Goal: Transaction & Acquisition: Purchase product/service

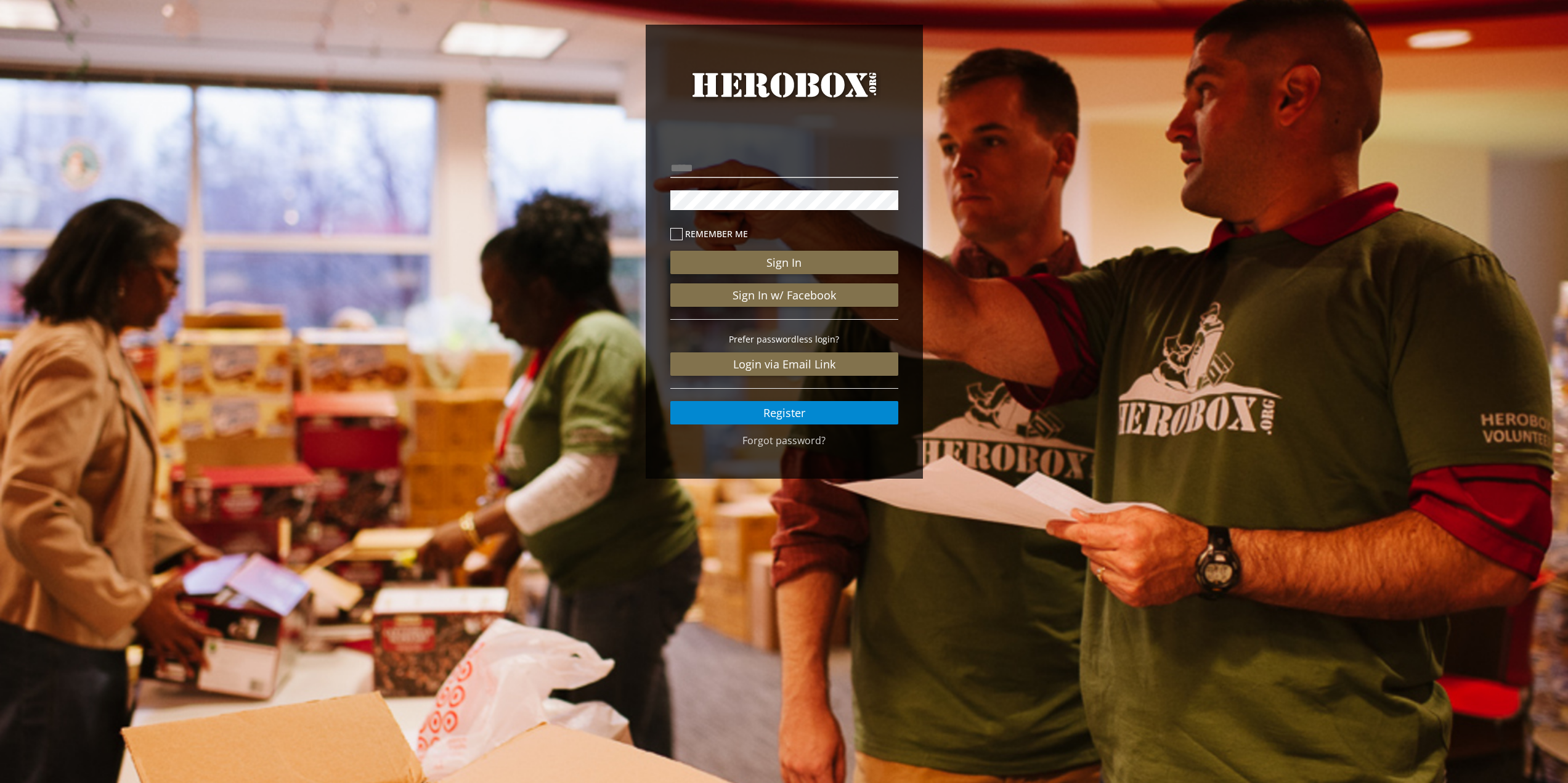
click at [719, 156] on p at bounding box center [784, 168] width 228 height 26
click at [721, 171] on input "email" at bounding box center [784, 168] width 228 height 19
type input "**********"
click at [670, 251] on button "Sign In" at bounding box center [784, 262] width 228 height 23
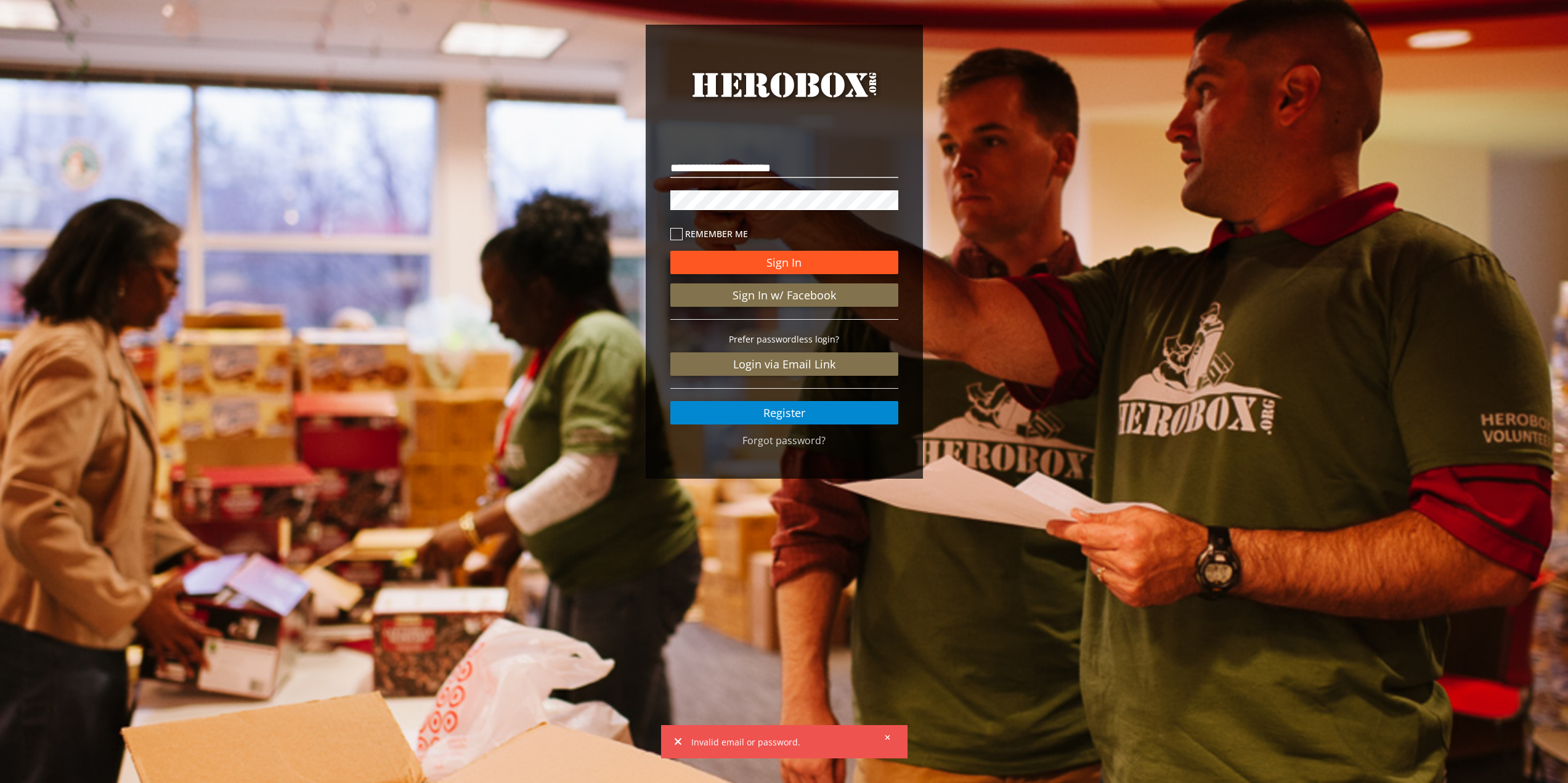
click at [781, 261] on button "Sign In" at bounding box center [784, 262] width 228 height 23
click at [606, 176] on div "**********" at bounding box center [784, 255] width 1568 height 510
click at [814, 258] on button "Sign In" at bounding box center [784, 262] width 228 height 23
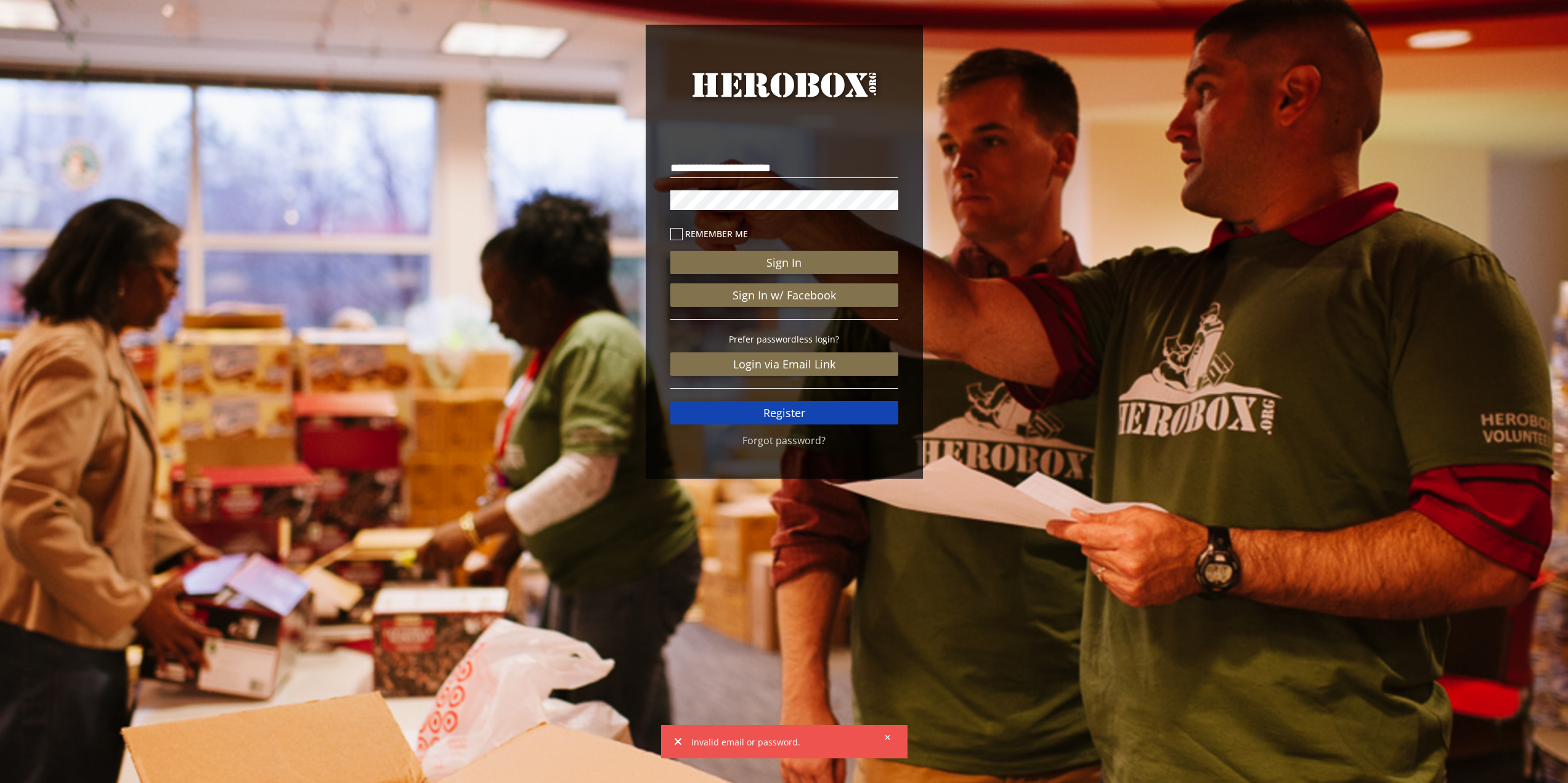
click at [823, 407] on link "Register" at bounding box center [784, 413] width 228 height 23
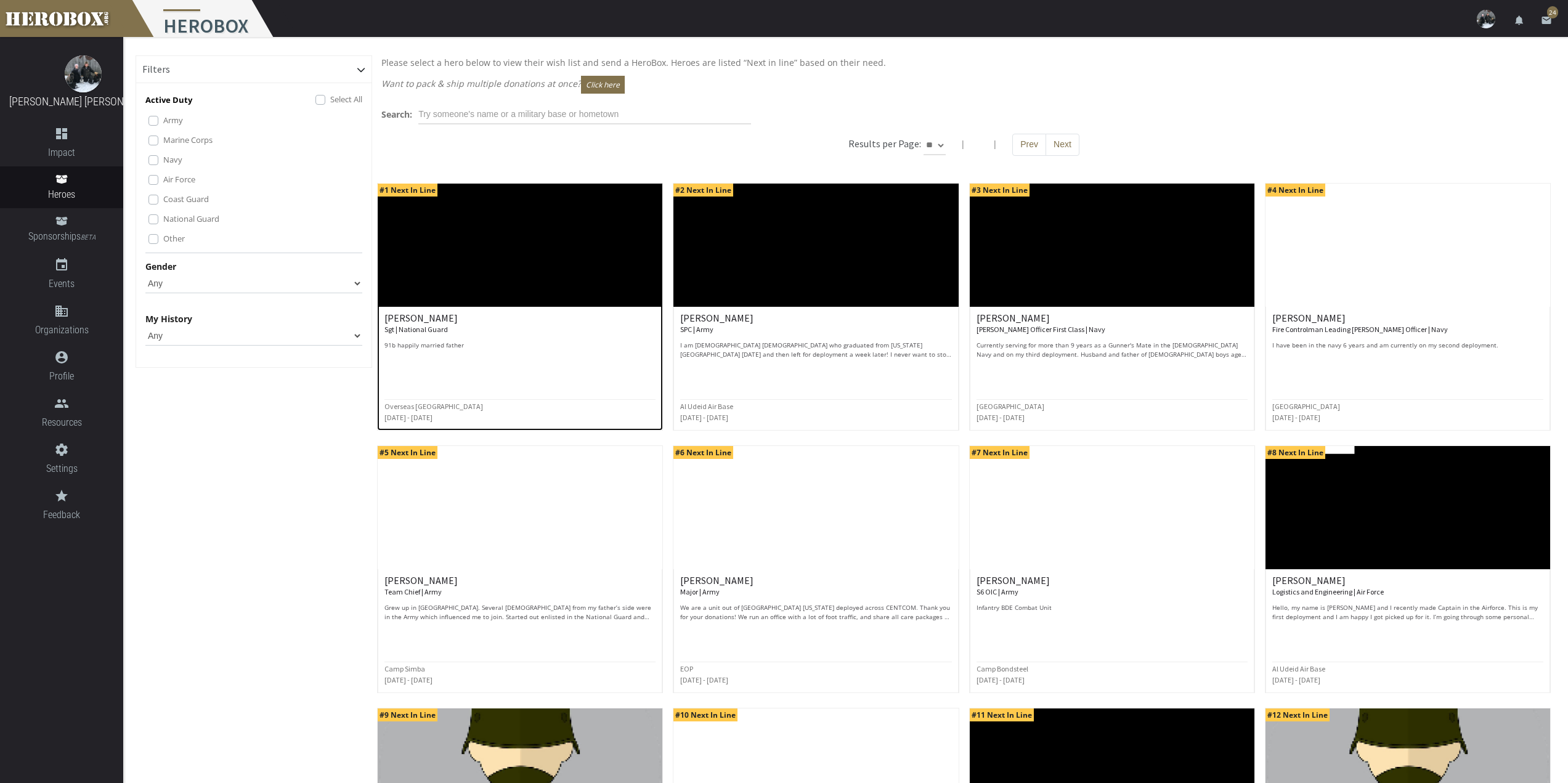
click at [519, 325] on h6 "Kenneth S. Sgt | National Guard" at bounding box center [520, 323] width 271 height 21
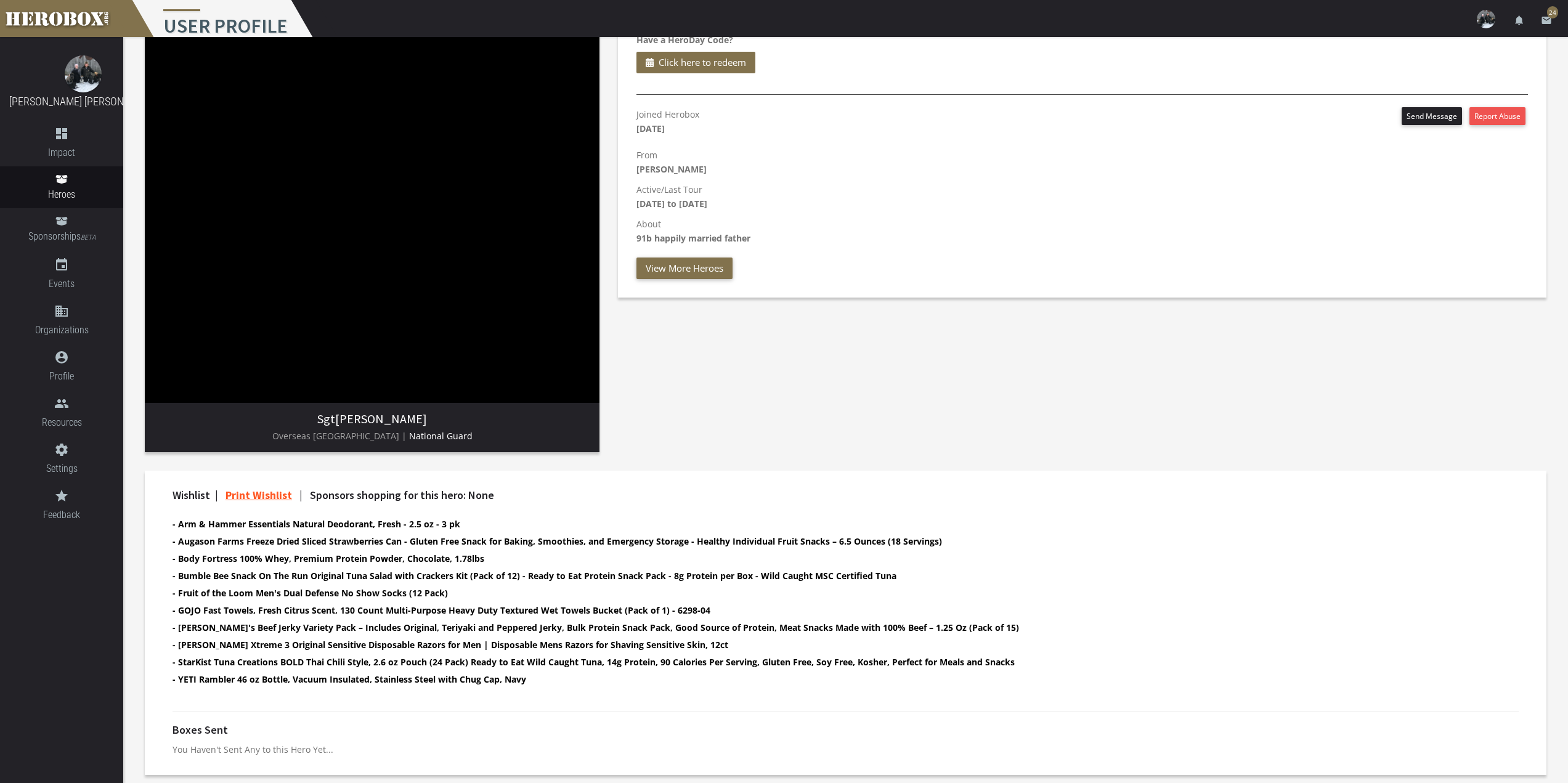
scroll to position [118, 0]
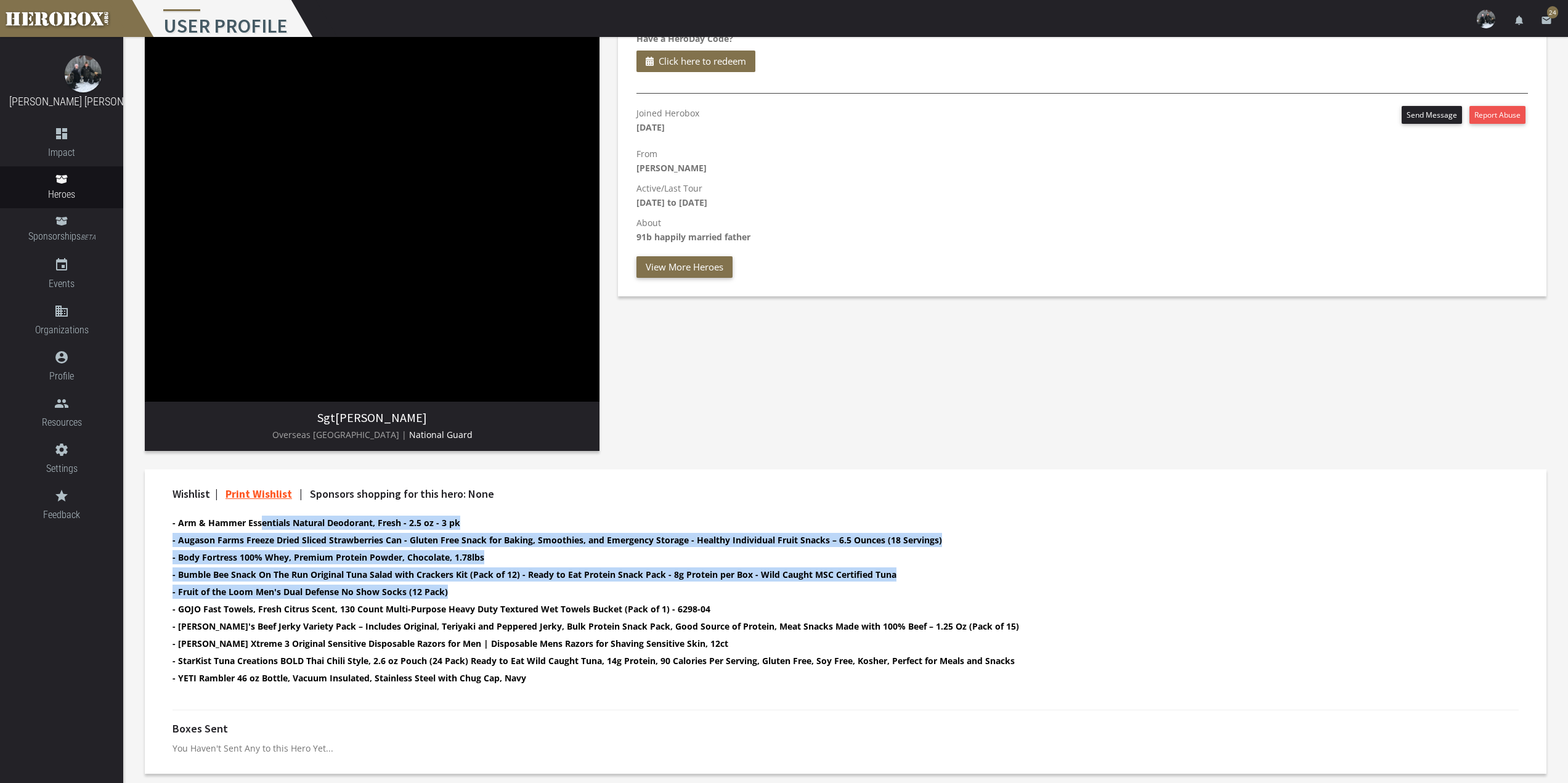
drag, startPoint x: 261, startPoint y: 529, endPoint x: 937, endPoint y: 584, distance: 678.2
click at [937, 584] on ul "- Arm & Hammer Essentials Natural Deodorant, Fresh - 2.5 oz - 3 pk - Augason Fa…" at bounding box center [834, 602] width 1325 height 172
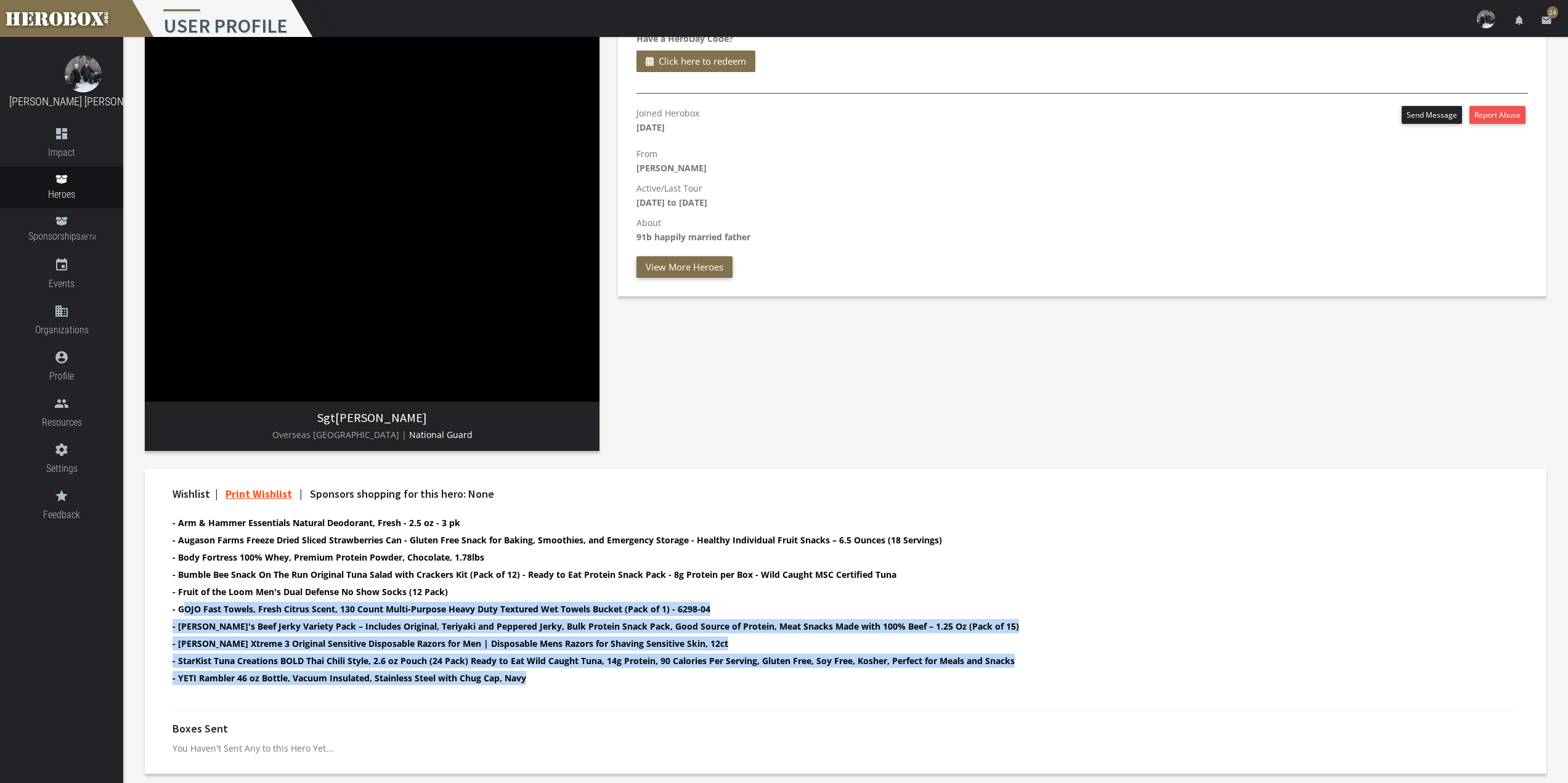
drag, startPoint x: 181, startPoint y: 606, endPoint x: 736, endPoint y: 673, distance: 559.0
click at [736, 673] on ul "- Arm & Hammer Essentials Natural Deodorant, Fresh - 2.5 oz - 3 pk - Augason Fa…" at bounding box center [834, 602] width 1325 height 172
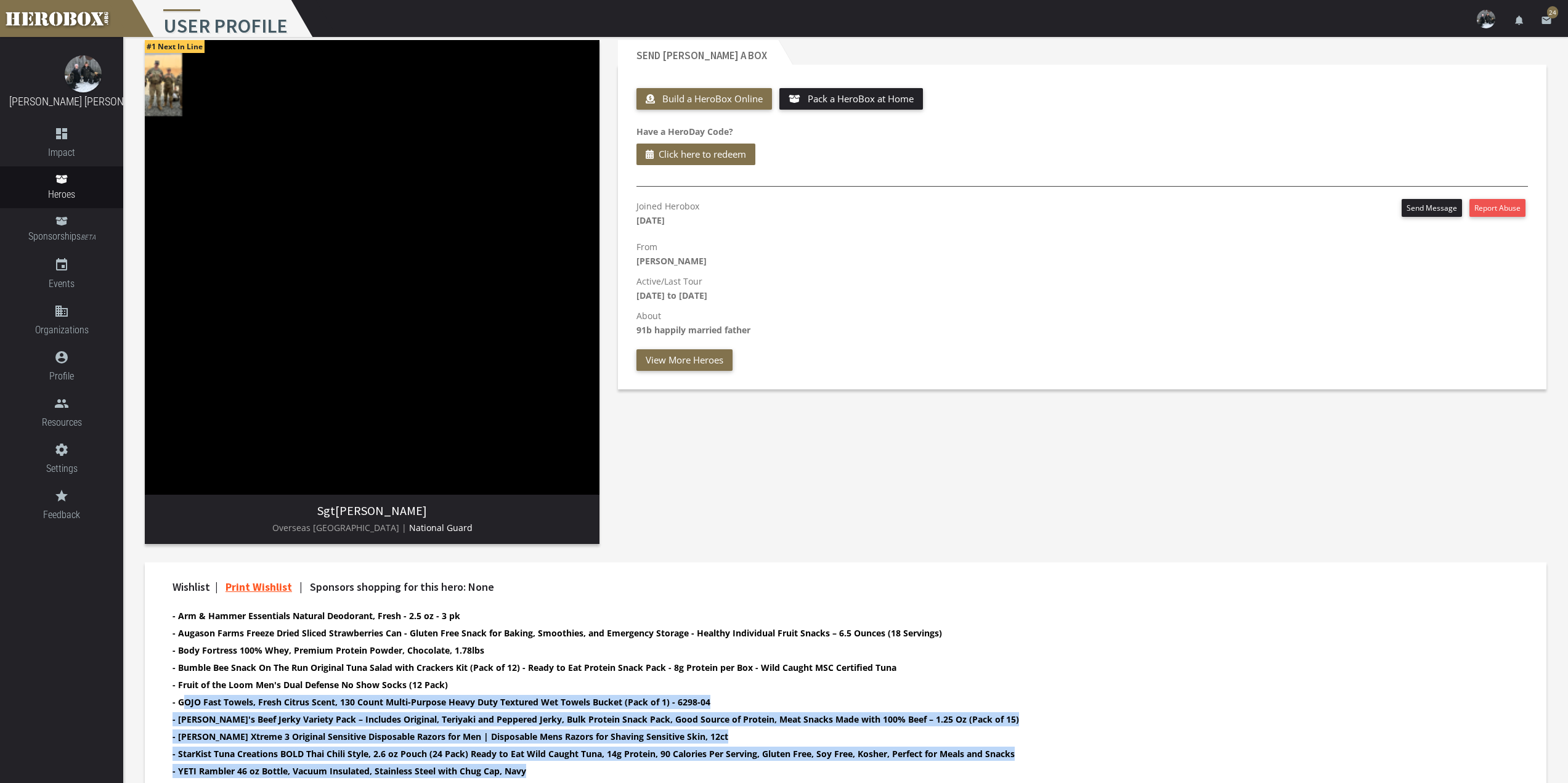
scroll to position [0, 0]
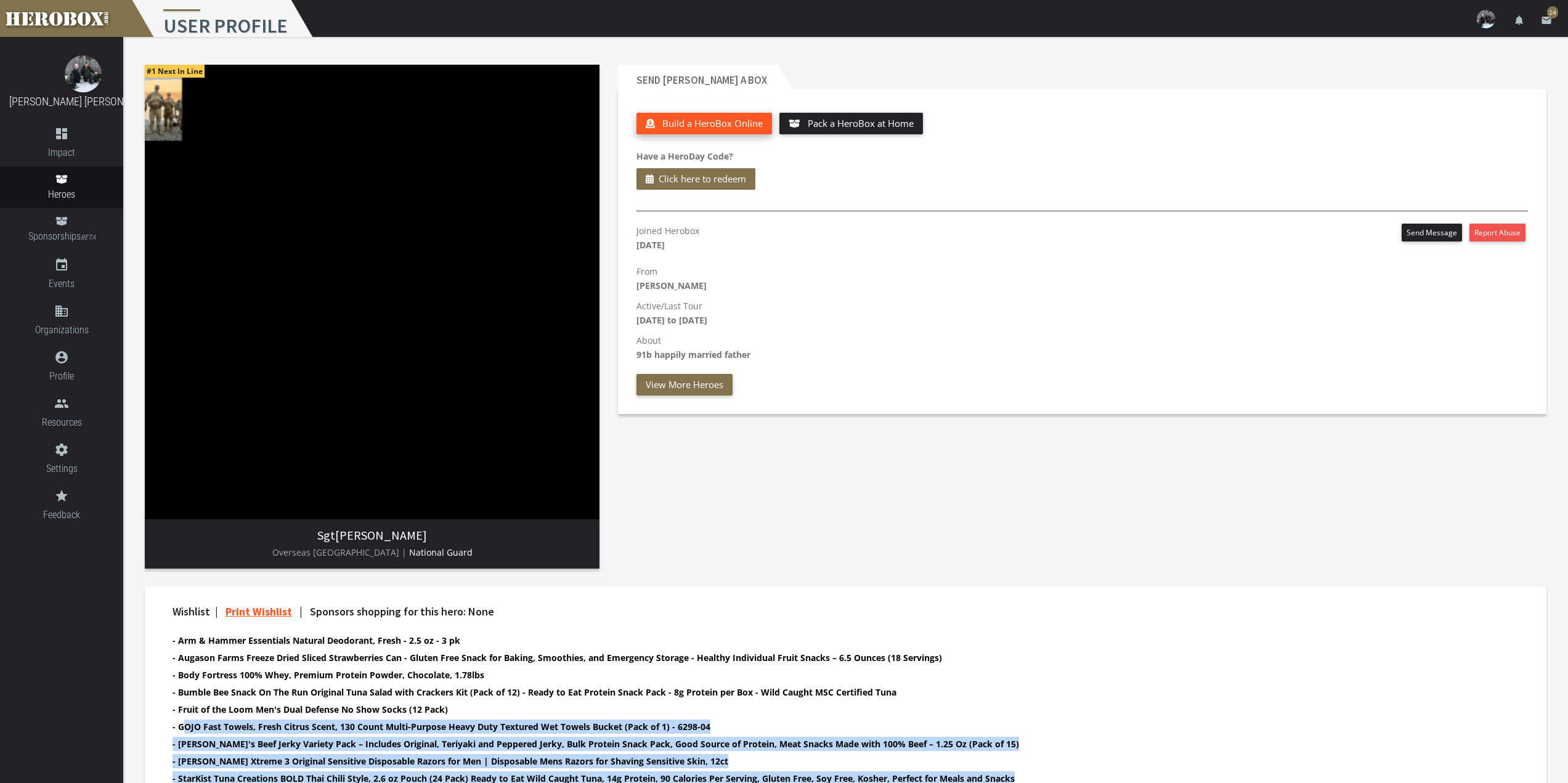
click at [694, 127] on span "Build a HeroBox Online" at bounding box center [712, 123] width 100 height 13
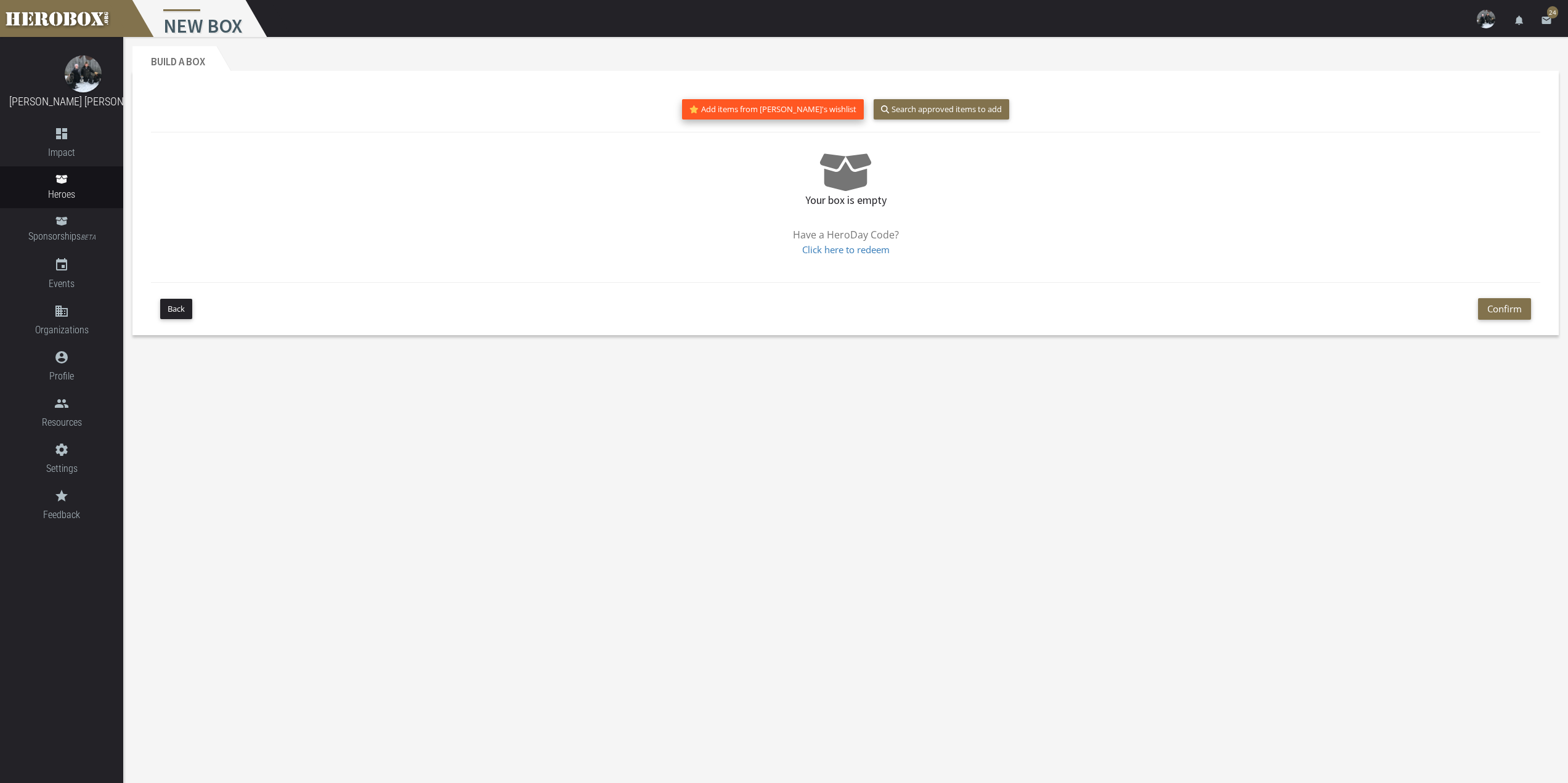
click at [798, 111] on button "Add items from [PERSON_NAME]'s wishlist" at bounding box center [773, 109] width 182 height 20
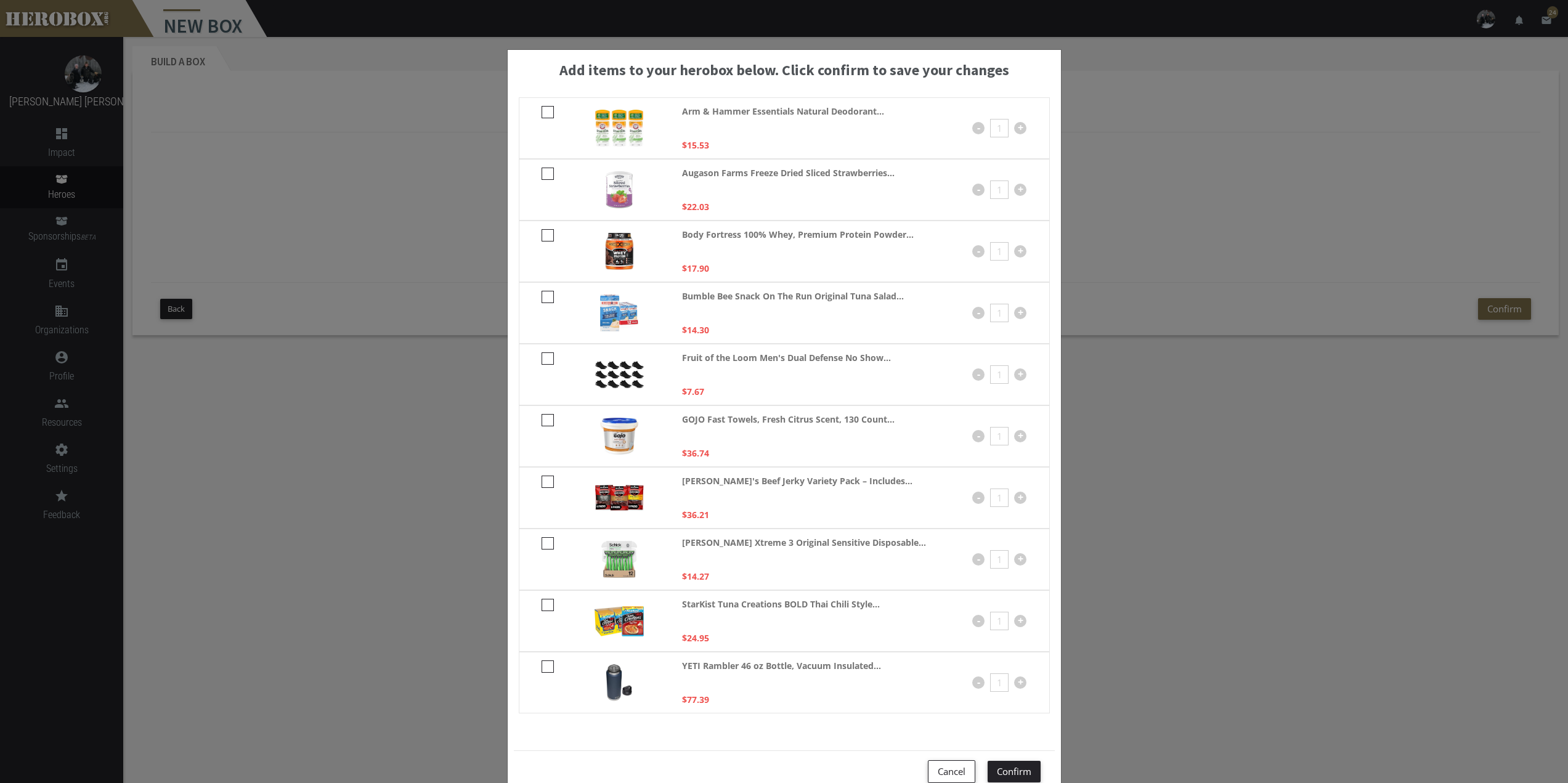
click at [542, 110] on icon at bounding box center [548, 112] width 13 height 13
click at [542, 110] on input "checkbox" at bounding box center [545, 116] width 8 height 19
checkbox input "****"
click at [545, 237] on icon at bounding box center [548, 236] width 13 height 13
click at [545, 237] on input "checkbox" at bounding box center [545, 239] width 8 height 19
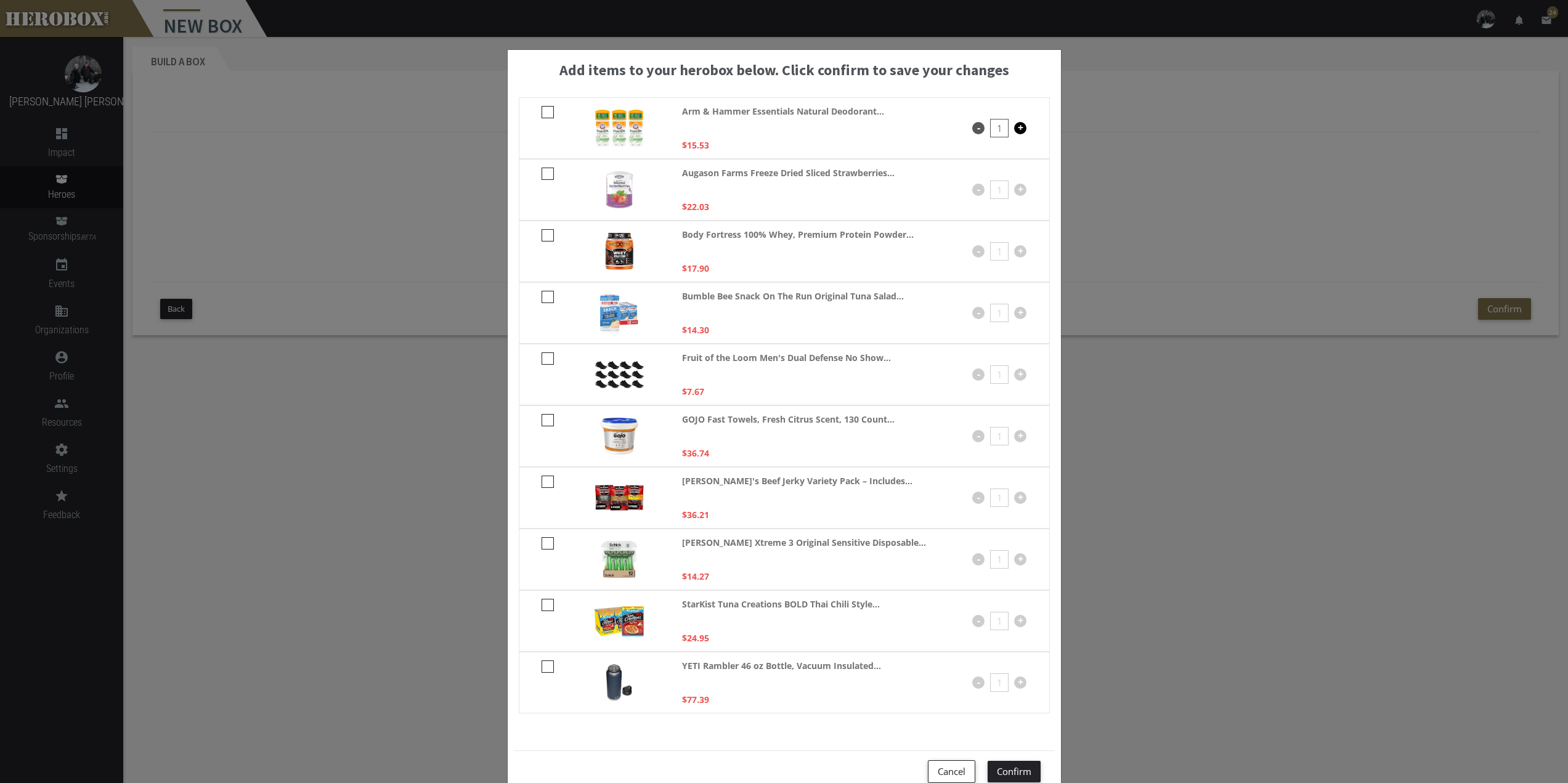
checkbox input "****"
click at [542, 545] on icon at bounding box center [548, 544] width 13 height 13
click at [542, 545] on input "checkbox" at bounding box center [545, 547] width 8 height 19
checkbox input "****"
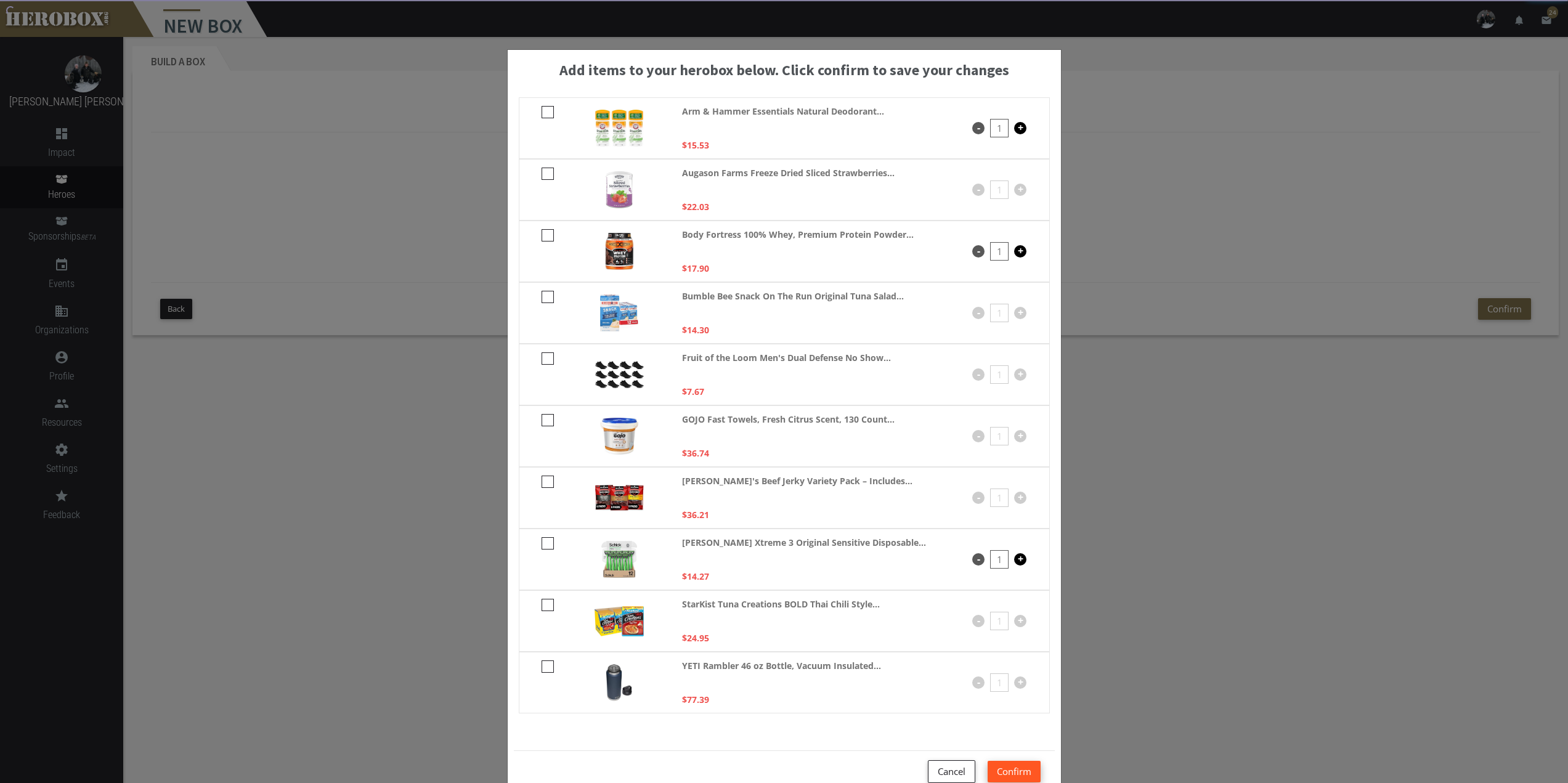
click at [1009, 767] on button "Confirm" at bounding box center [1014, 772] width 53 height 21
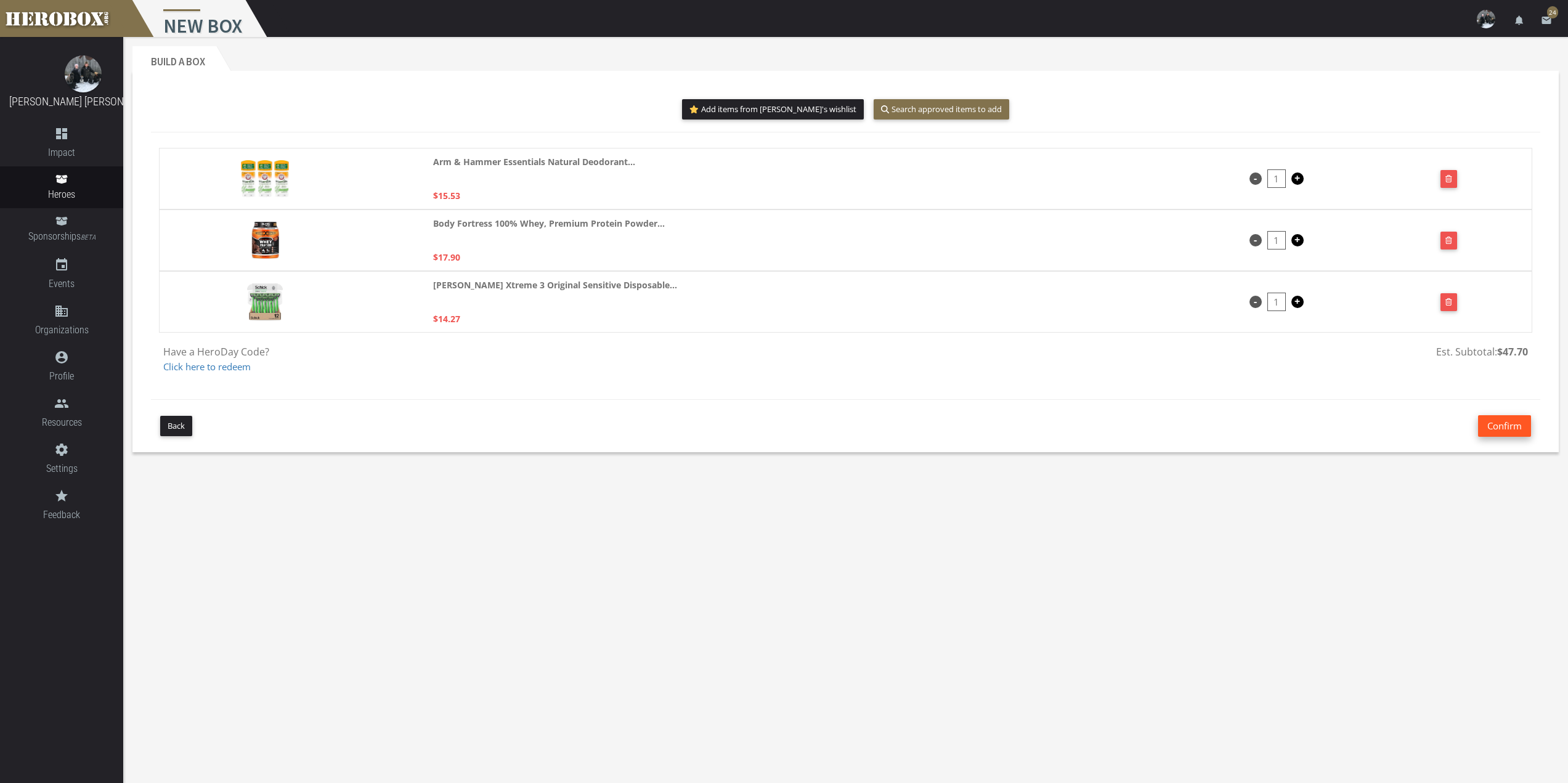
click at [1493, 420] on button "Confirm" at bounding box center [1505, 426] width 53 height 21
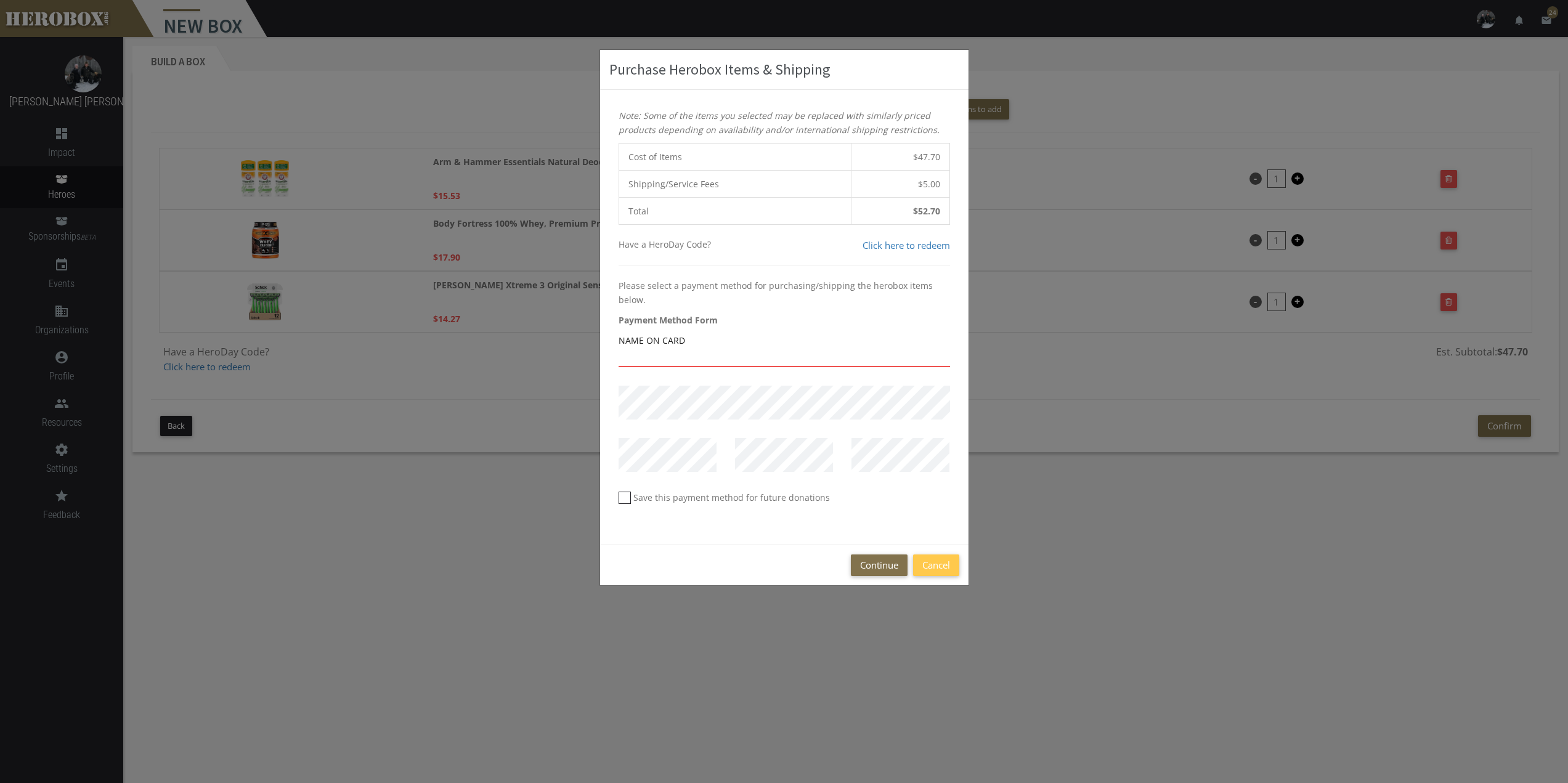
click at [720, 353] on input "text" at bounding box center [784, 357] width 332 height 19
type input "[PERSON_NAME]"
click at [873, 559] on button "Continue" at bounding box center [879, 565] width 56 height 21
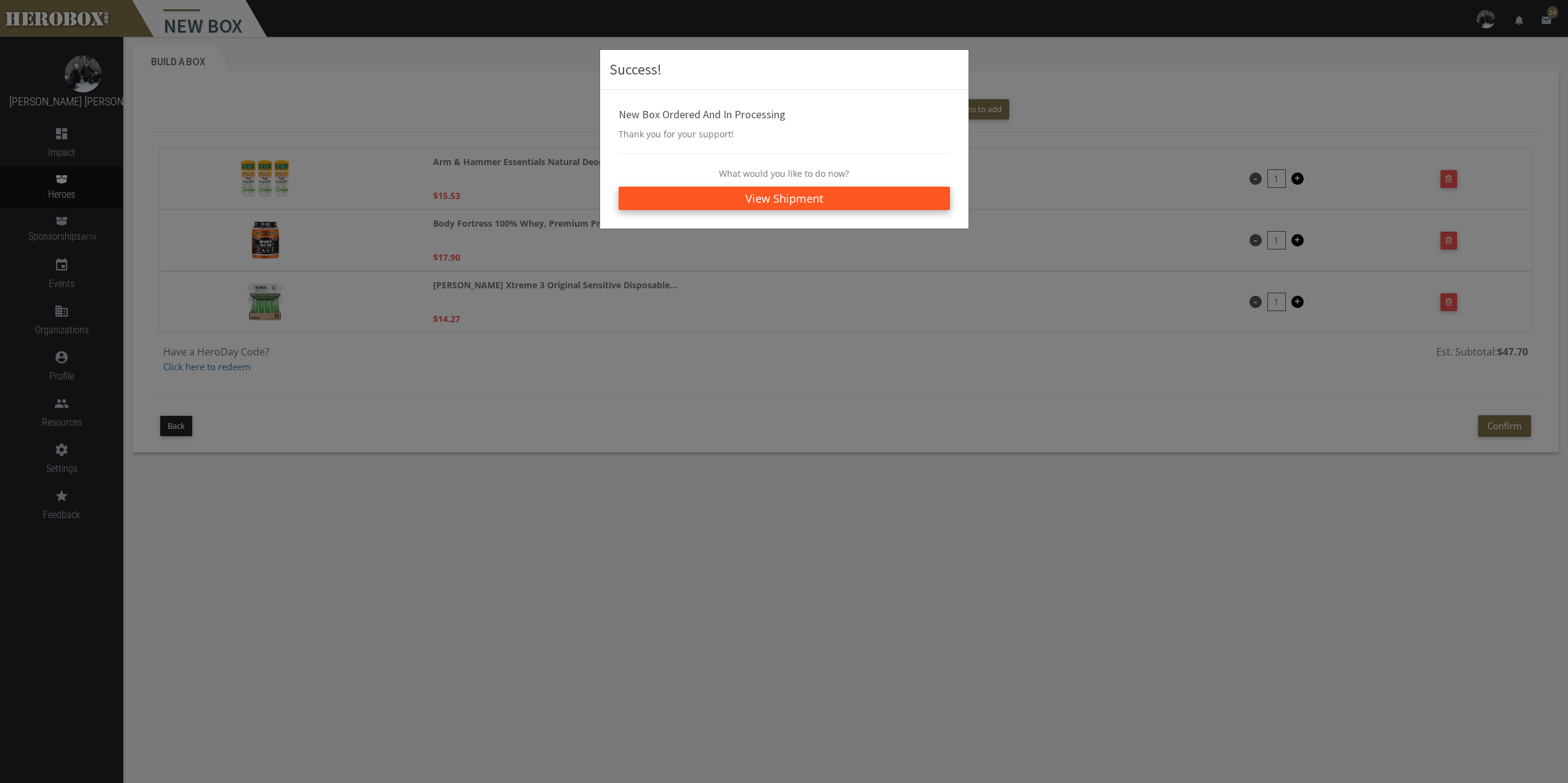
click at [841, 196] on link "View Shipment" at bounding box center [784, 198] width 332 height 23
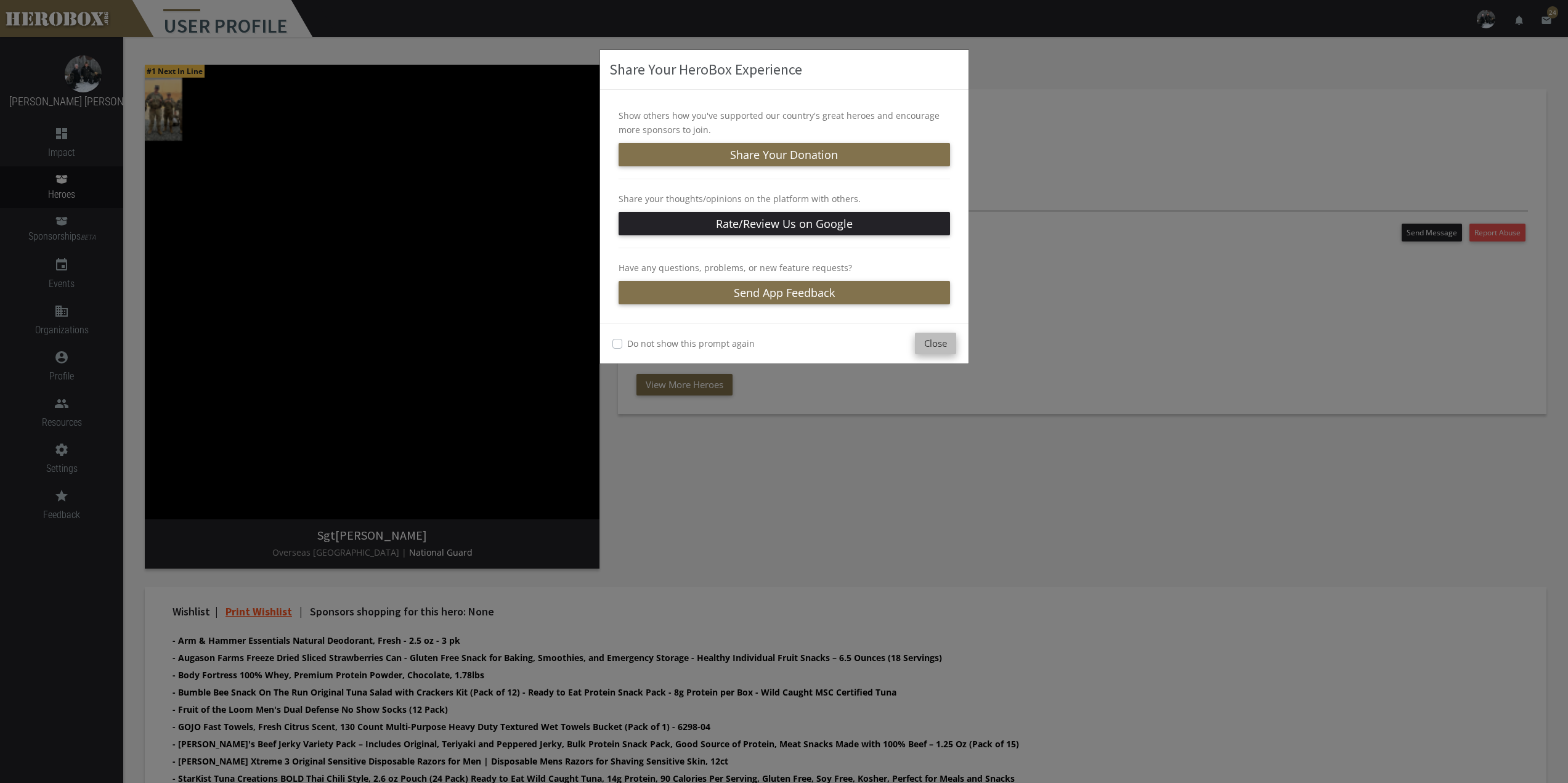
click at [943, 345] on button "Close" at bounding box center [935, 344] width 41 height 21
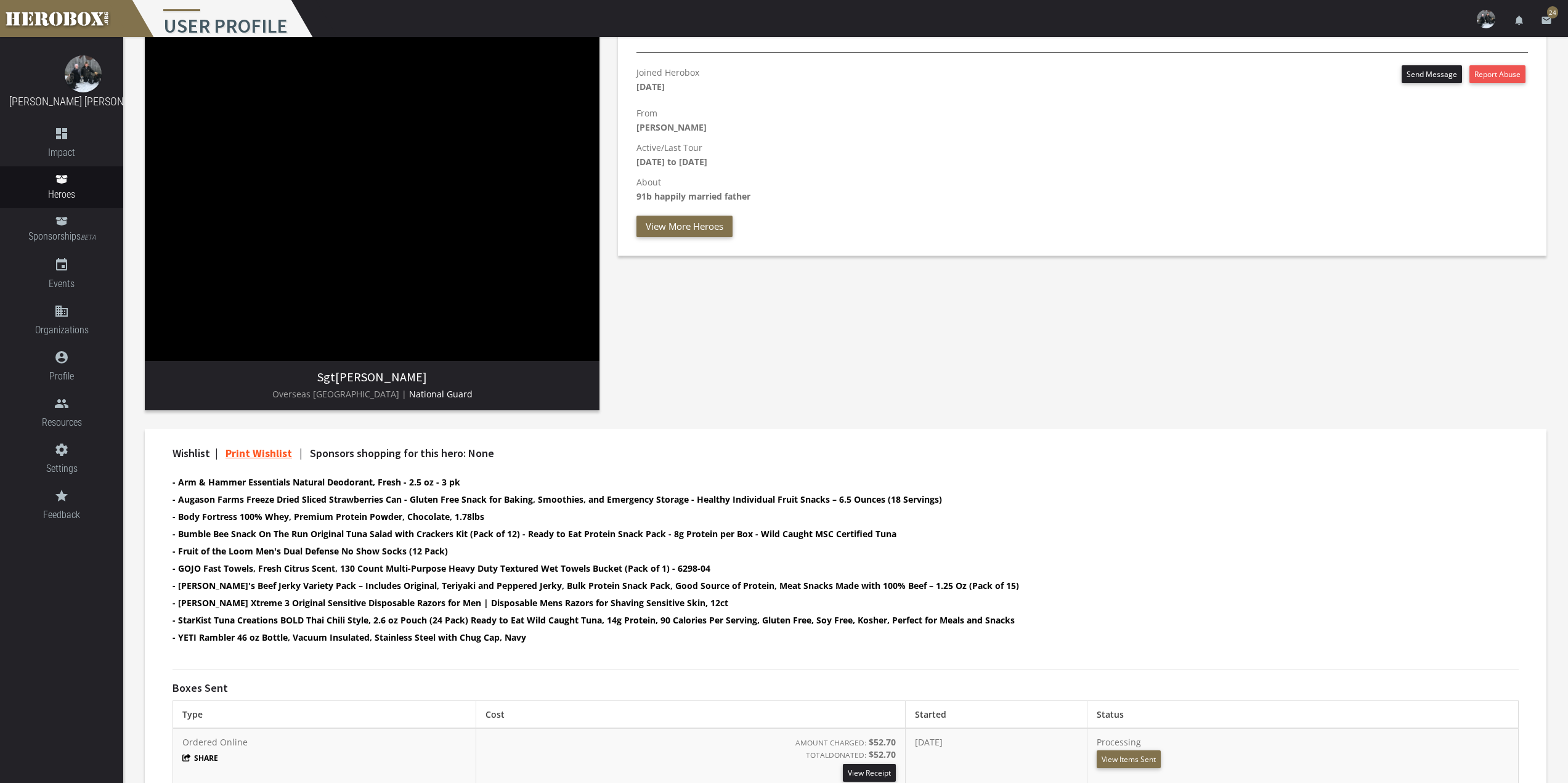
scroll to position [186, 0]
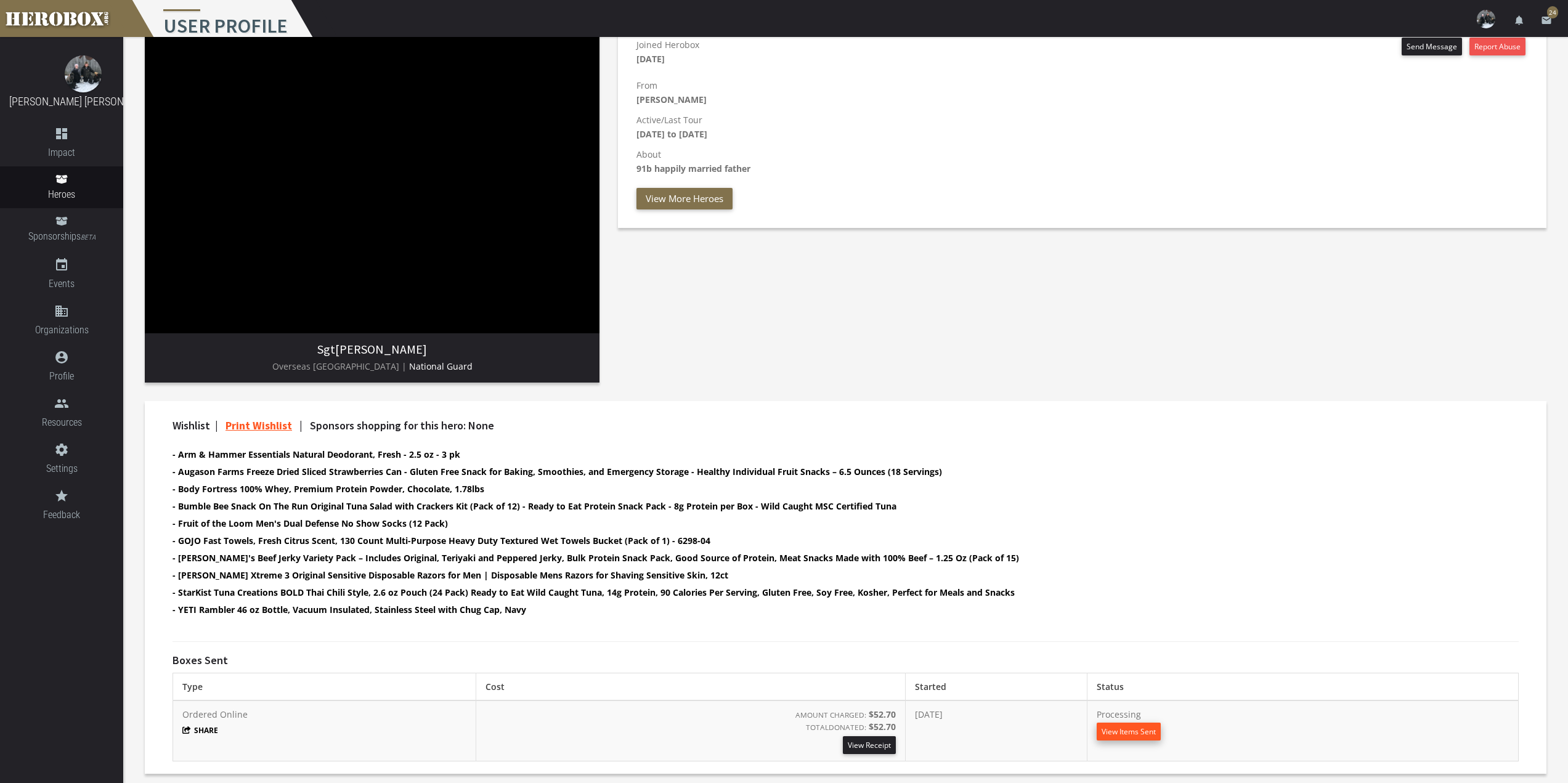
click at [1159, 731] on button "View Items Sent" at bounding box center [1129, 732] width 64 height 18
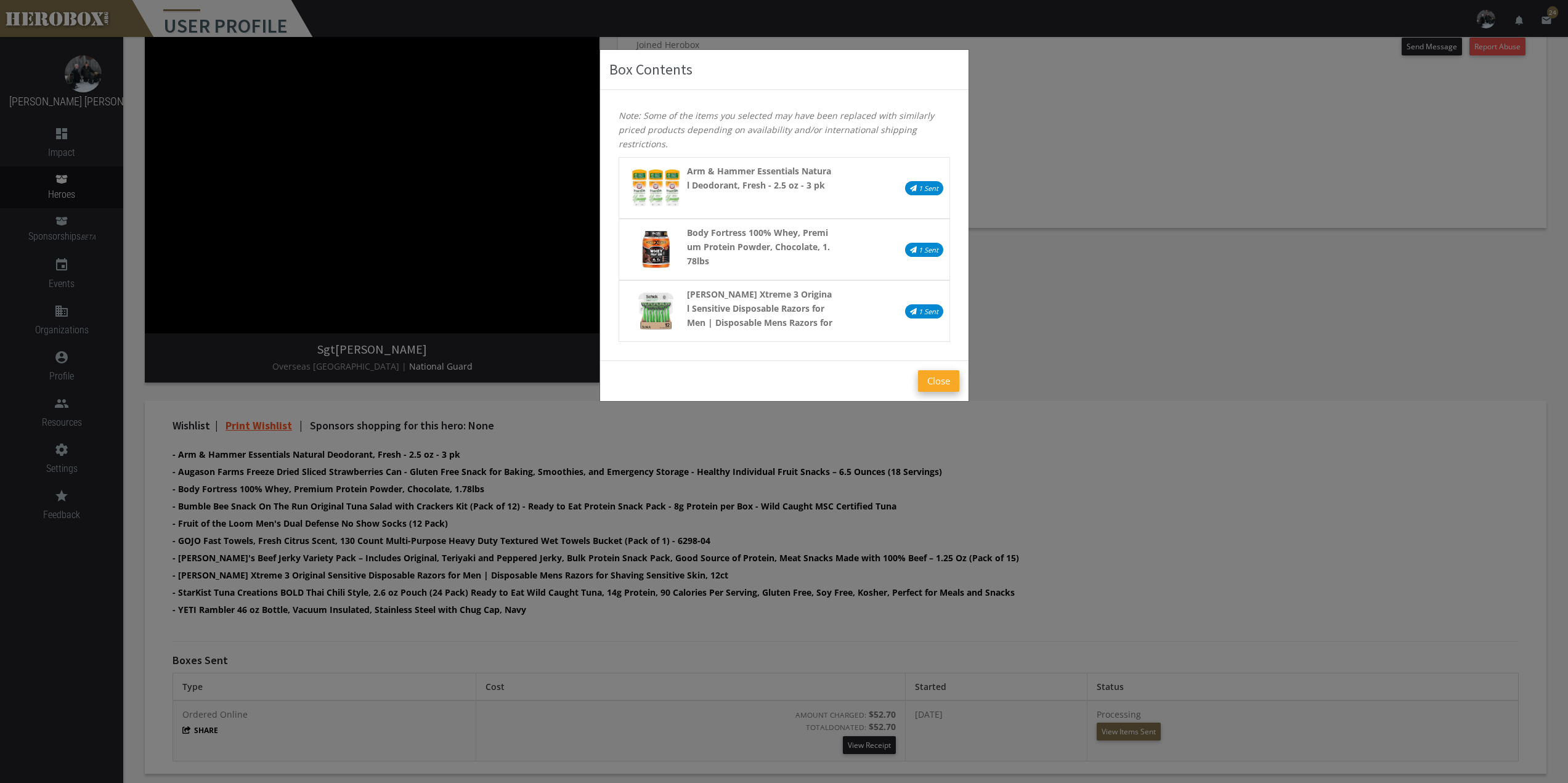
click at [947, 382] on button "Close" at bounding box center [939, 381] width 41 height 21
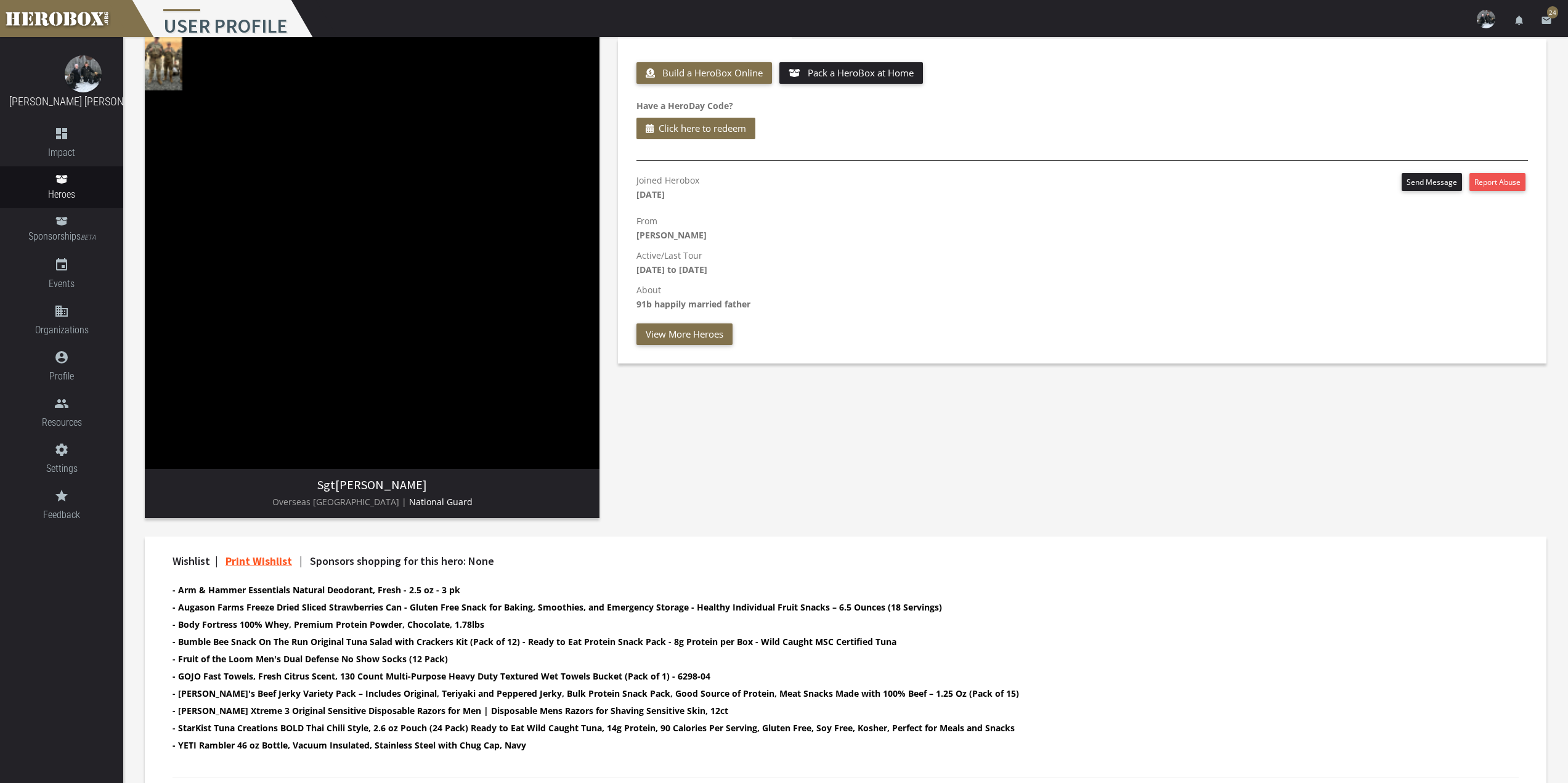
scroll to position [0, 0]
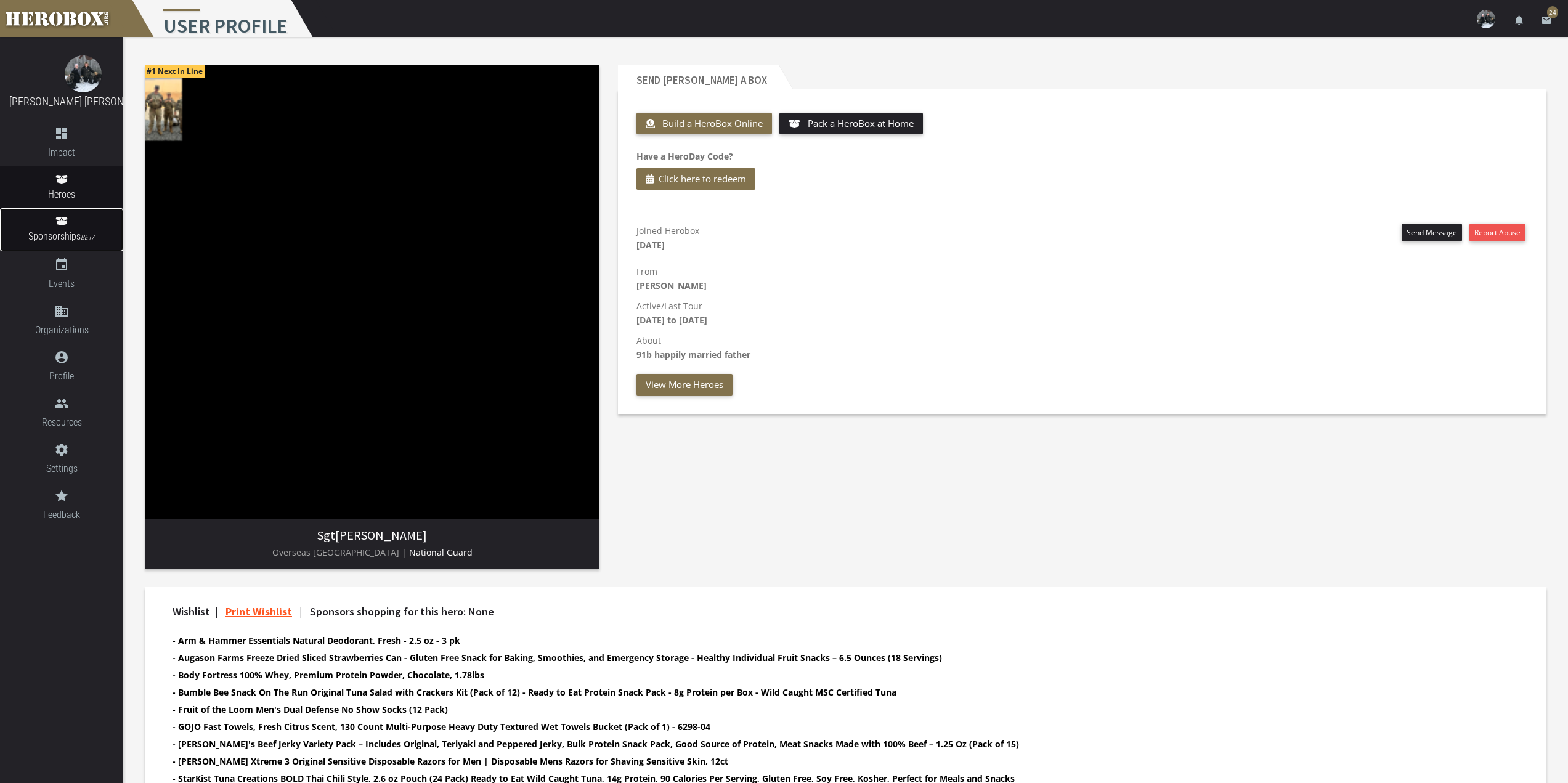
click at [61, 232] on span "Sponsorships BETA" at bounding box center [61, 237] width 124 height 17
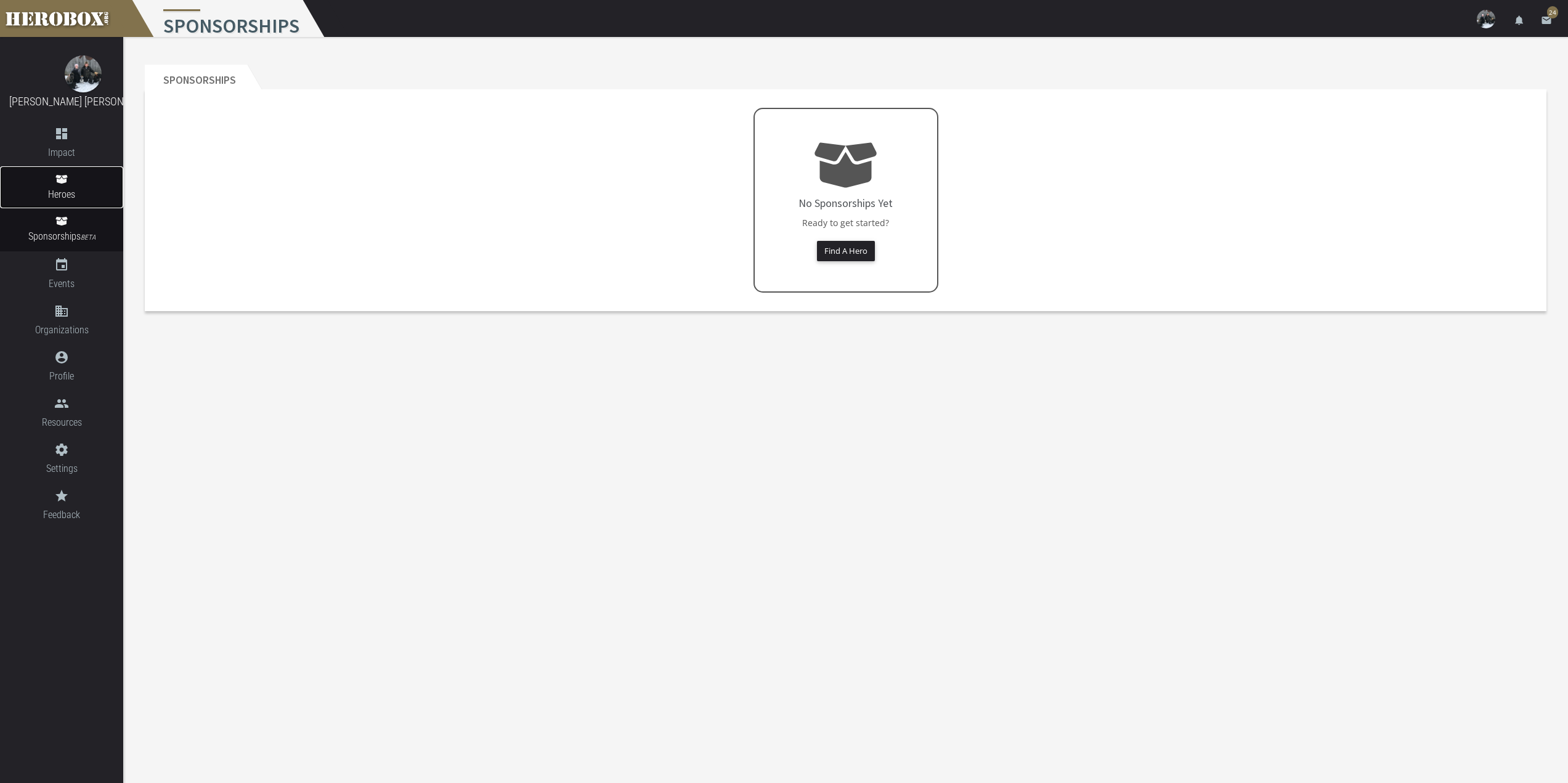
click at [71, 188] on span "Heroes" at bounding box center [61, 194] width 124 height 16
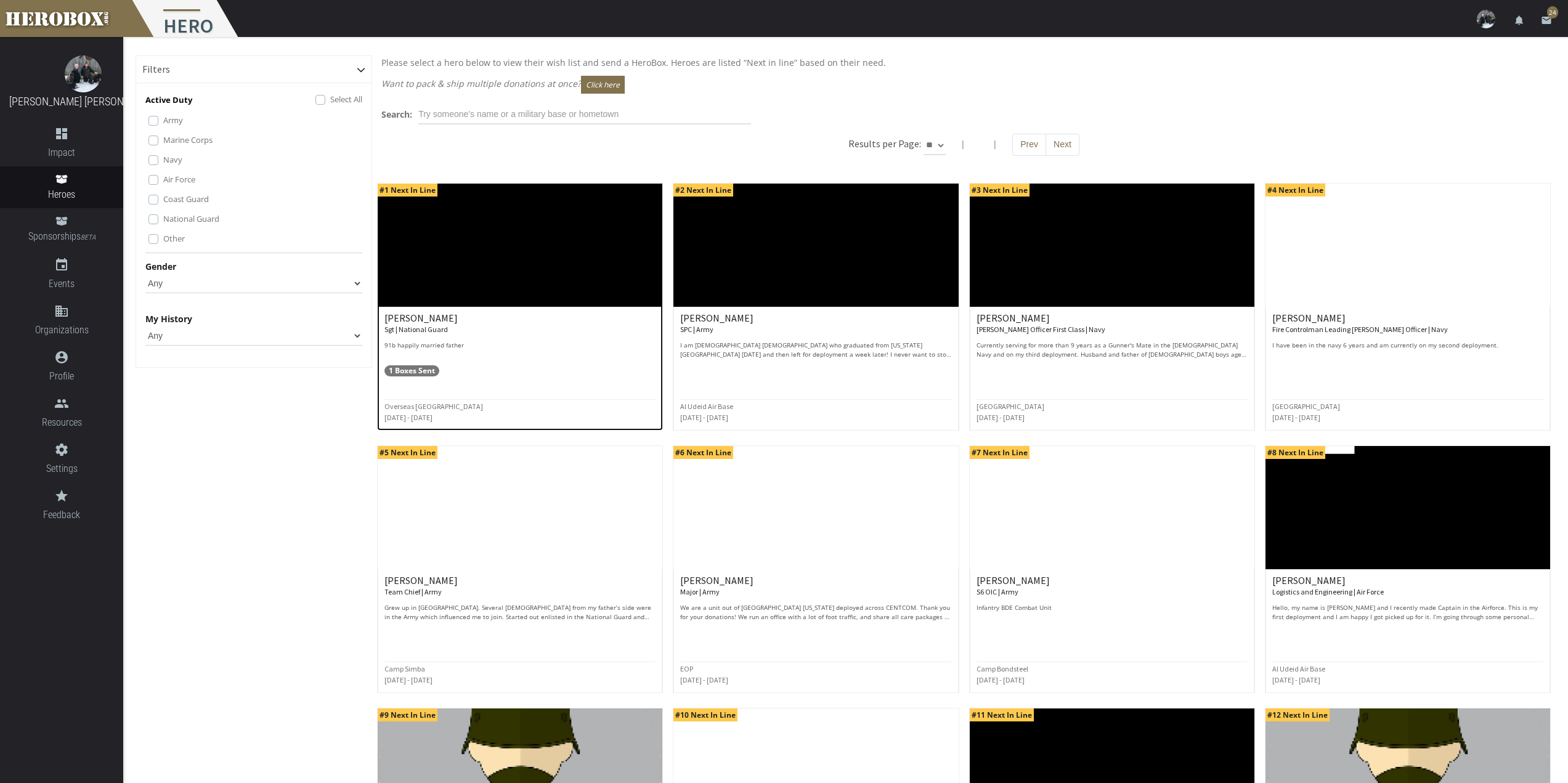
click at [464, 280] on img at bounding box center [520, 245] width 285 height 123
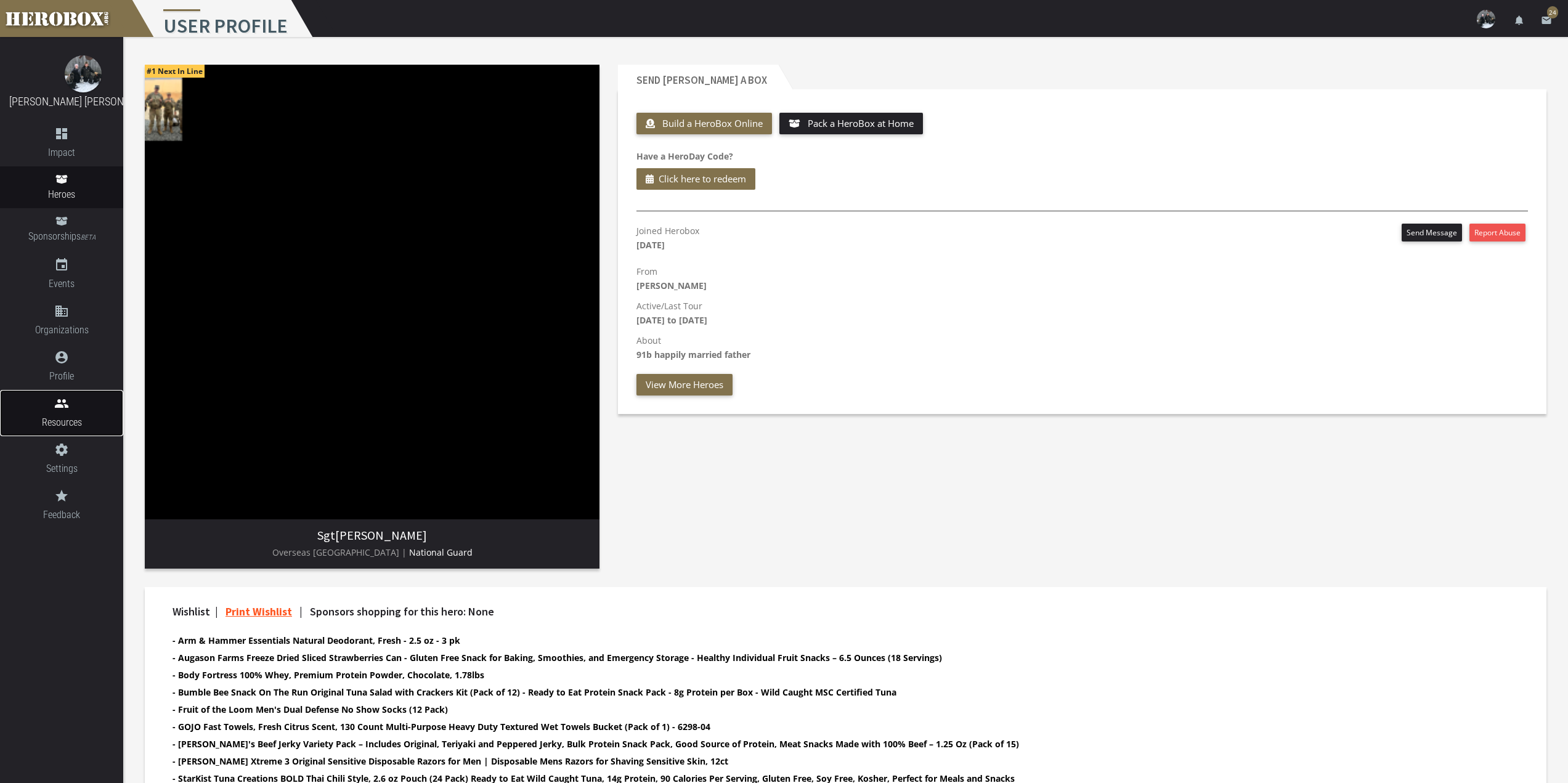
click at [63, 411] on link "people Resources" at bounding box center [61, 413] width 124 height 46
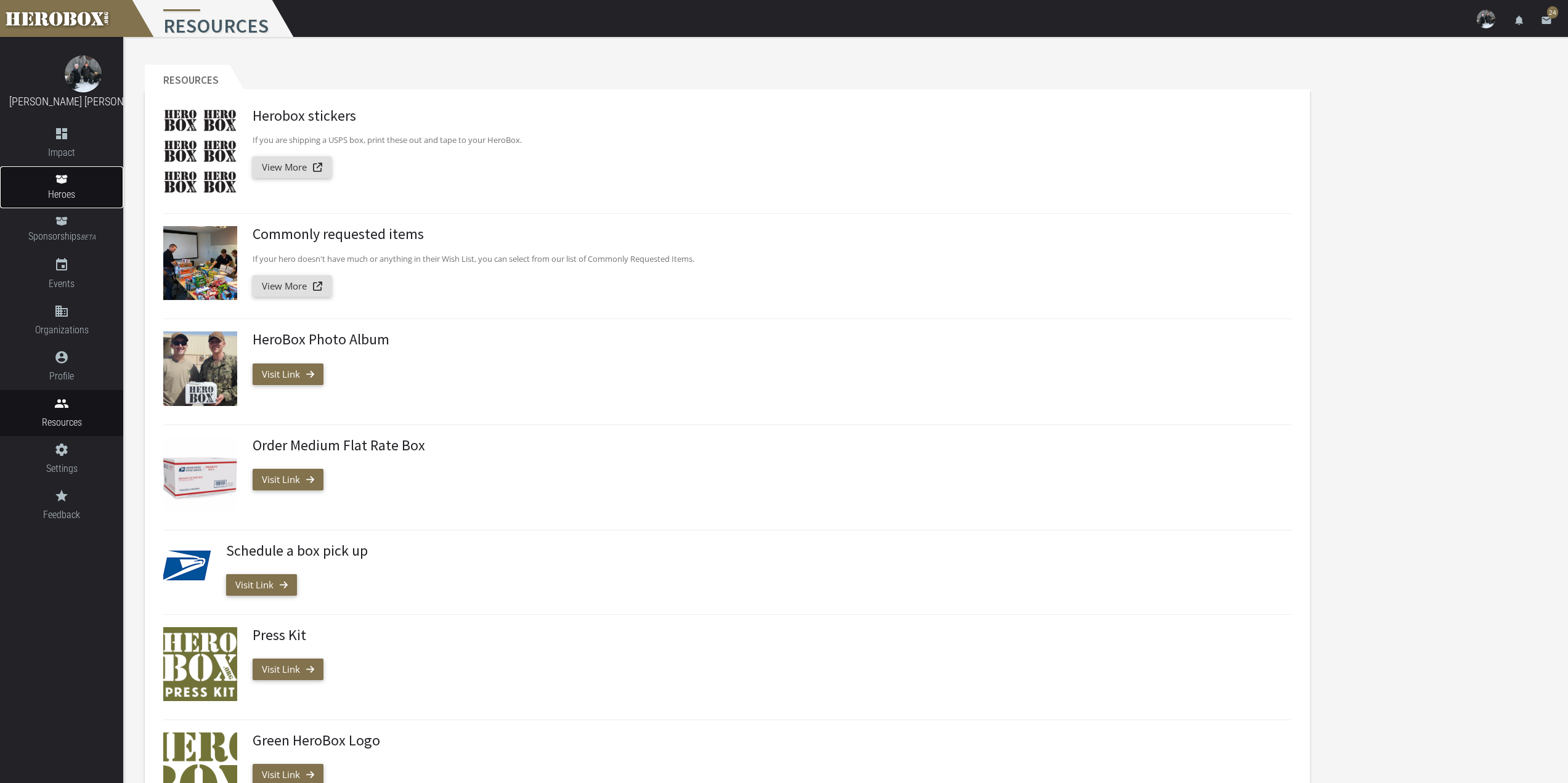
click at [61, 207] on link "Heroes" at bounding box center [61, 187] width 124 height 42
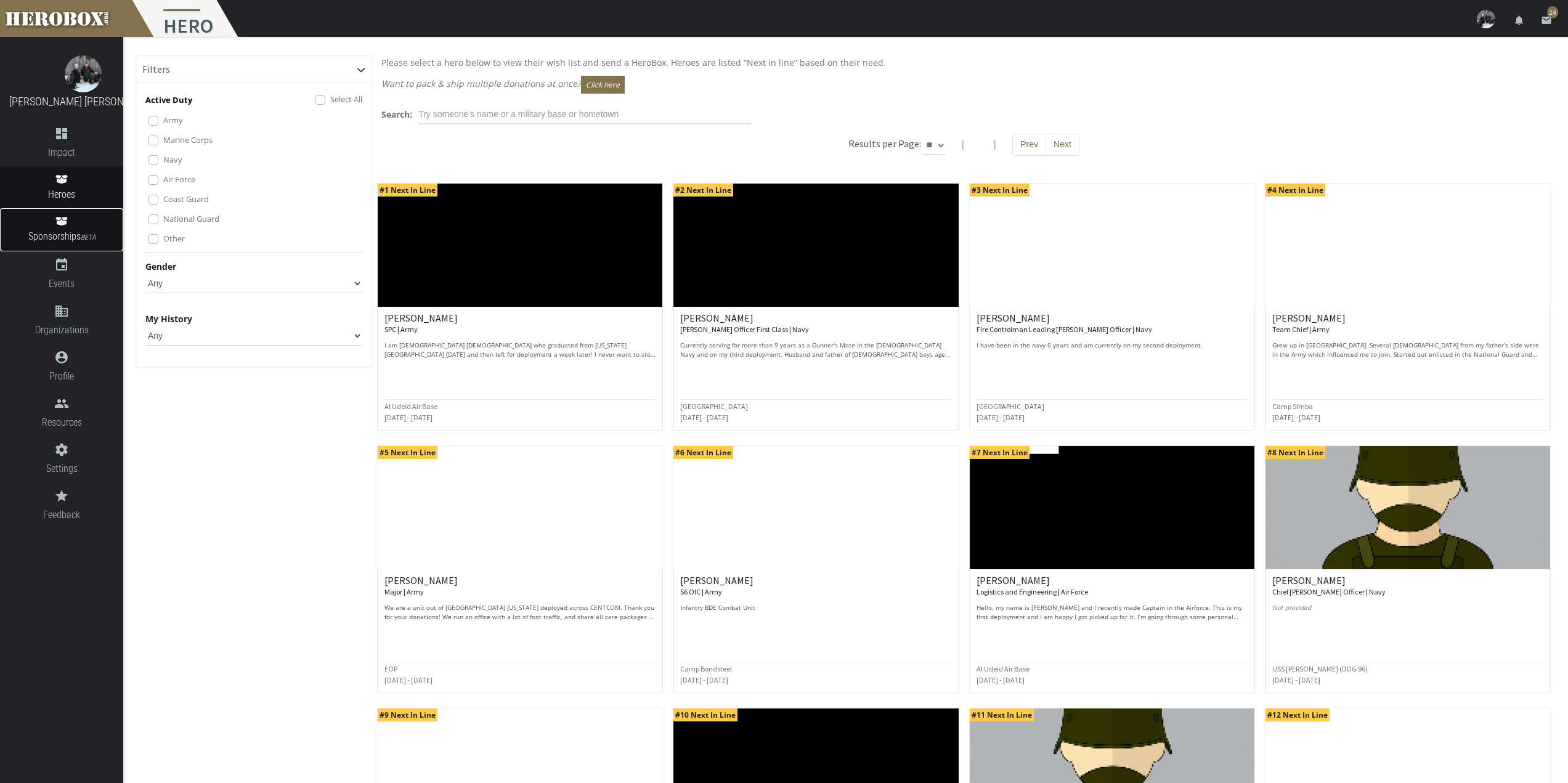
click at [75, 223] on link "Sponsorships BETA" at bounding box center [61, 229] width 124 height 43
click at [76, 234] on span "Sponsorships BETA" at bounding box center [61, 237] width 124 height 17
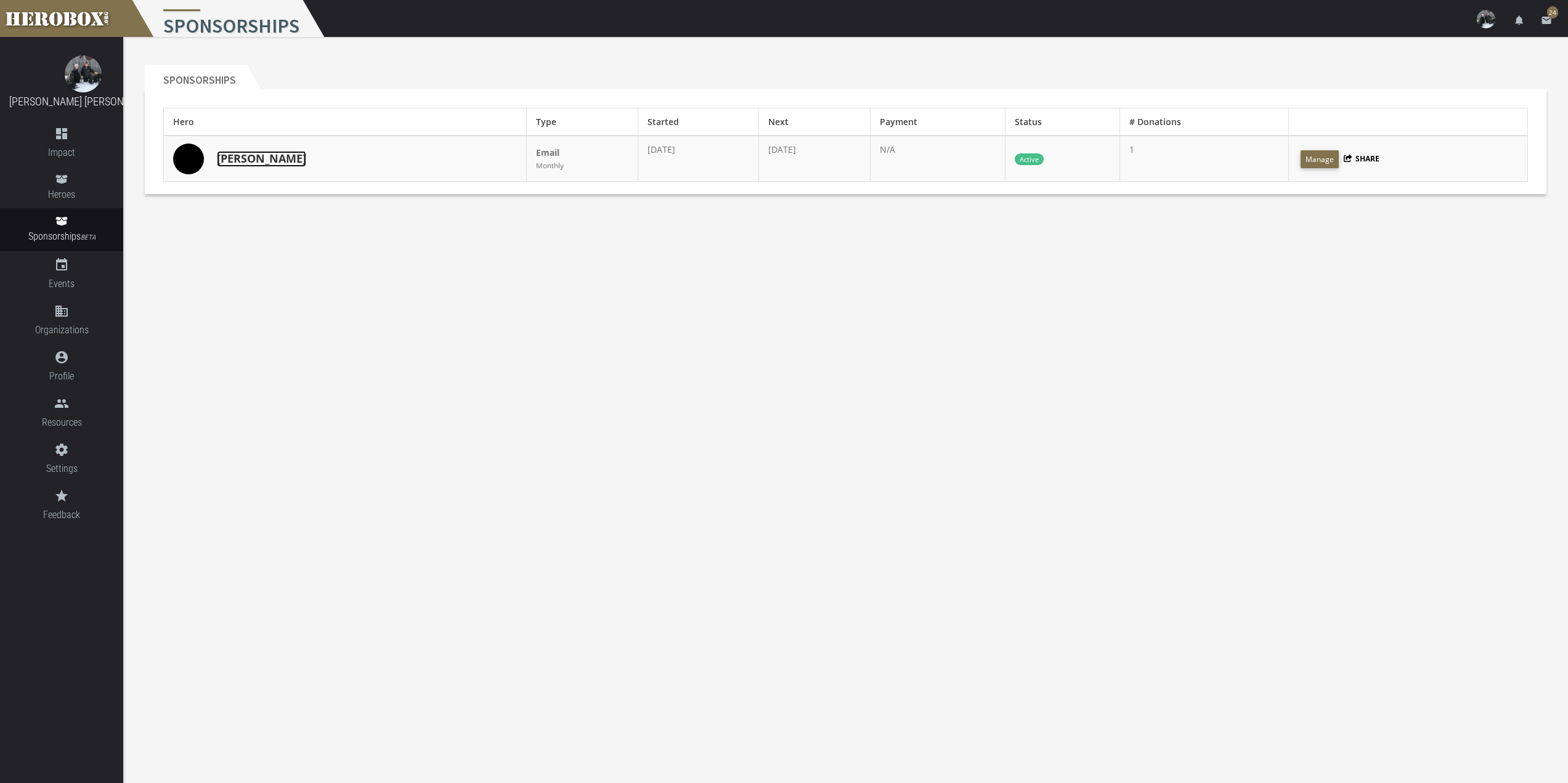
click at [219, 158] on link "[PERSON_NAME]" at bounding box center [261, 159] width 89 height 16
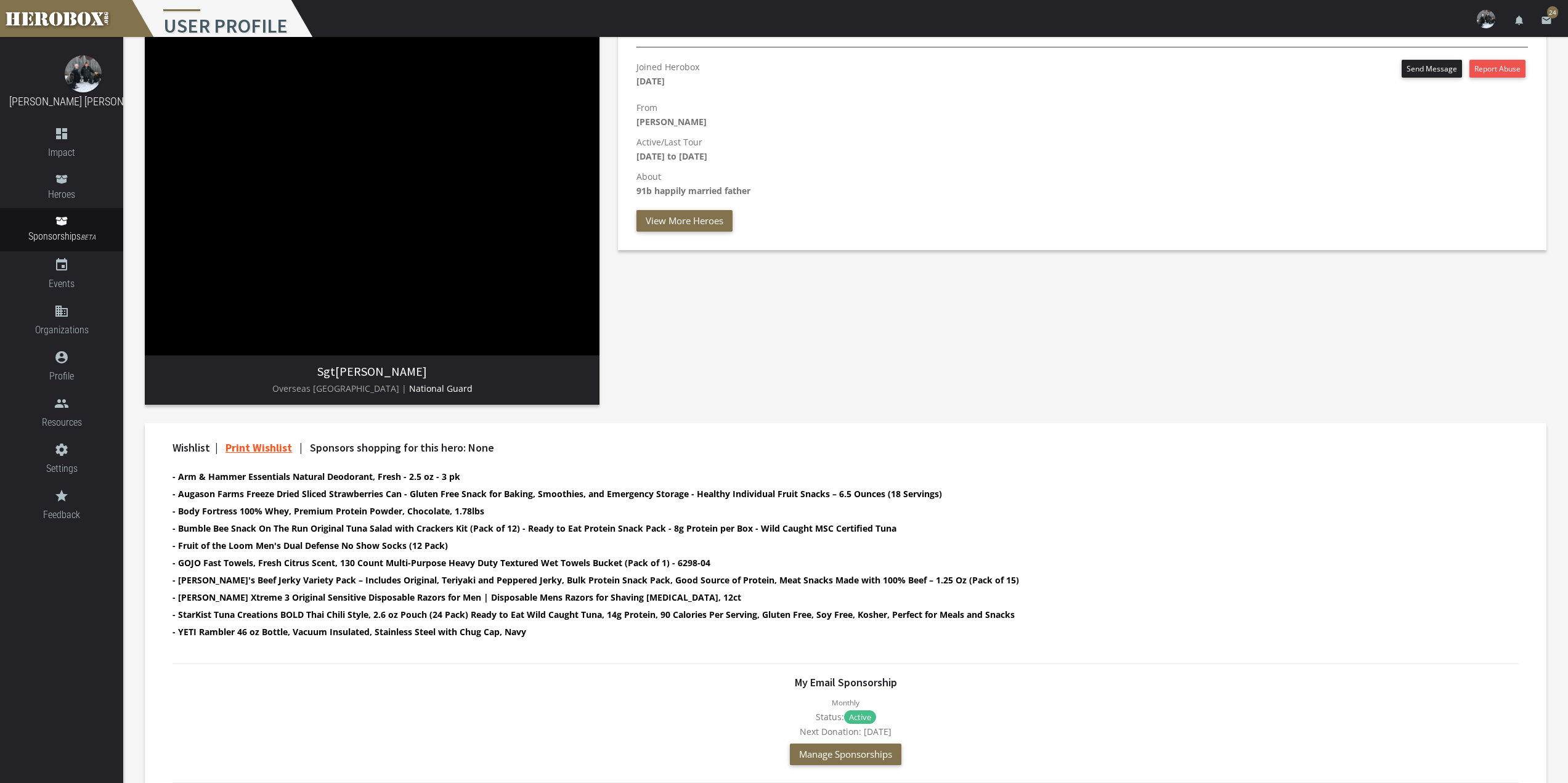
scroll to position [185, 0]
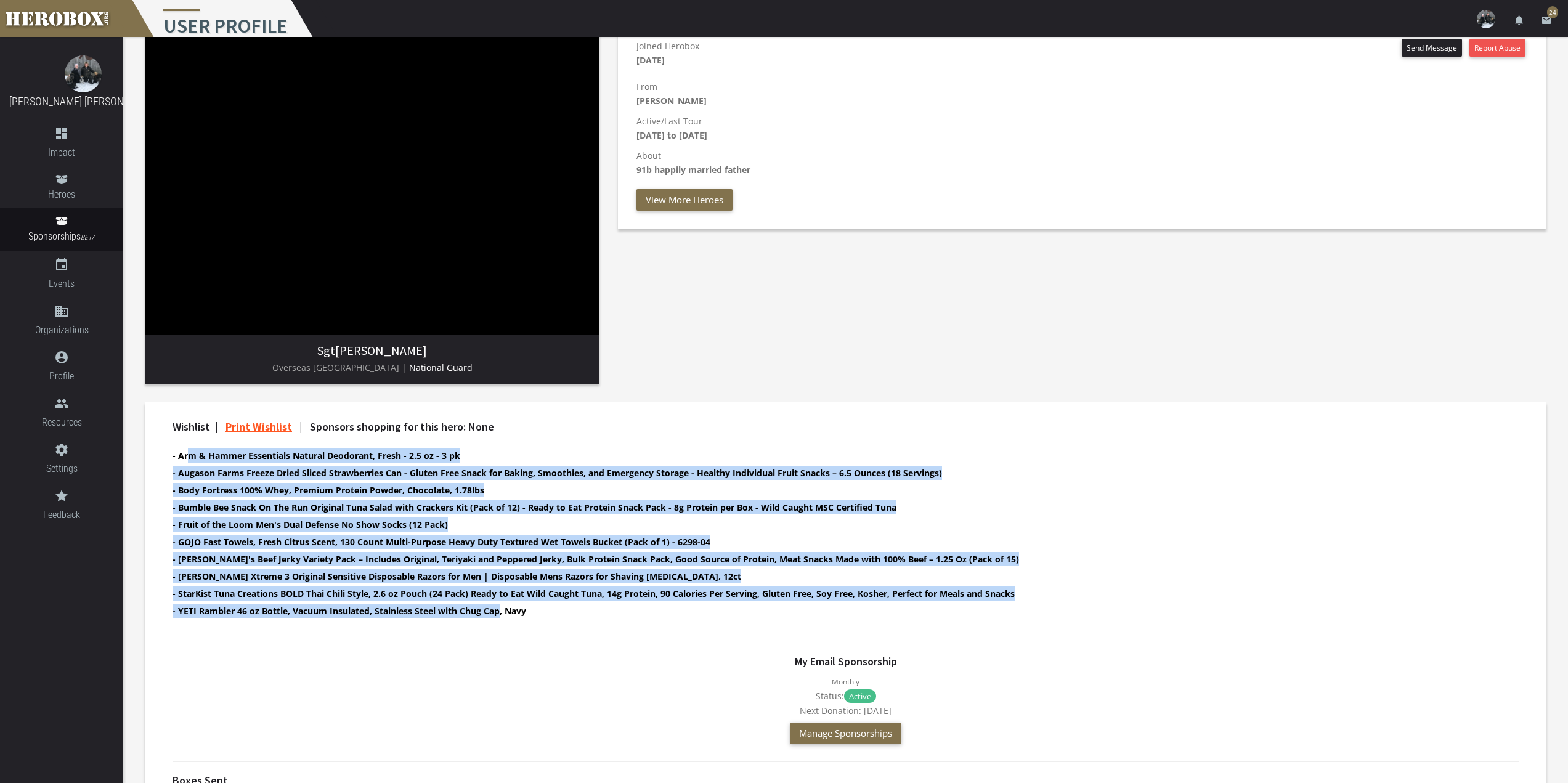
drag, startPoint x: 187, startPoint y: 453, endPoint x: 501, endPoint y: 611, distance: 351.5
click at [501, 611] on ul "- Arm & Hammer Essentials Natural Deodorant, Fresh - 2.5 oz - 3 pk - Augason Fa…" at bounding box center [834, 534] width 1325 height 172
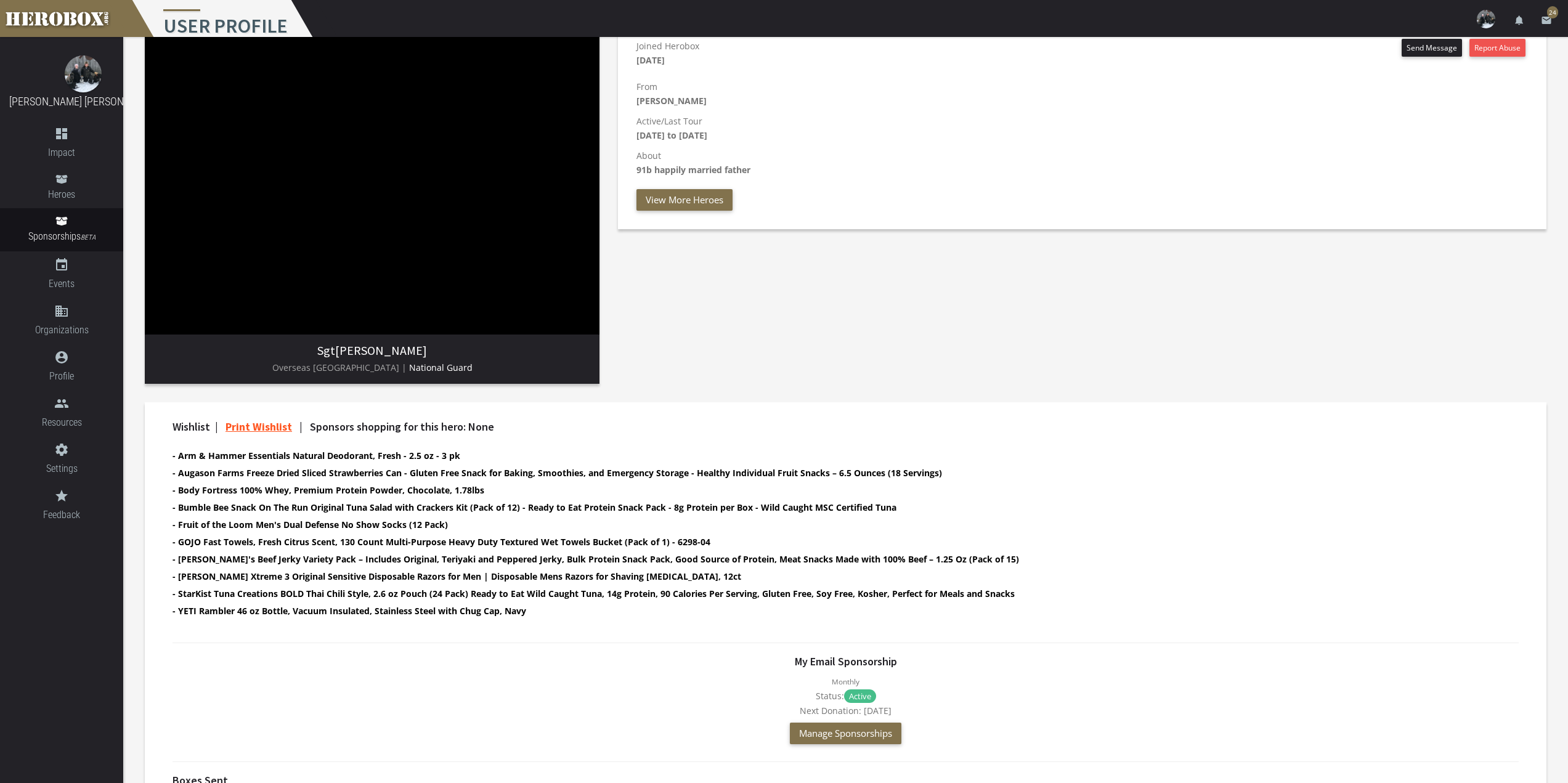
click at [509, 612] on b "- YETI Rambler 46 oz Bottle, Vacuum Insulated, Stainless Steel with Chug Cap, N…" at bounding box center [349, 611] width 354 height 12
drag, startPoint x: 537, startPoint y: 616, endPoint x: 179, endPoint y: 612, distance: 358.0
click at [179, 612] on li "- YETI Rambler 46 oz Bottle, Vacuum Insulated, Stainless Steel with Chug Cap, N…" at bounding box center [834, 611] width 1325 height 14
copy b "YETI Rambler 46 oz Bottle, Vacuum Insulated, Stainless Steel with Chug Cap, Navy"
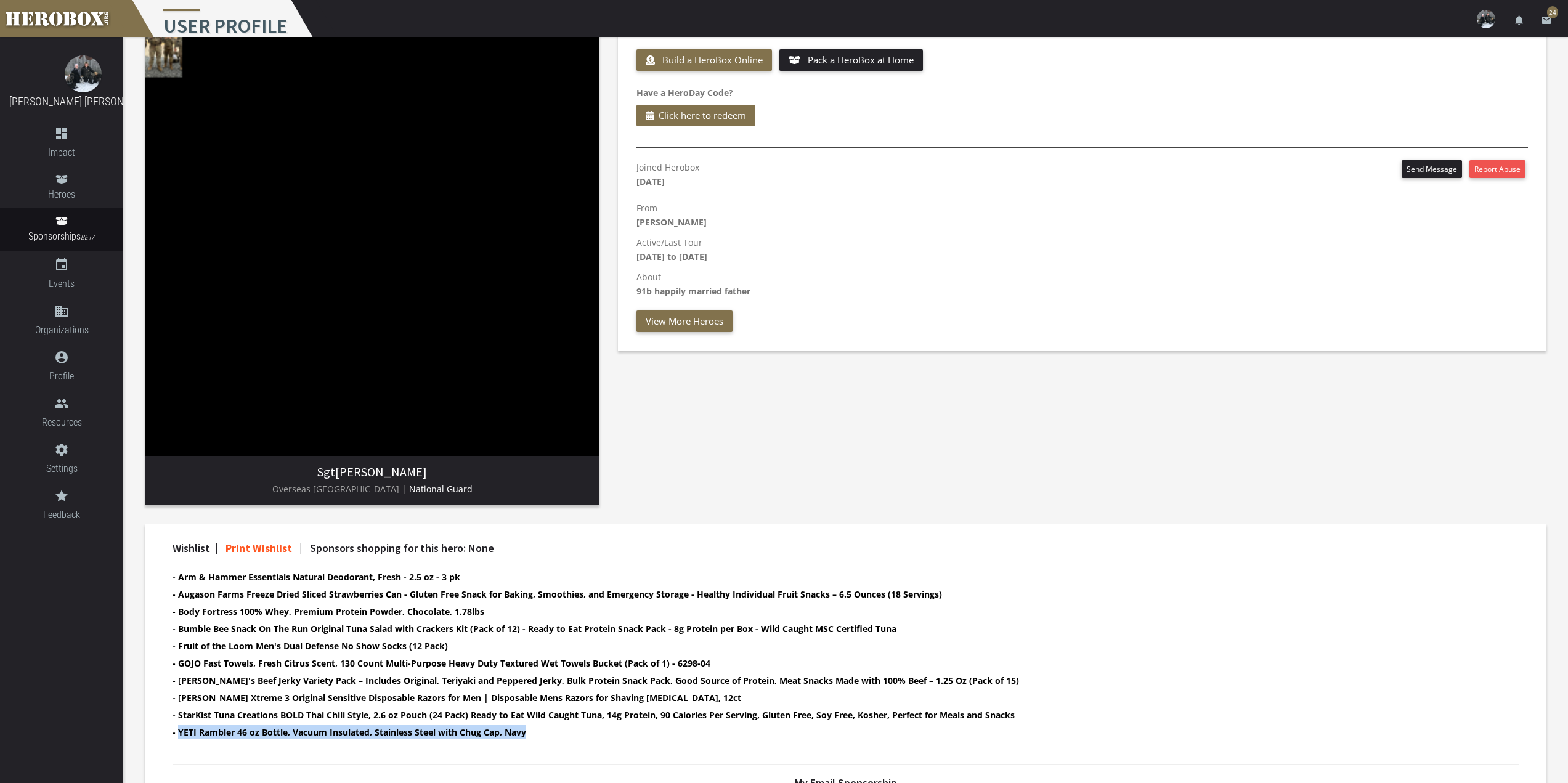
scroll to position [305, 0]
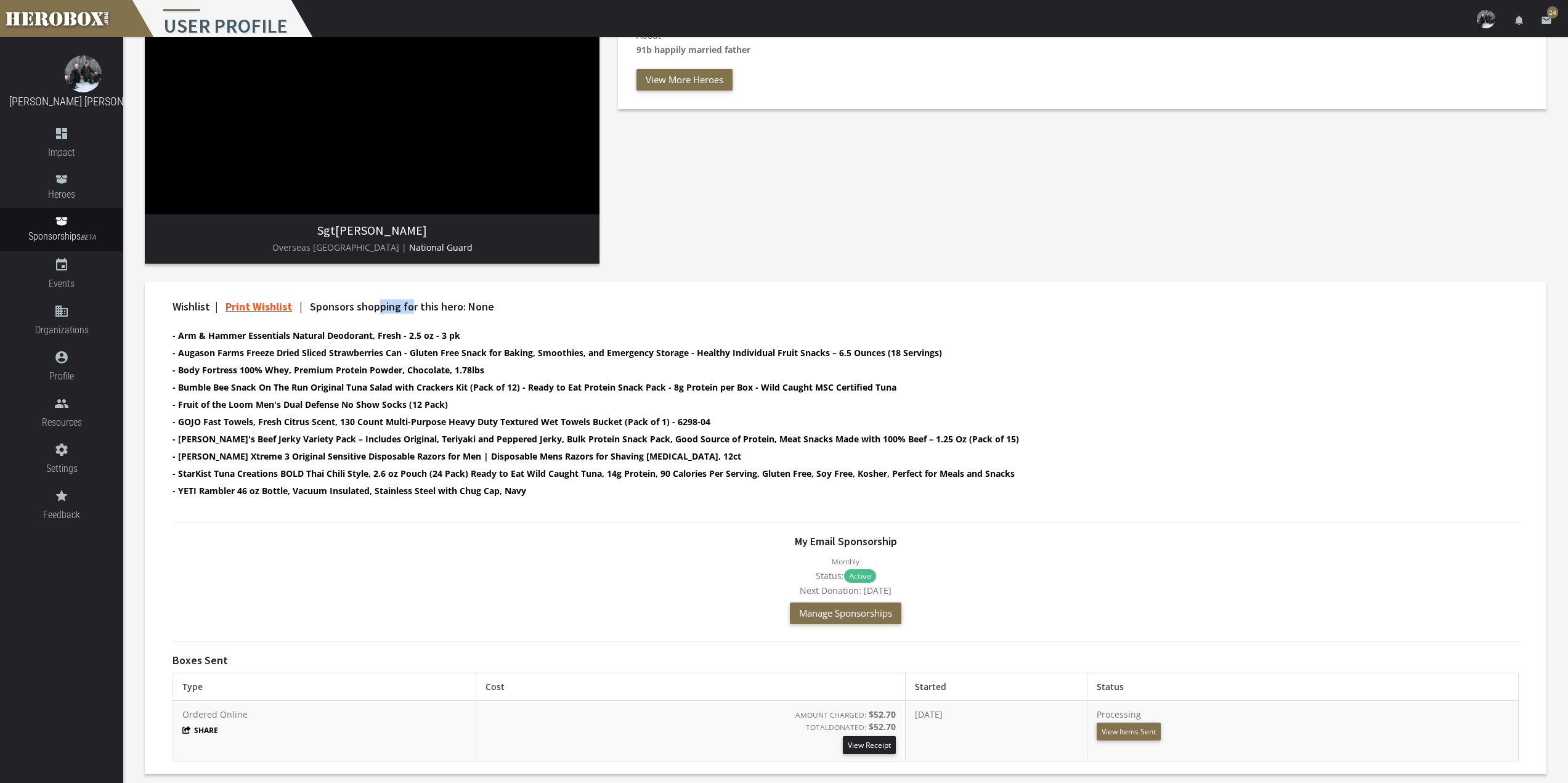
drag, startPoint x: 379, startPoint y: 305, endPoint x: 413, endPoint y: 305, distance: 34.0
click at [413, 305] on span "Sponsors shopping for this hero: None" at bounding box center [402, 307] width 184 height 14
click at [442, 303] on span "Sponsors shopping for this hero: None" at bounding box center [402, 307] width 184 height 14
click at [1134, 728] on button "View Items Sent" at bounding box center [1129, 732] width 64 height 18
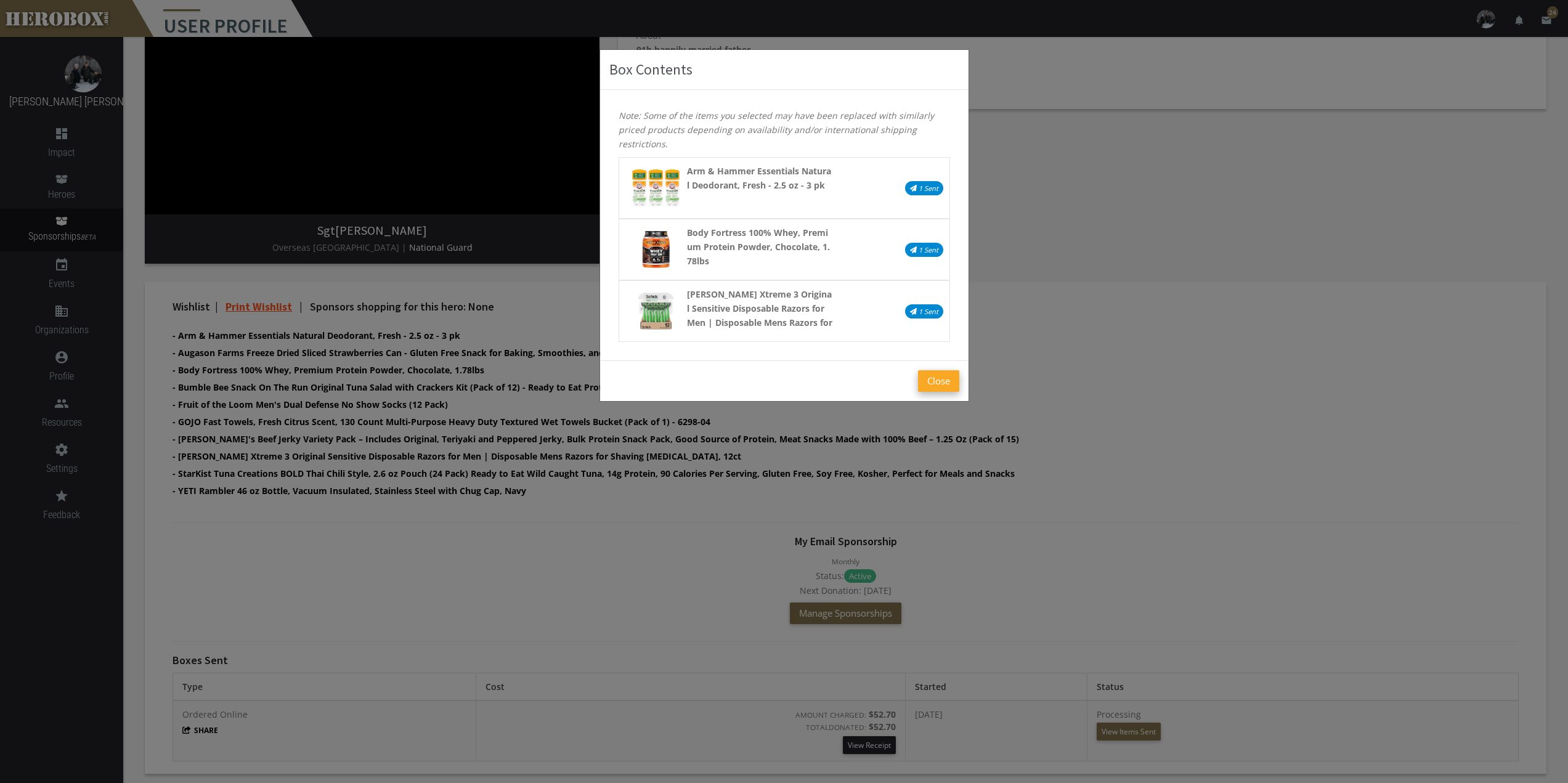
click at [934, 386] on button "Close" at bounding box center [939, 381] width 41 height 21
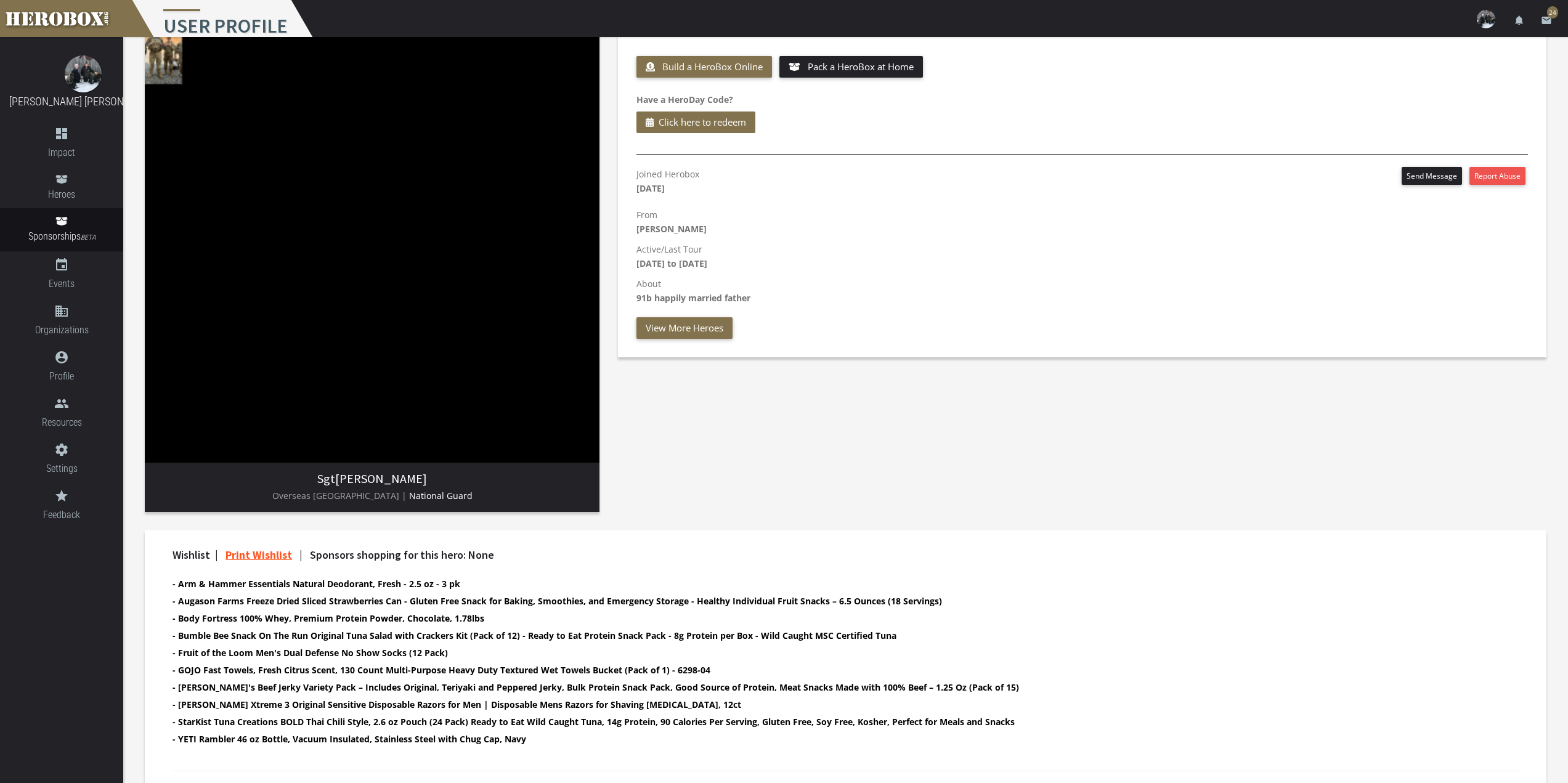
scroll to position [0, 0]
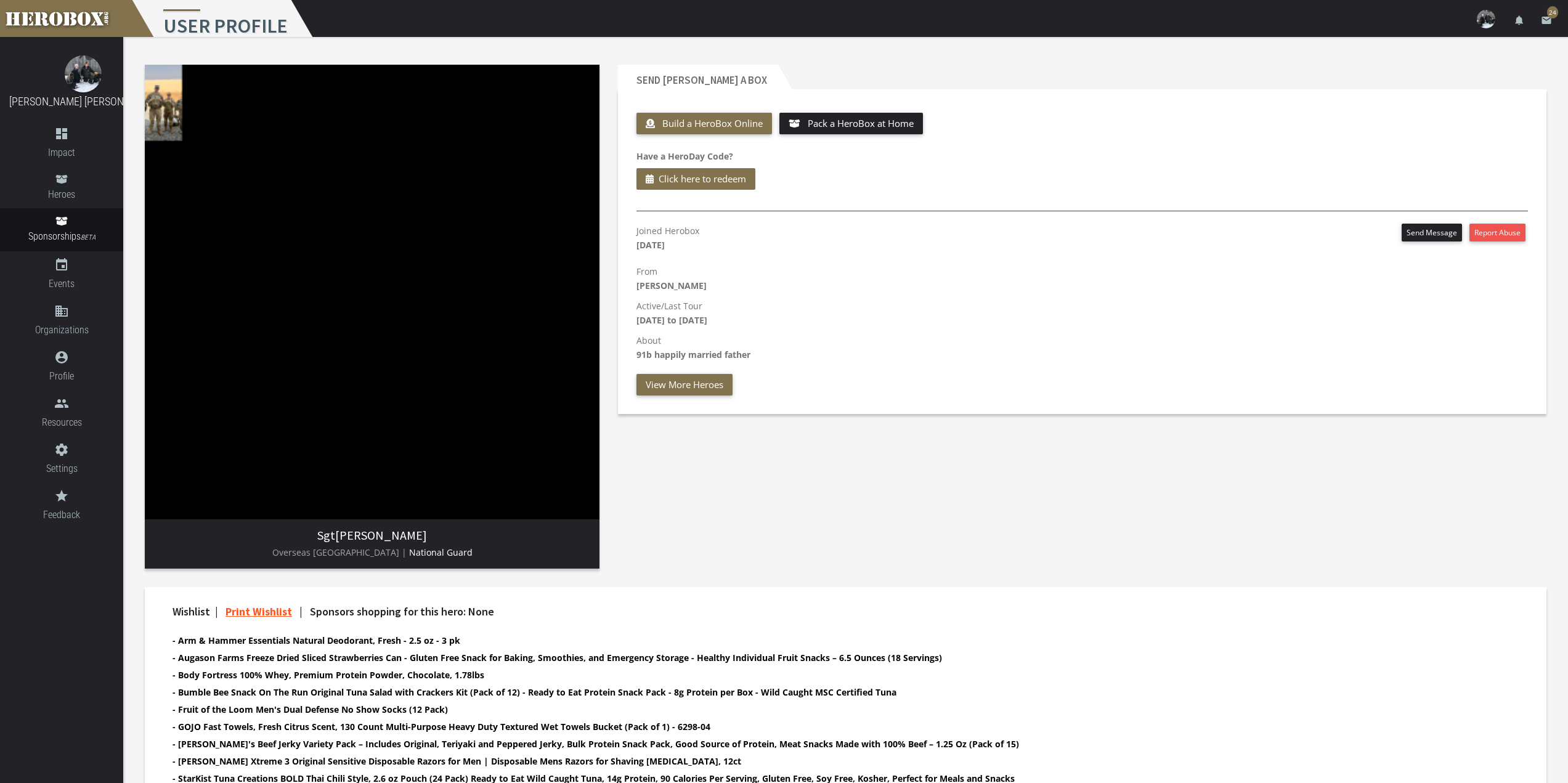
click at [160, 105] on img at bounding box center [372, 292] width 455 height 455
click at [179, 208] on img at bounding box center [372, 292] width 455 height 455
click at [1441, 231] on button "Send Message" at bounding box center [1432, 233] width 60 height 18
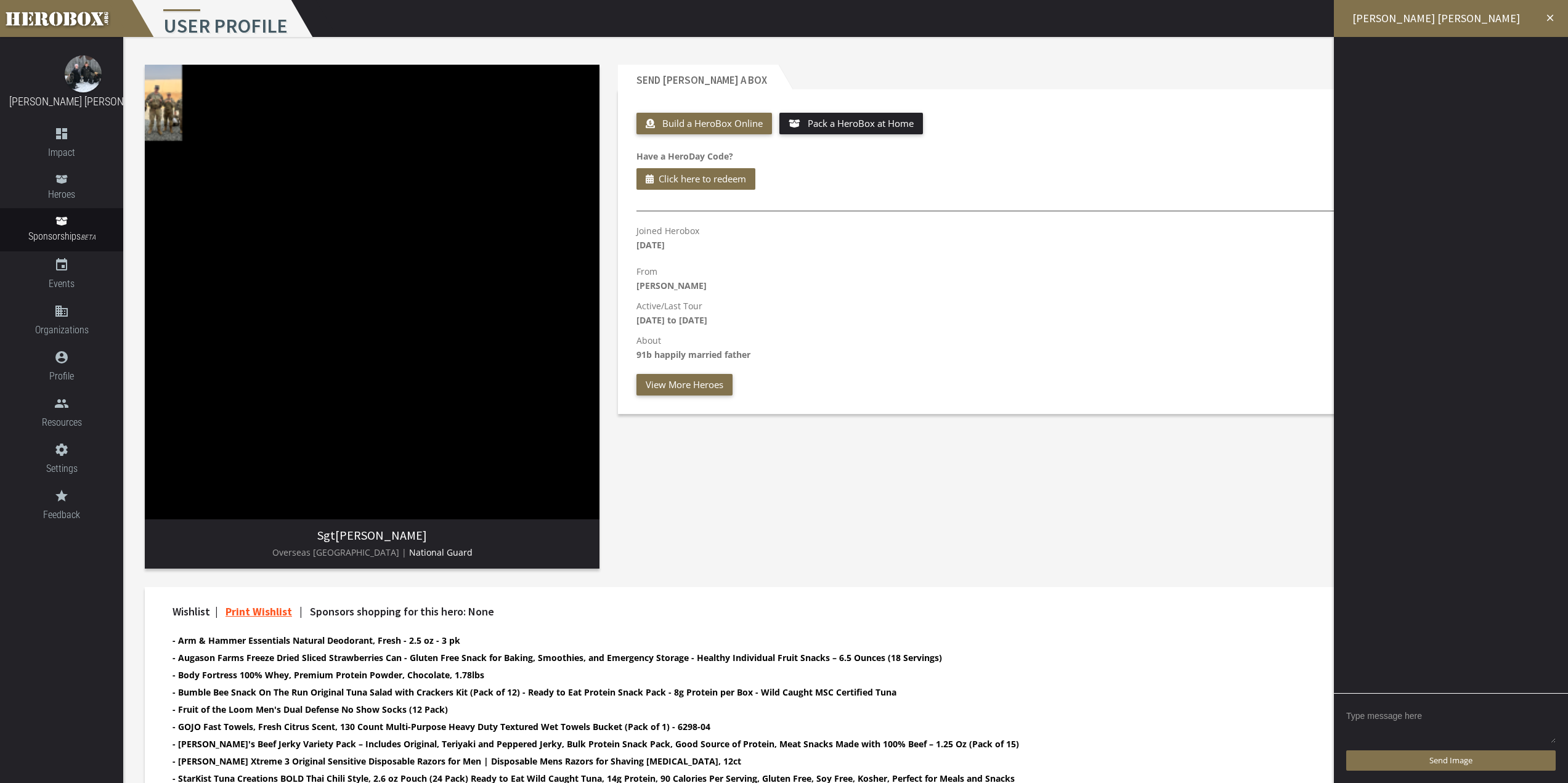
click at [1424, 730] on textarea at bounding box center [1451, 725] width 209 height 38
type textarea "H"
type textarea "Hello! First off, want to say thank you for your service. I suppose I should've…"
click at [1466, 764] on span "Send Message" at bounding box center [1451, 760] width 53 height 11
click at [1550, 17] on icon "close" at bounding box center [1550, 18] width 11 height 11
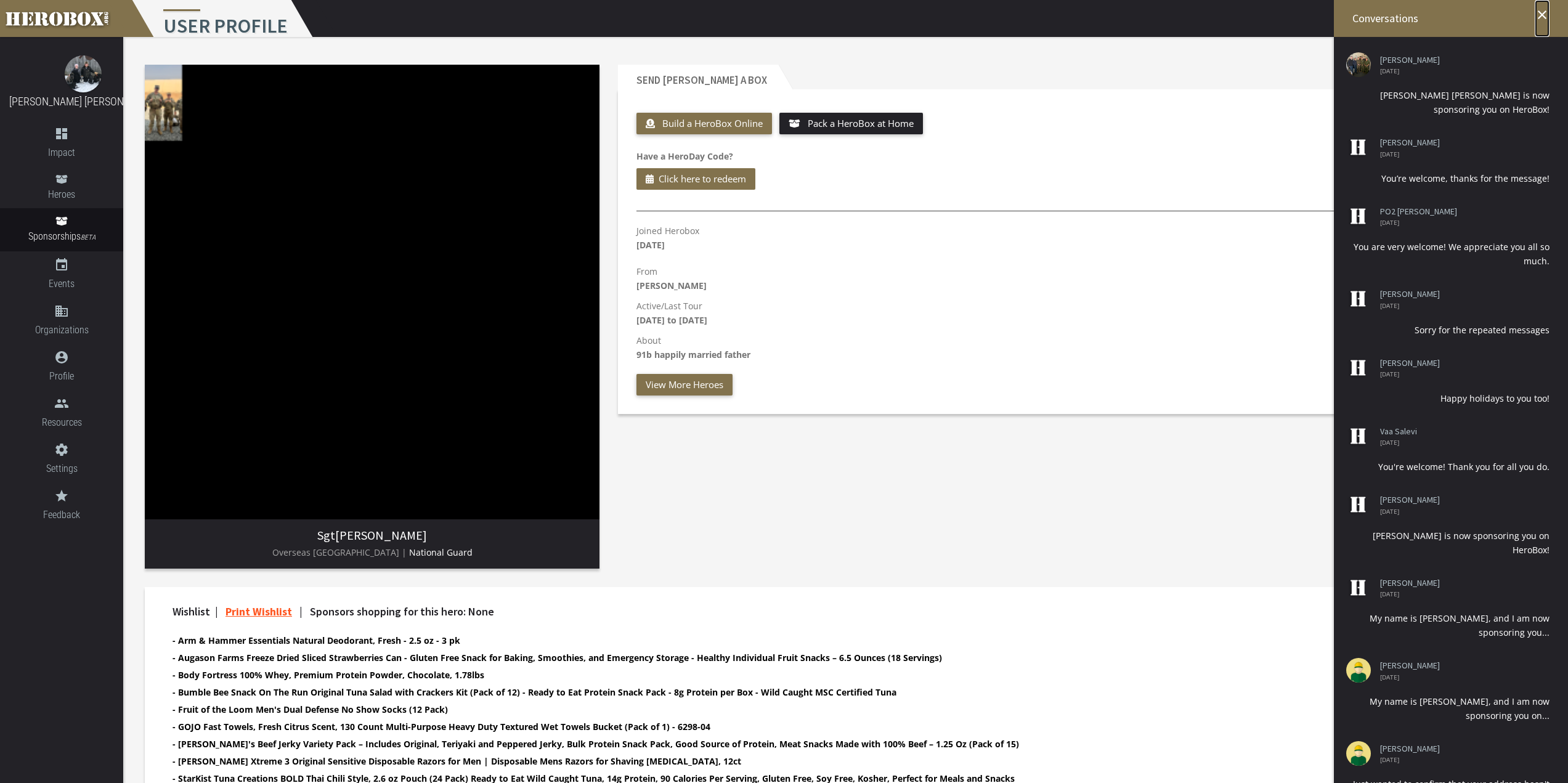
click at [1542, 17] on icon "close" at bounding box center [1542, 15] width 15 height 15
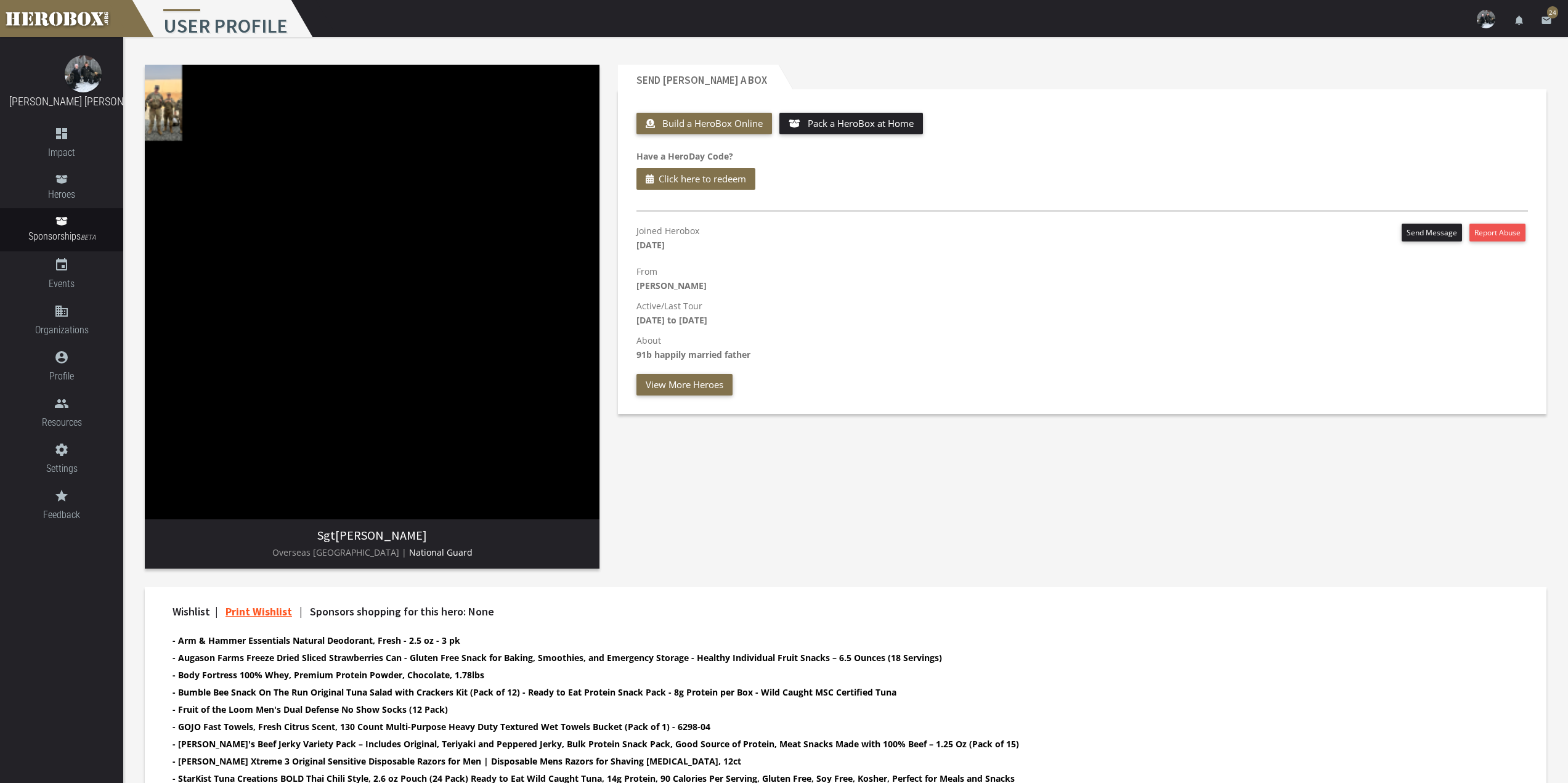
click at [1489, 19] on img at bounding box center [1486, 19] width 18 height 18
click at [1473, 59] on link "settings Settings" at bounding box center [1449, 54] width 111 height 26
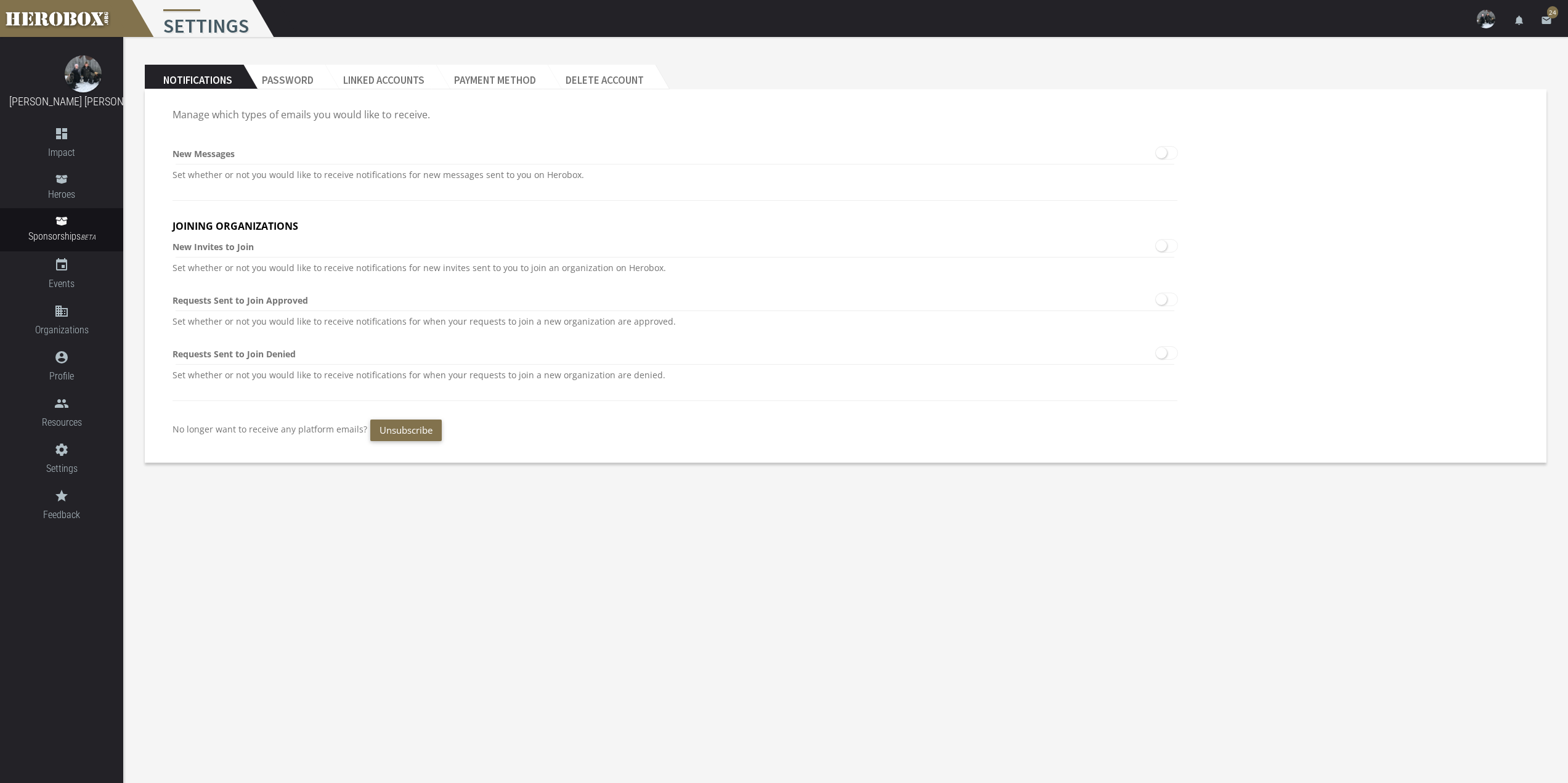
click at [1157, 149] on label at bounding box center [1167, 153] width 21 height 13
click at [1156, 147] on icon at bounding box center [1156, 147] width 0 height 0
click at [264, 84] on h2 "Password" at bounding box center [284, 76] width 82 height 24
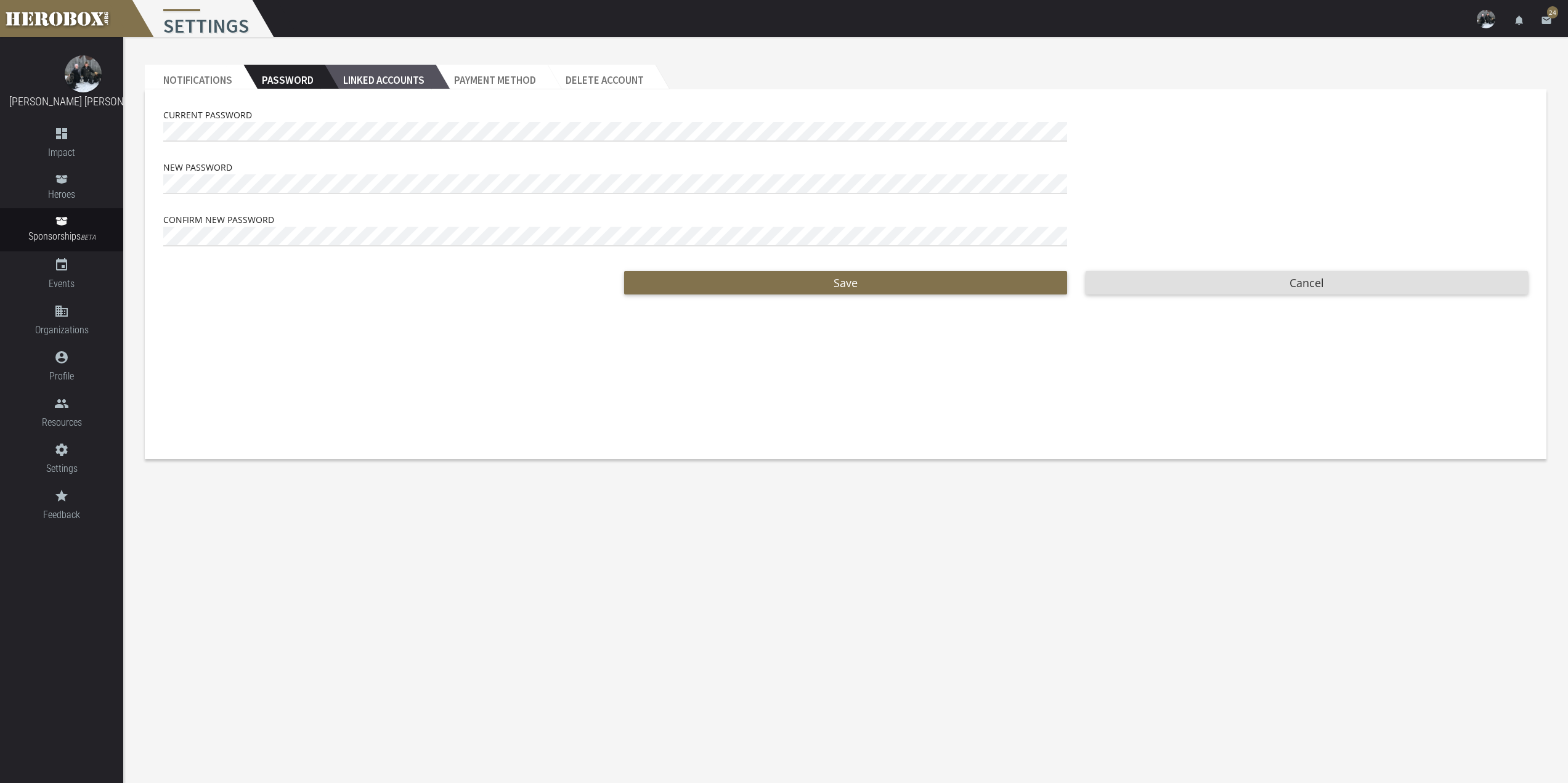
click at [359, 84] on h2 "Linked Accounts" at bounding box center [380, 76] width 111 height 24
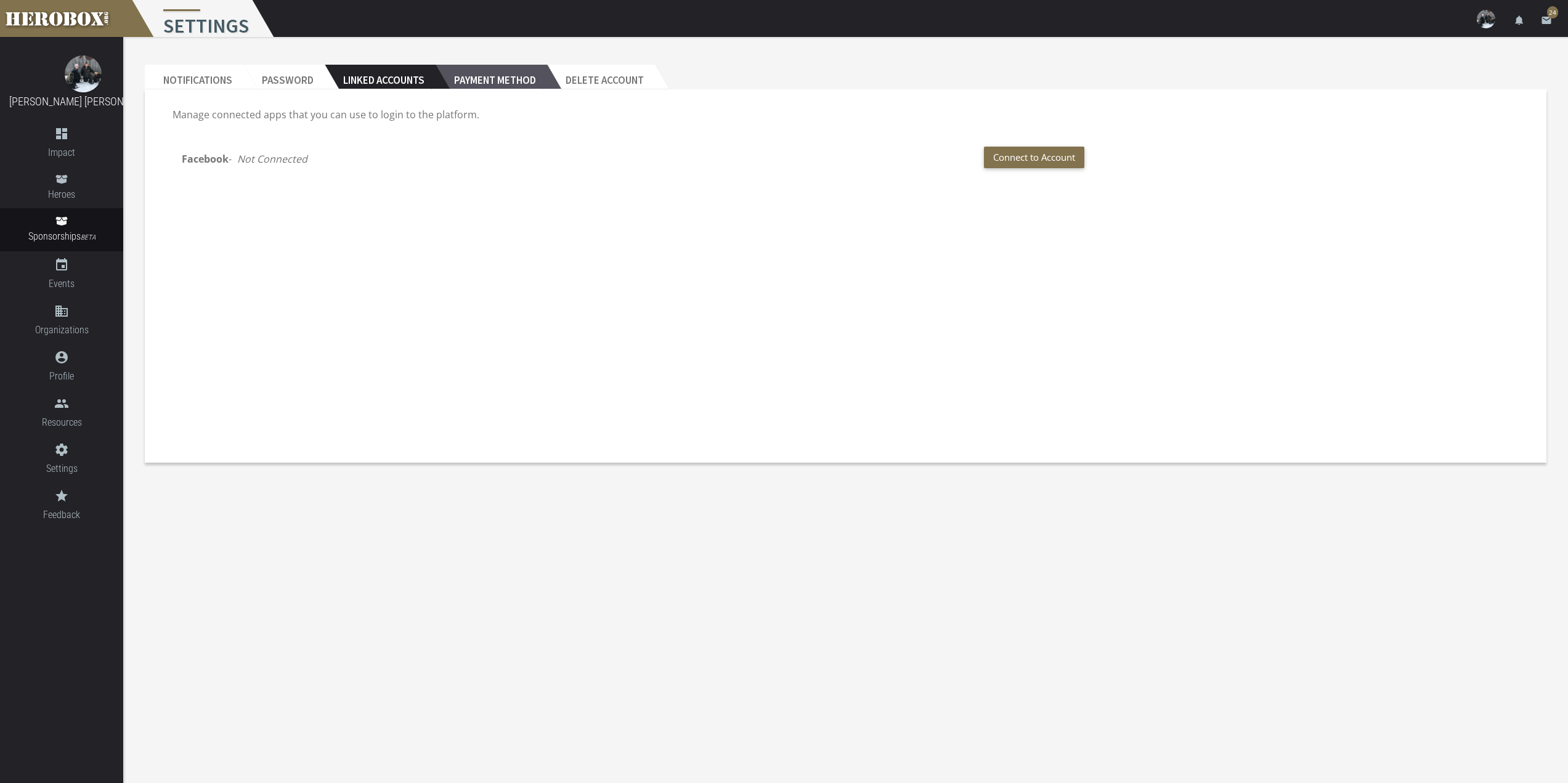
click at [490, 81] on h2 "Payment Method" at bounding box center [492, 76] width 112 height 24
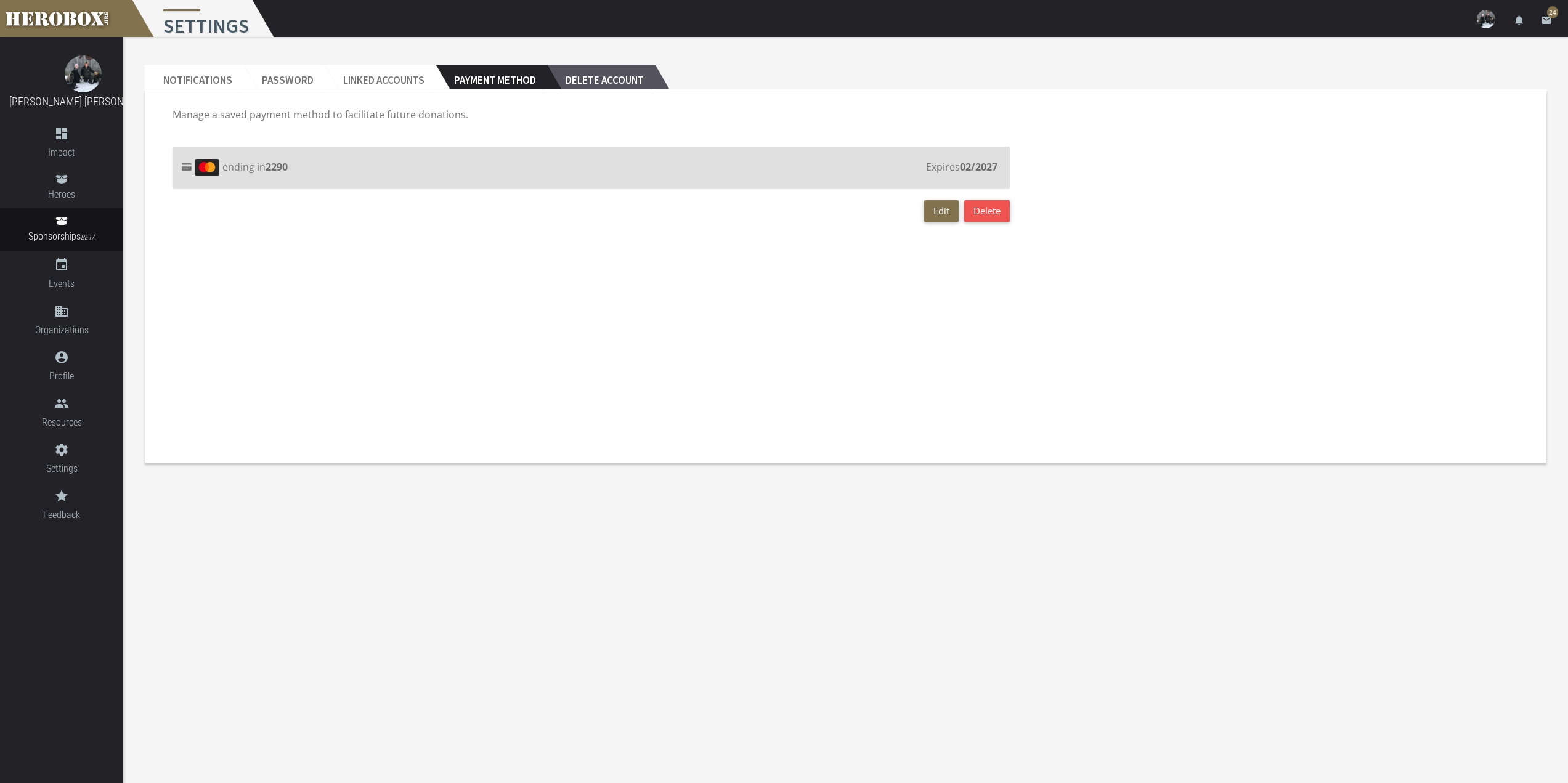
click at [596, 84] on h2 "Delete Account" at bounding box center [601, 76] width 108 height 24
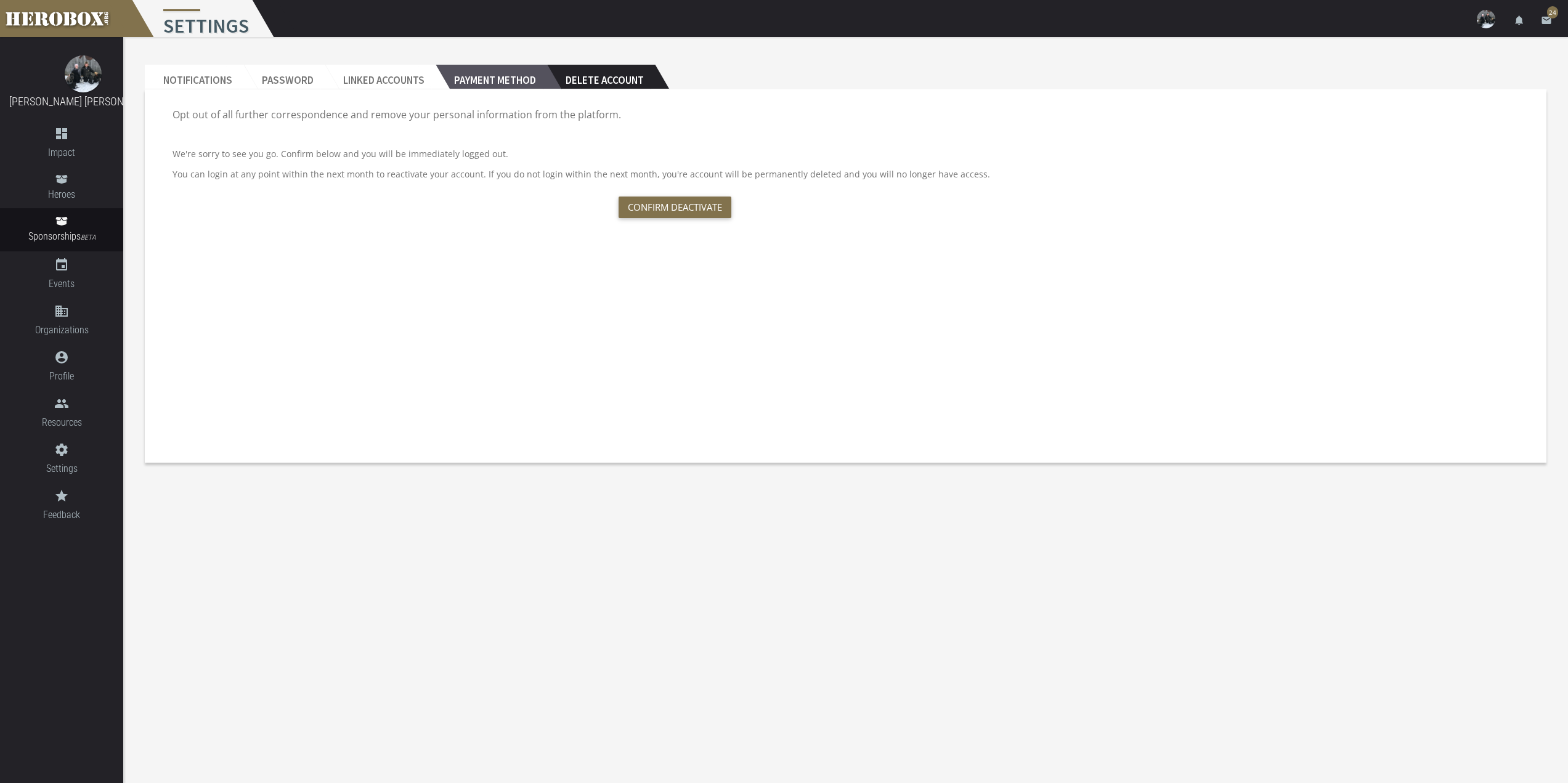
click at [503, 85] on h2 "Payment Method" at bounding box center [492, 76] width 112 height 24
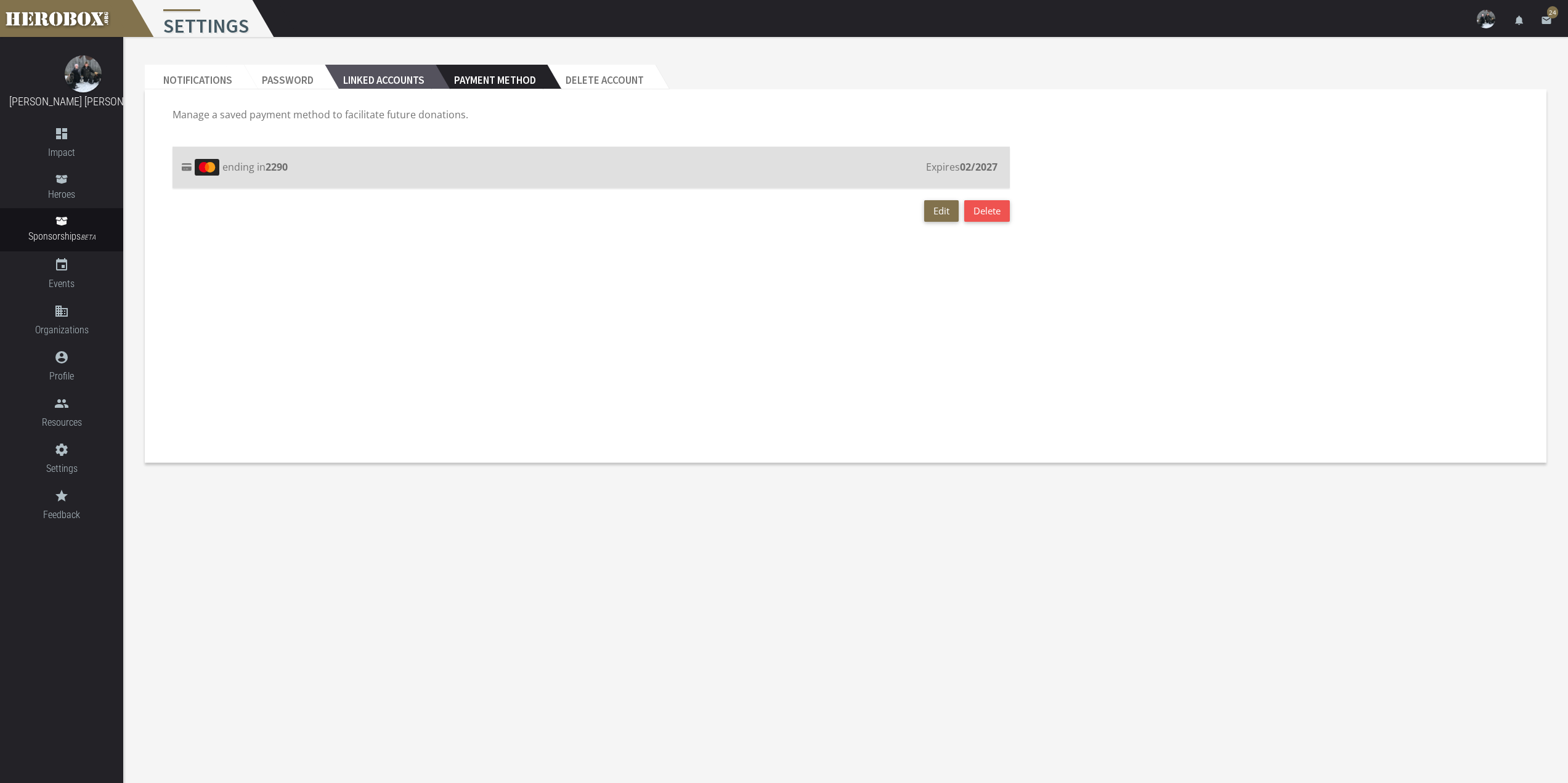
click at [397, 85] on h2 "Linked Accounts" at bounding box center [380, 76] width 111 height 24
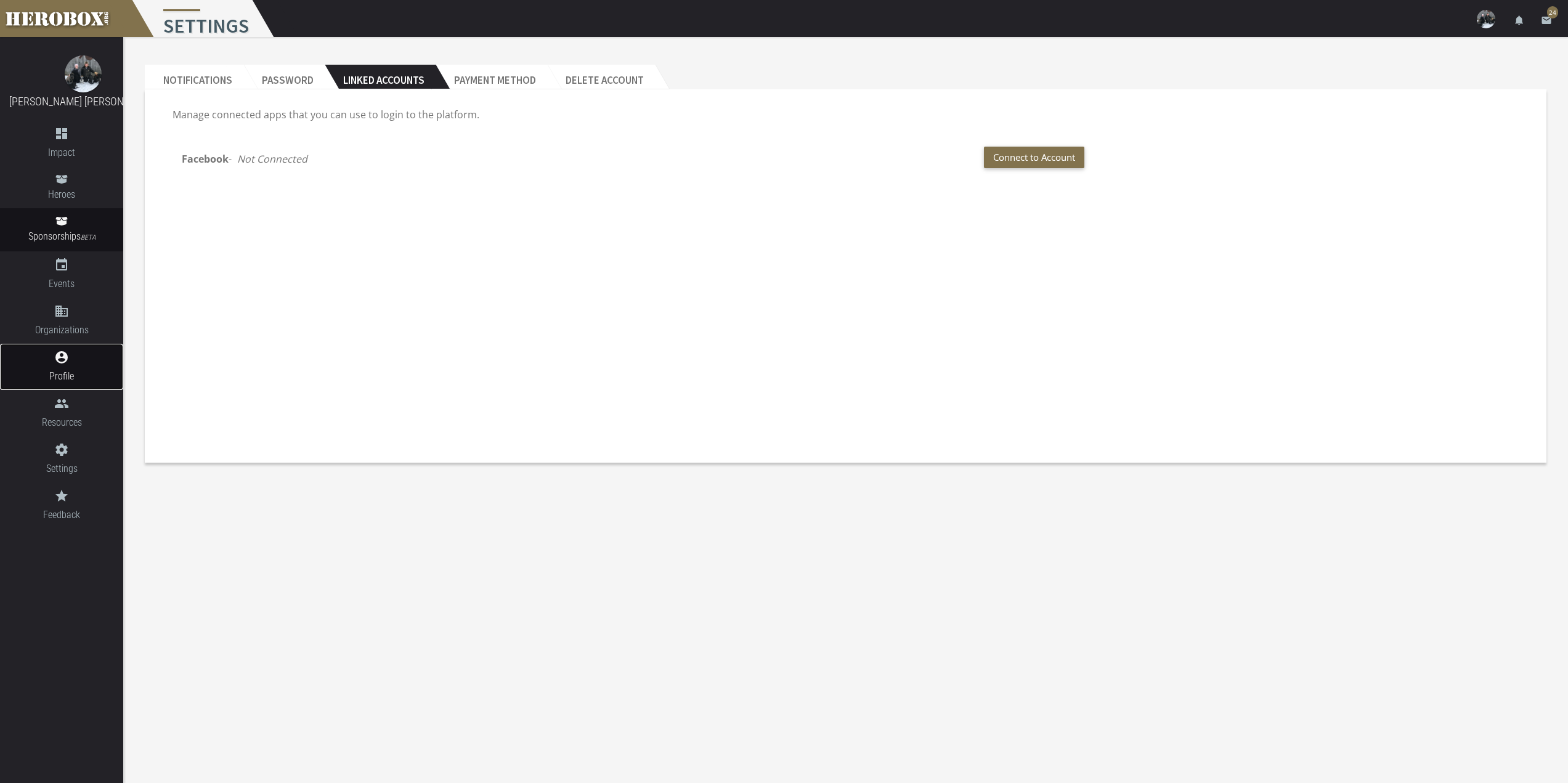
click at [53, 366] on link "account_circle Profile" at bounding box center [61, 367] width 124 height 46
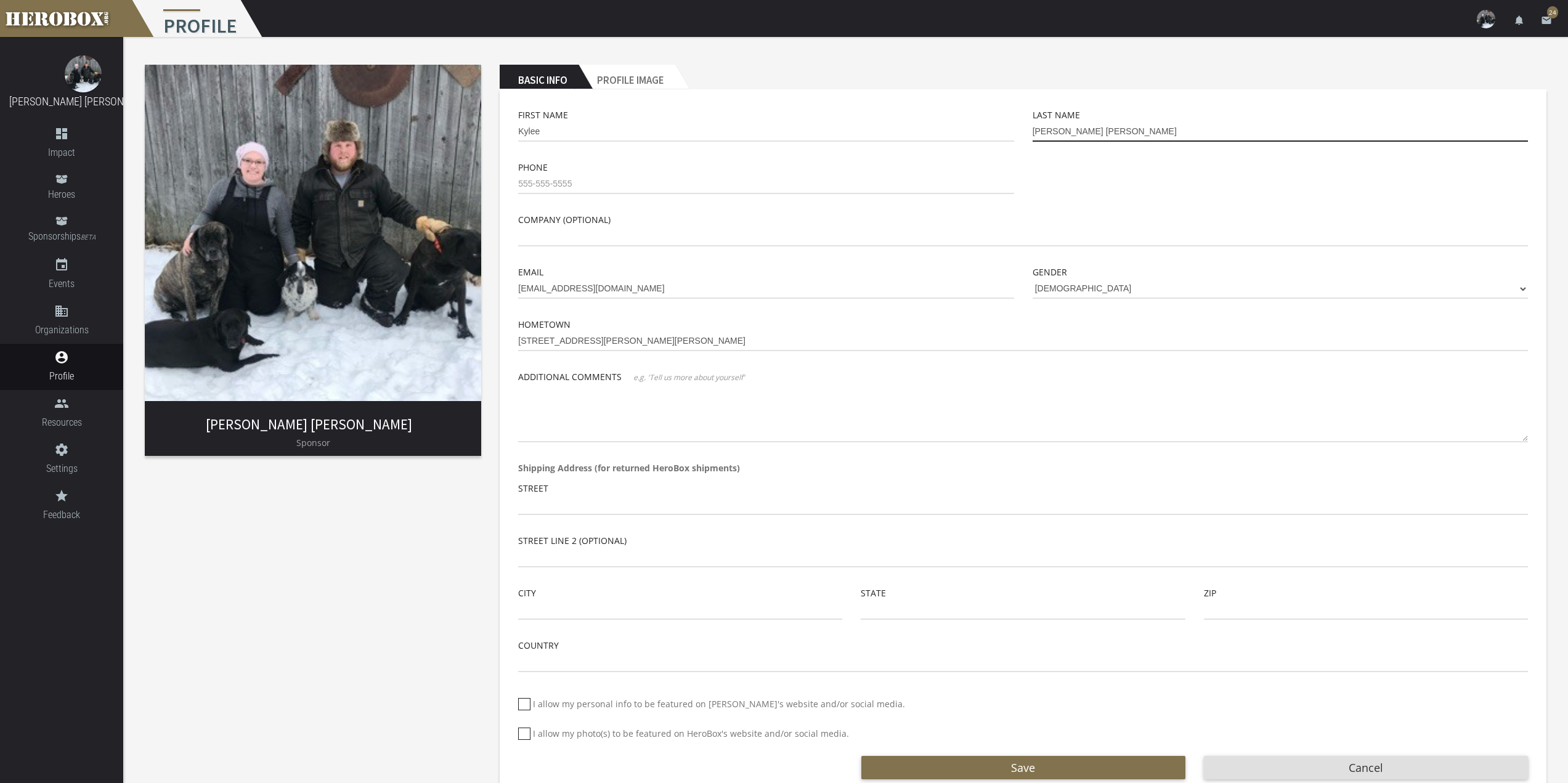
drag, startPoint x: 1066, startPoint y: 129, endPoint x: 988, endPoint y: 129, distance: 78.0
click at [988, 129] on div "First Name Kylee Last Name [PERSON_NAME] [PERSON_NAME]" at bounding box center [1023, 134] width 1028 height 53
type input "Paakkonen"
click at [555, 179] on input "tel" at bounding box center [766, 184] width 495 height 19
type input "[PHONE_NUMBER]"
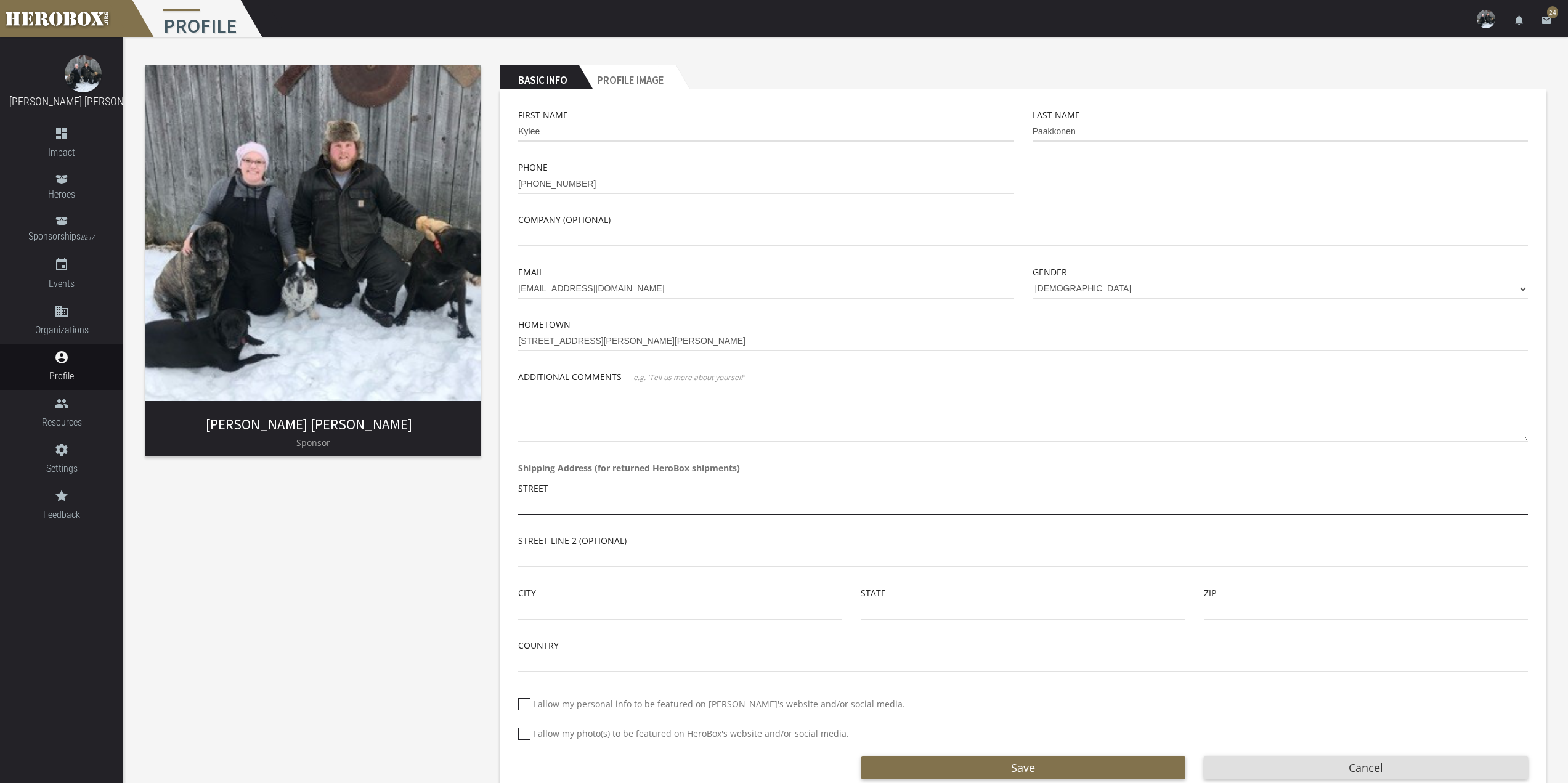
click at [611, 507] on input "text" at bounding box center [1023, 505] width 1010 height 19
type input "[STREET_ADDRESS][PERSON_NAME]"
type input "[PERSON_NAME]"
type input "MN"
type input "55710"
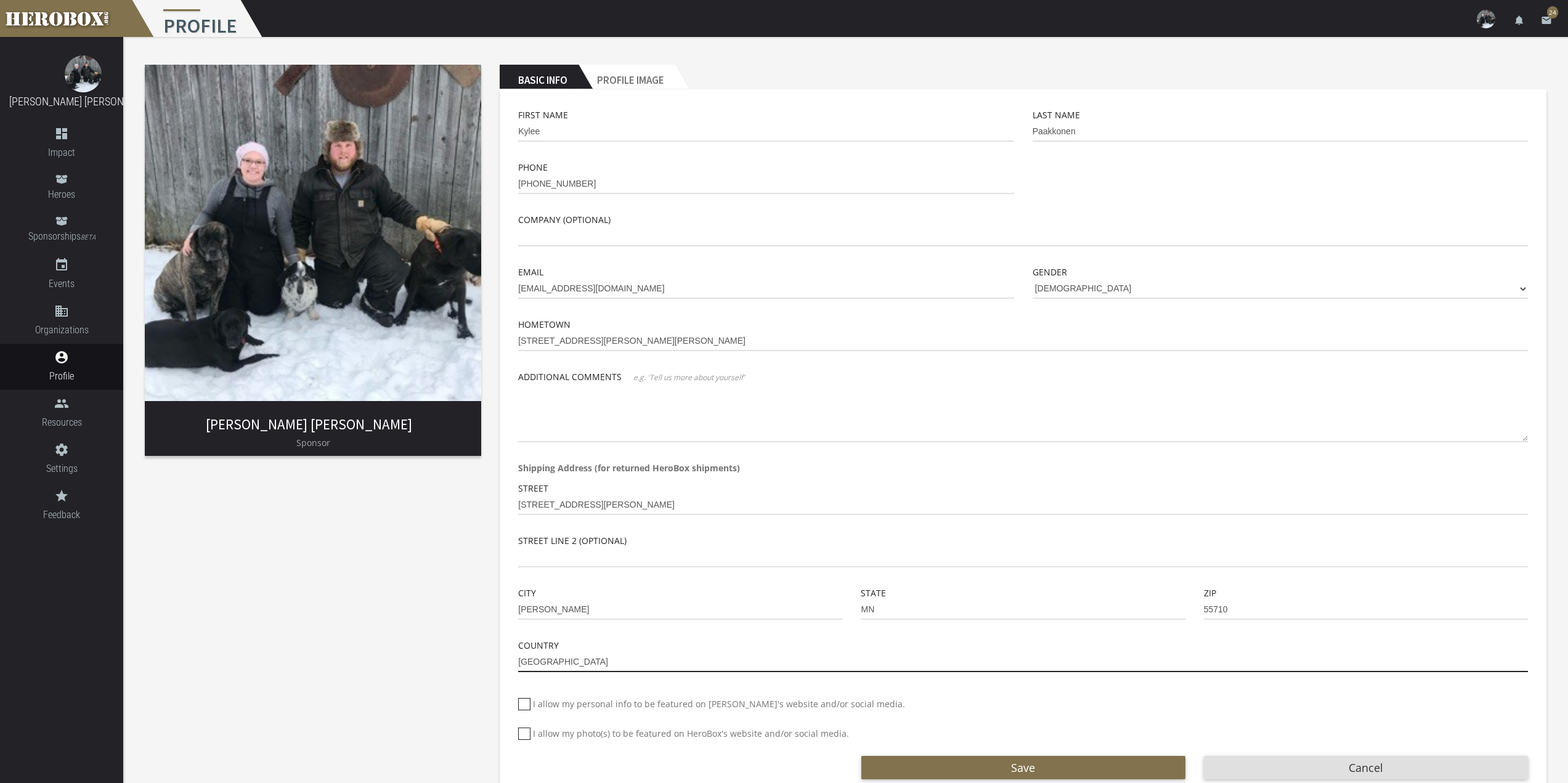
type input "[GEOGRAPHIC_DATA]"
click at [1005, 709] on div "I allow my personal info to be featured on [PERSON_NAME]'s website and/or socia…" at bounding box center [1023, 705] width 1010 height 18
click at [525, 702] on icon at bounding box center [524, 704] width 13 height 13
click at [525, 702] on input "I allow my personal info to be featured on [PERSON_NAME]'s website and/or socia…" at bounding box center [522, 708] width 8 height 19
checkbox input "****"
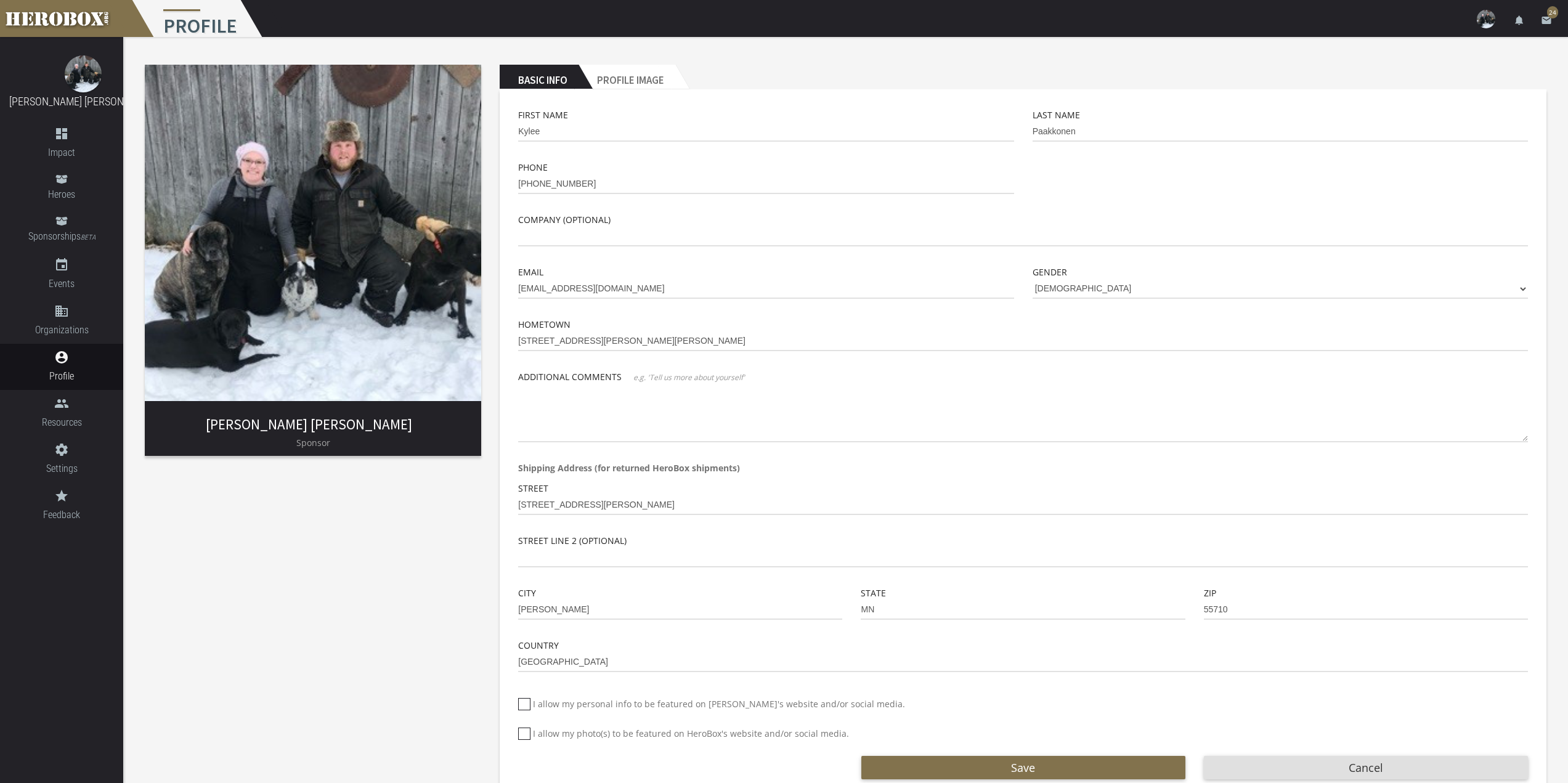
click at [524, 734] on icon at bounding box center [524, 734] width 13 height 13
click at [524, 734] on input "I allow my photo(s) to be featured on HeroBox's website and/or social media." at bounding box center [522, 738] width 8 height 19
checkbox input "****"
click at [589, 417] on textarea at bounding box center [1023, 413] width 1010 height 58
click at [644, 80] on h2 "Profile Image" at bounding box center [627, 76] width 97 height 24
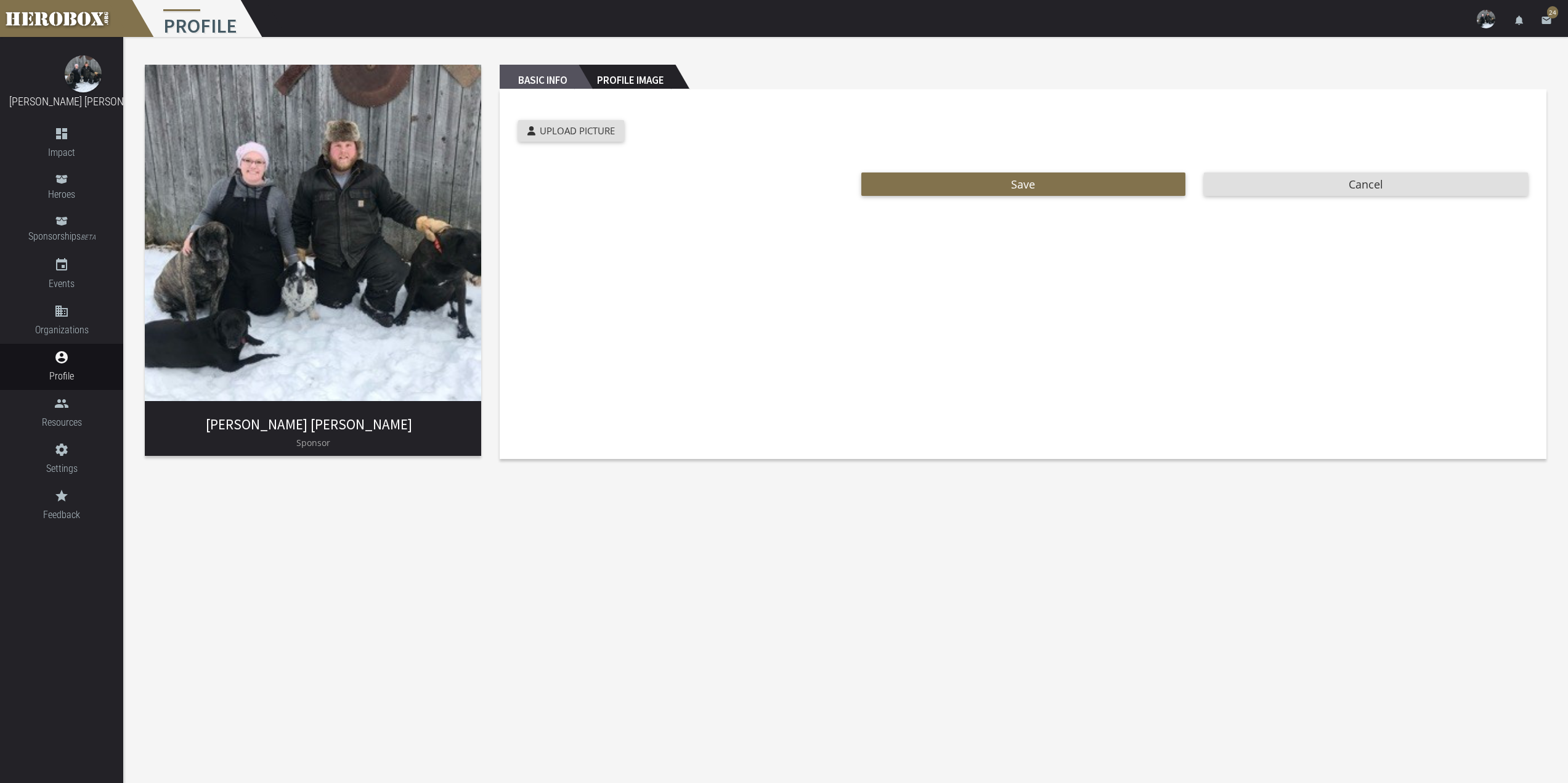
click at [549, 79] on h2 "Basic Info" at bounding box center [539, 76] width 79 height 24
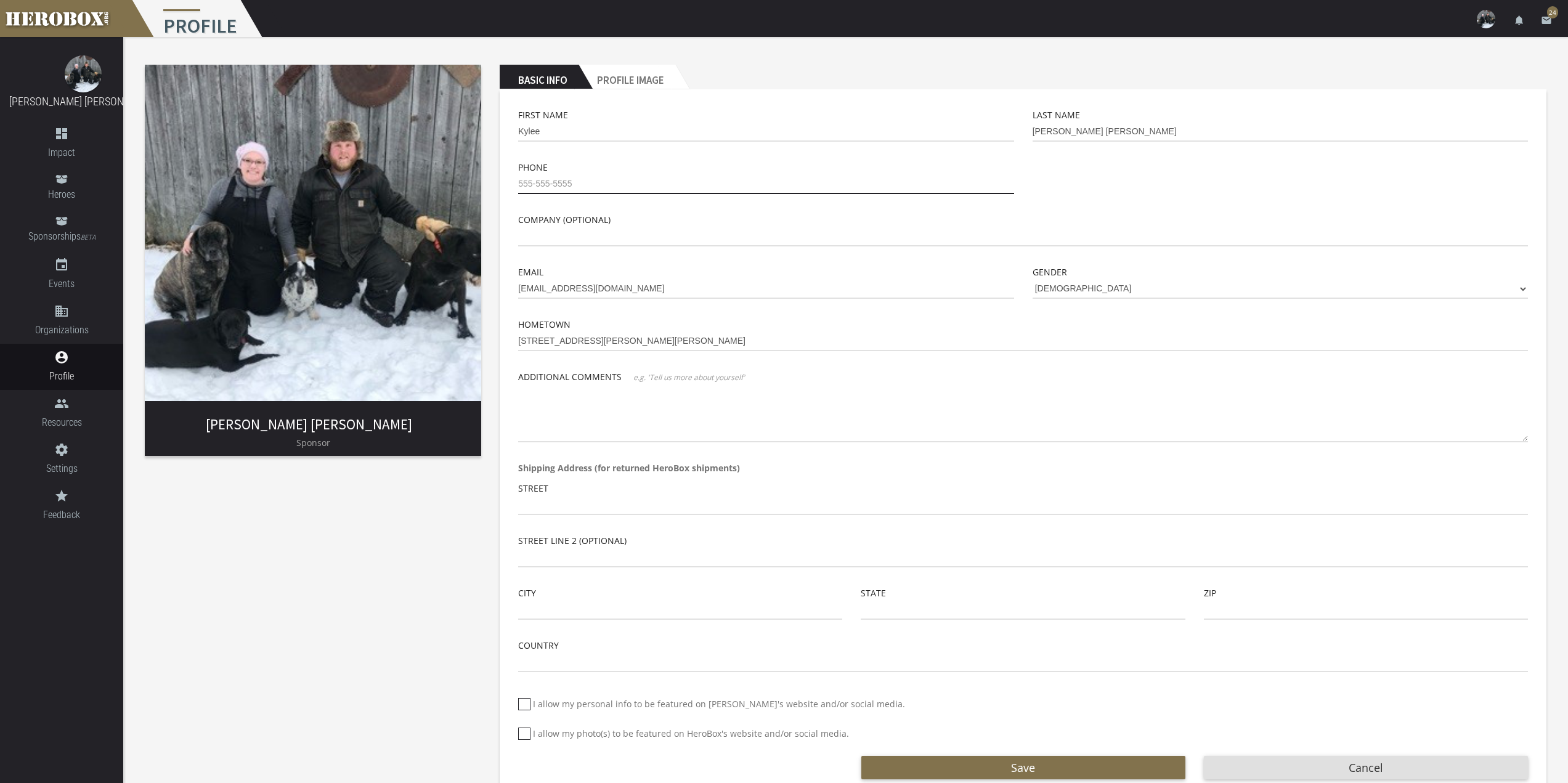
click at [546, 177] on input "tel" at bounding box center [766, 184] width 495 height 19
type input "[PHONE_NUMBER]"
drag, startPoint x: 1066, startPoint y: 130, endPoint x: 972, endPoint y: 117, distance: 94.9
click at [979, 125] on div "First Name Kylee Last Name [PERSON_NAME] [PERSON_NAME]" at bounding box center [1023, 134] width 1028 height 53
type input "Paakkonen"
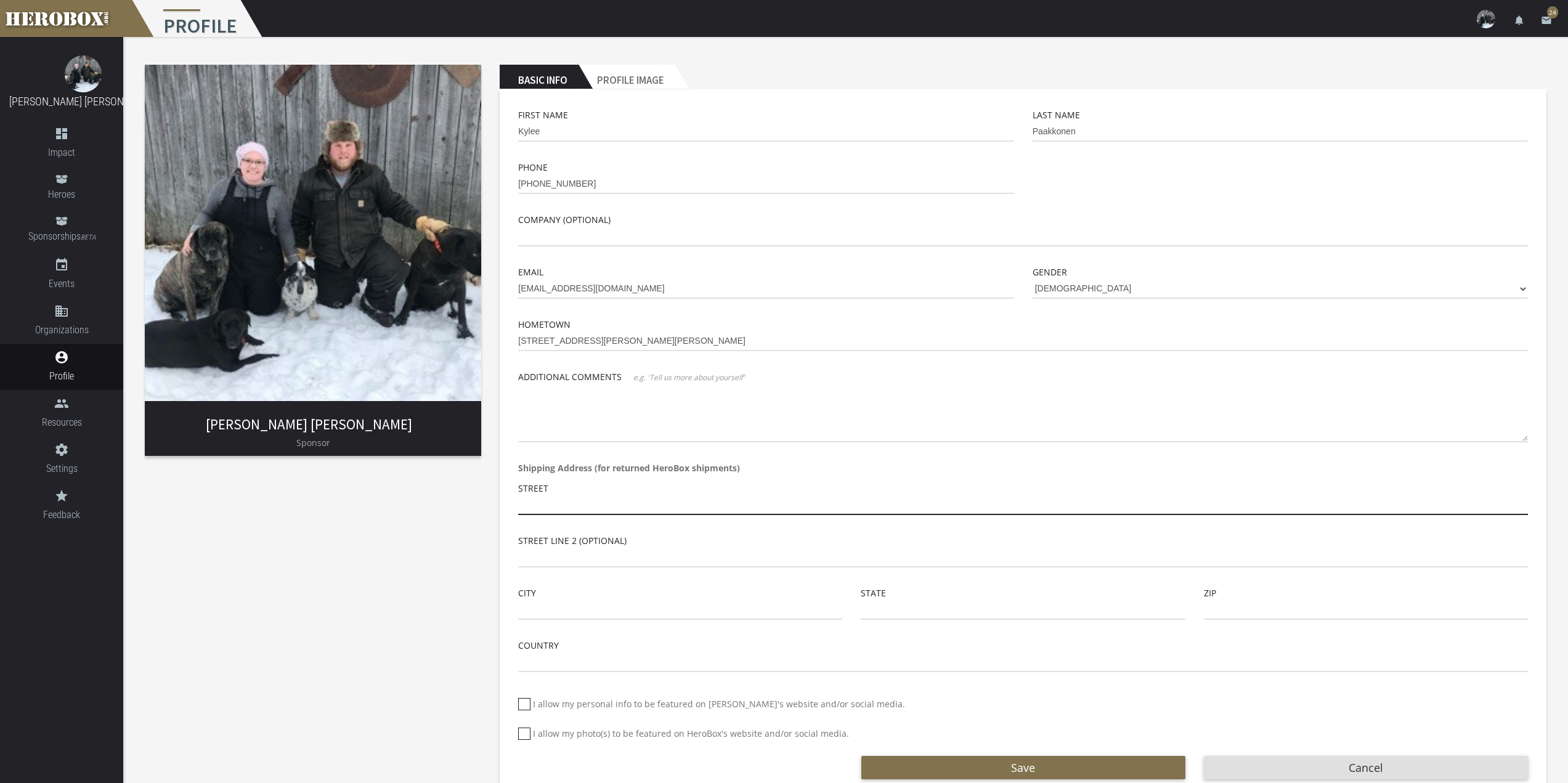
click at [571, 502] on input "text" at bounding box center [1023, 505] width 1010 height 19
type input "[STREET_ADDRESS][PERSON_NAME]"
click at [613, 598] on div "City" at bounding box center [680, 603] width 324 height 34
click at [602, 614] on input "text" at bounding box center [680, 609] width 324 height 19
type input "[PERSON_NAME]"
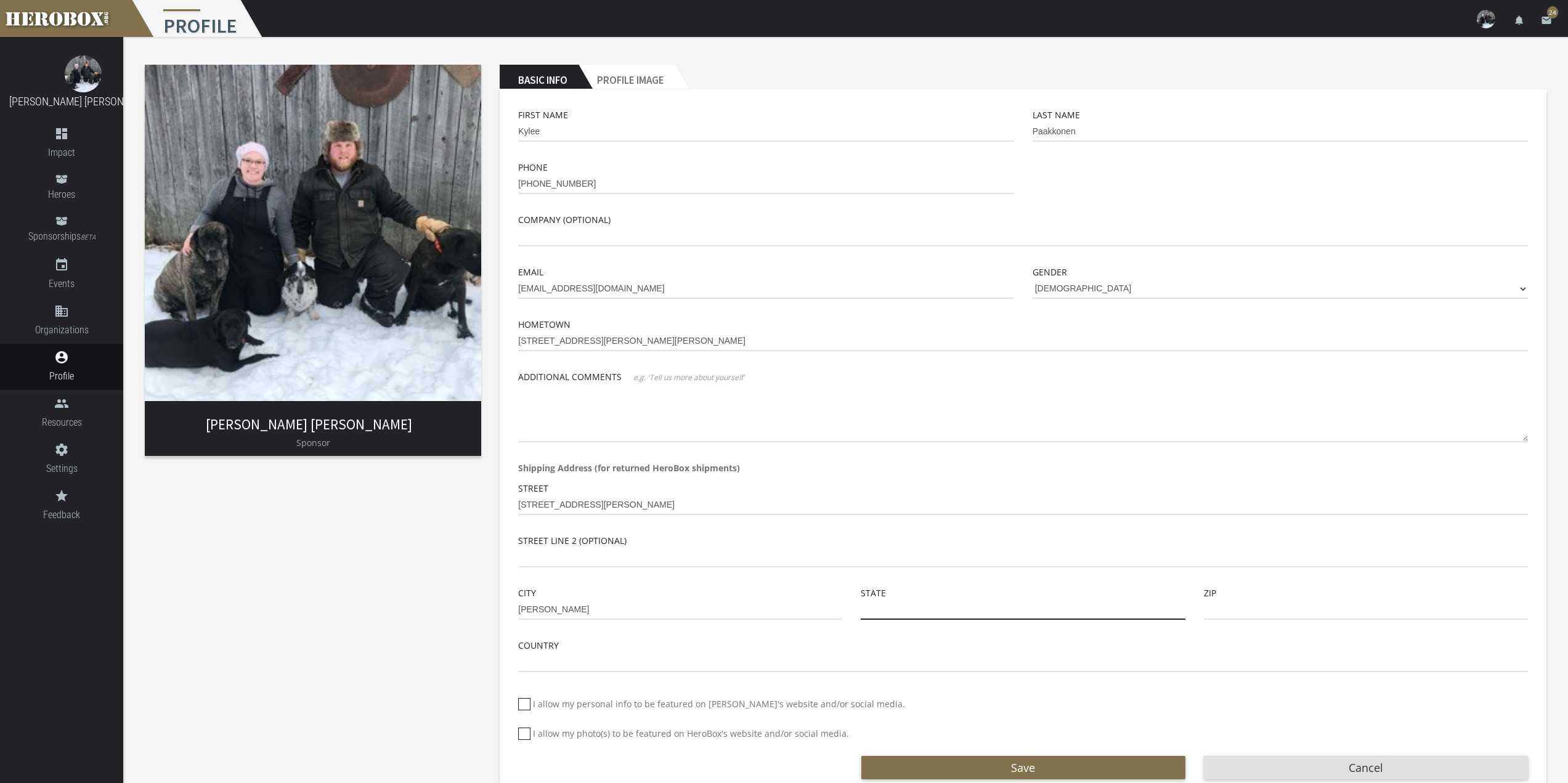
type input "MN"
type input "55710"
type input "[GEOGRAPHIC_DATA]"
click at [528, 706] on icon at bounding box center [524, 704] width 13 height 13
click at [526, 706] on input "I allow my personal info to be featured on [PERSON_NAME]'s website and/or socia…" at bounding box center [522, 708] width 8 height 19
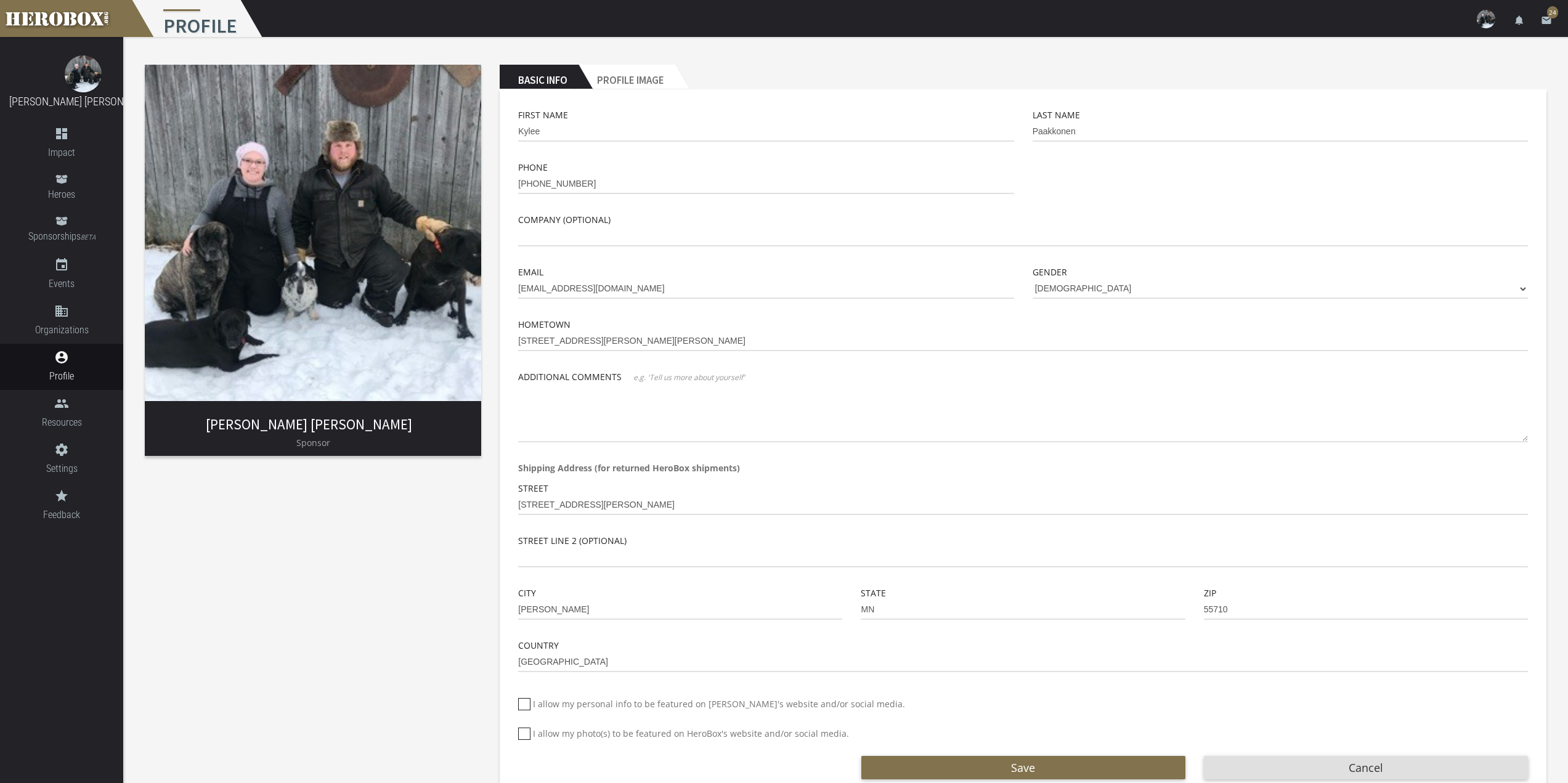
checkbox input "****"
click at [524, 733] on icon at bounding box center [524, 734] width 13 height 13
click at [524, 733] on input "I allow my photo(s) to be featured on HeroBox's website and/or social media." at bounding box center [522, 738] width 8 height 19
checkbox input "****"
click at [1090, 767] on button "Save" at bounding box center [1023, 767] width 324 height 23
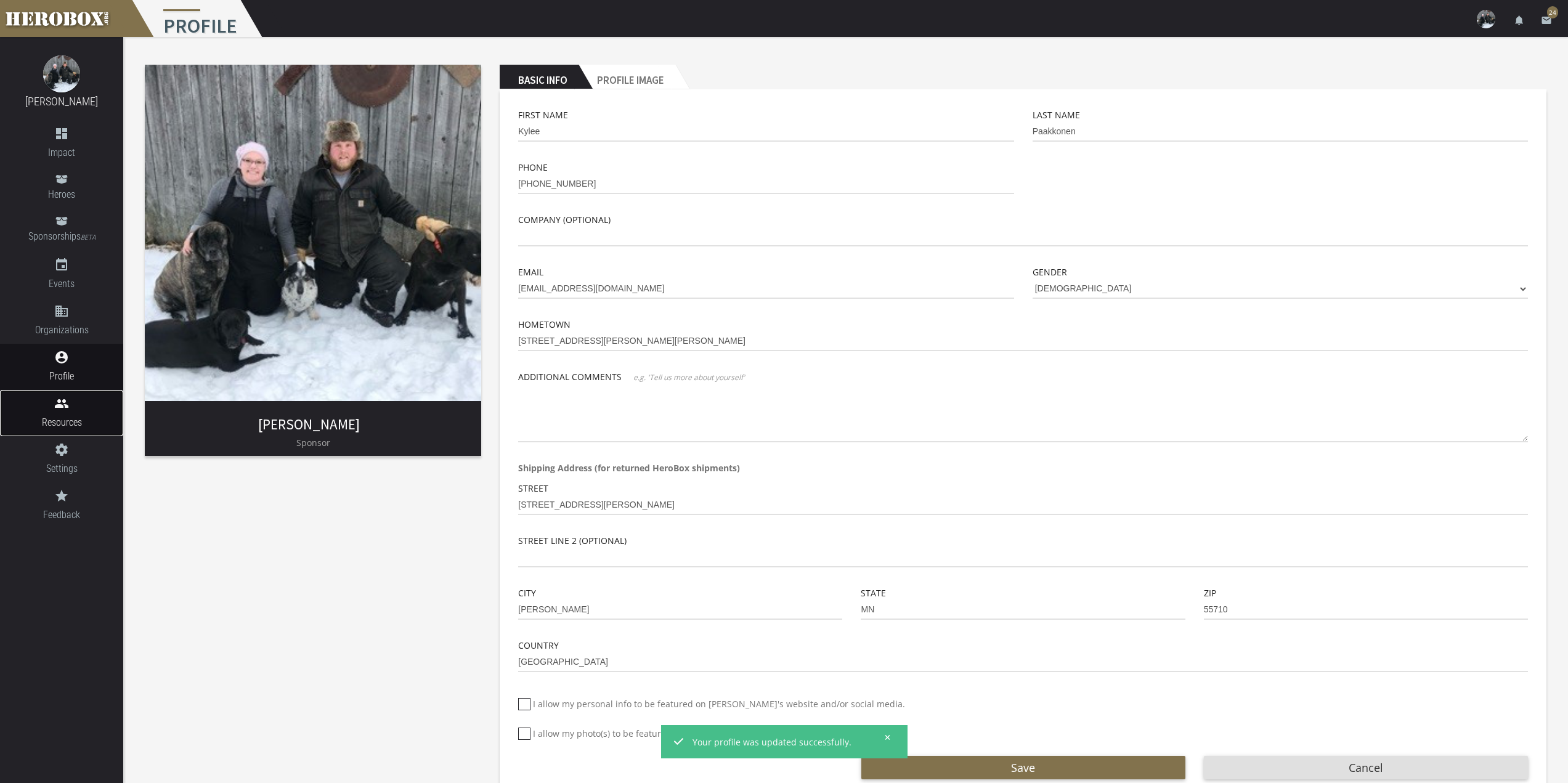
click at [76, 420] on span "Resources" at bounding box center [61, 422] width 124 height 16
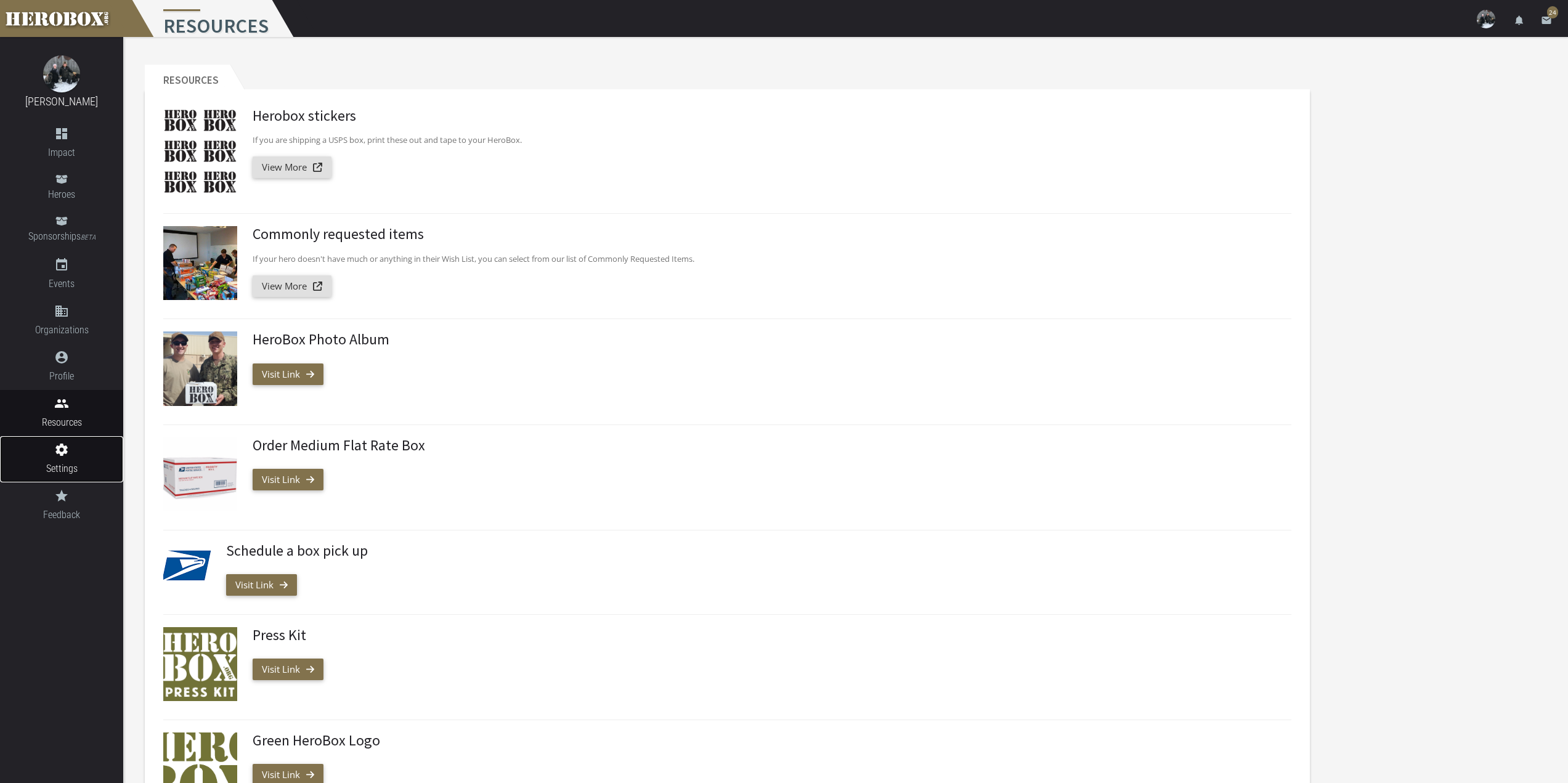
click at [76, 458] on link "settings Settings" at bounding box center [61, 460] width 124 height 46
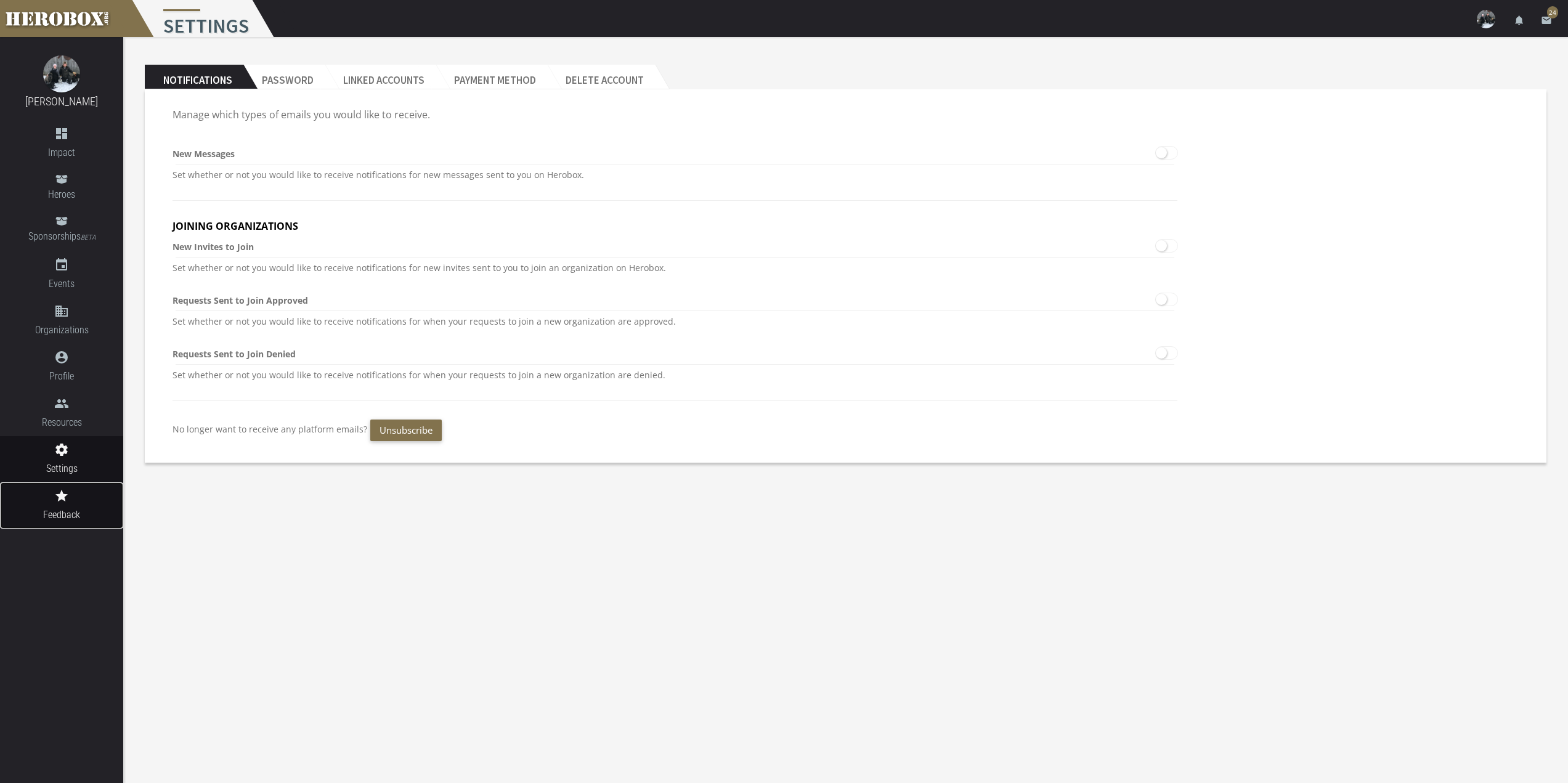
click at [65, 493] on icon "grade" at bounding box center [61, 496] width 124 height 15
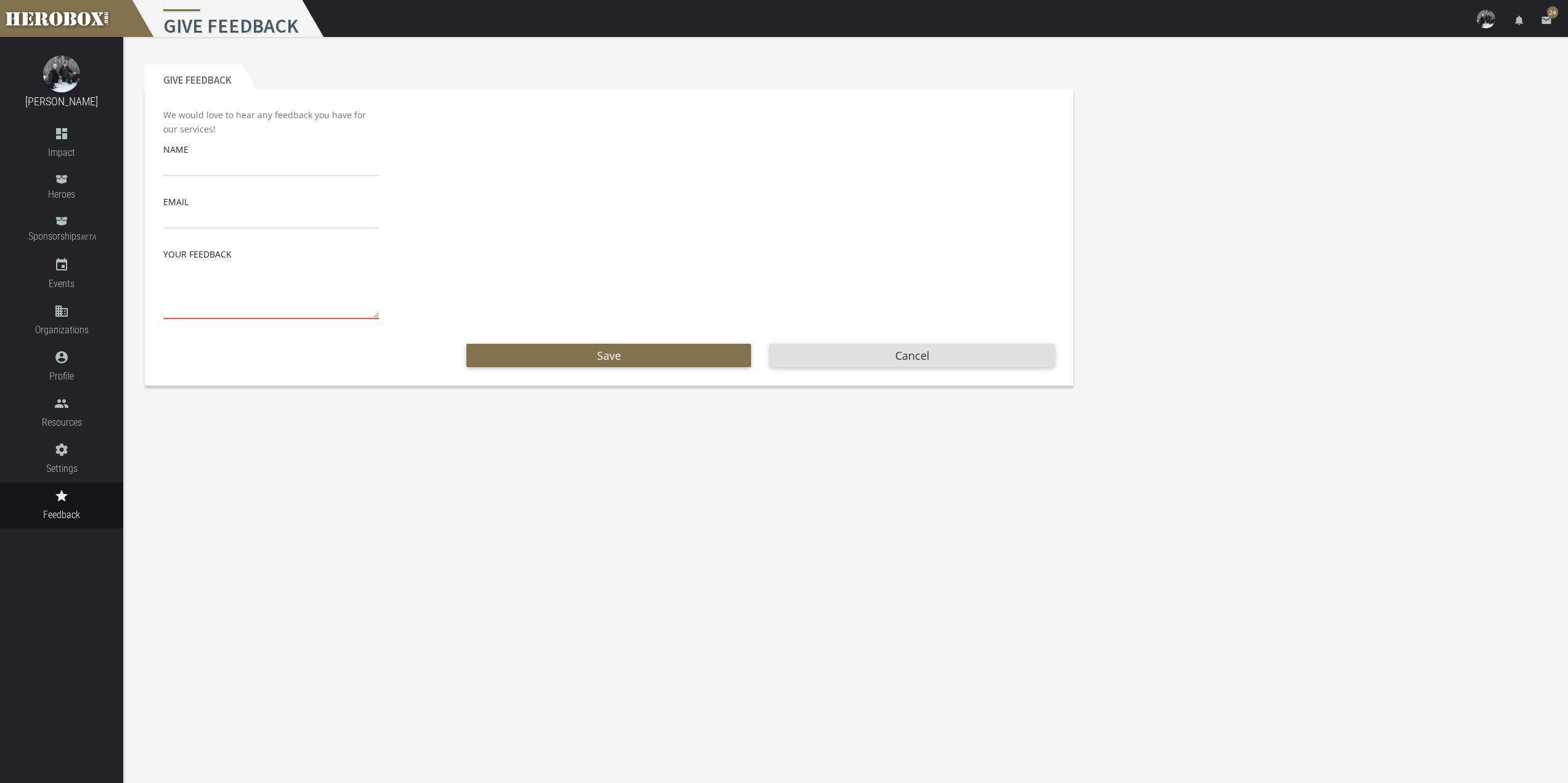
click at [1485, 25] on img at bounding box center [1486, 19] width 18 height 18
click at [1547, 21] on icon "email" at bounding box center [1547, 21] width 11 height 11
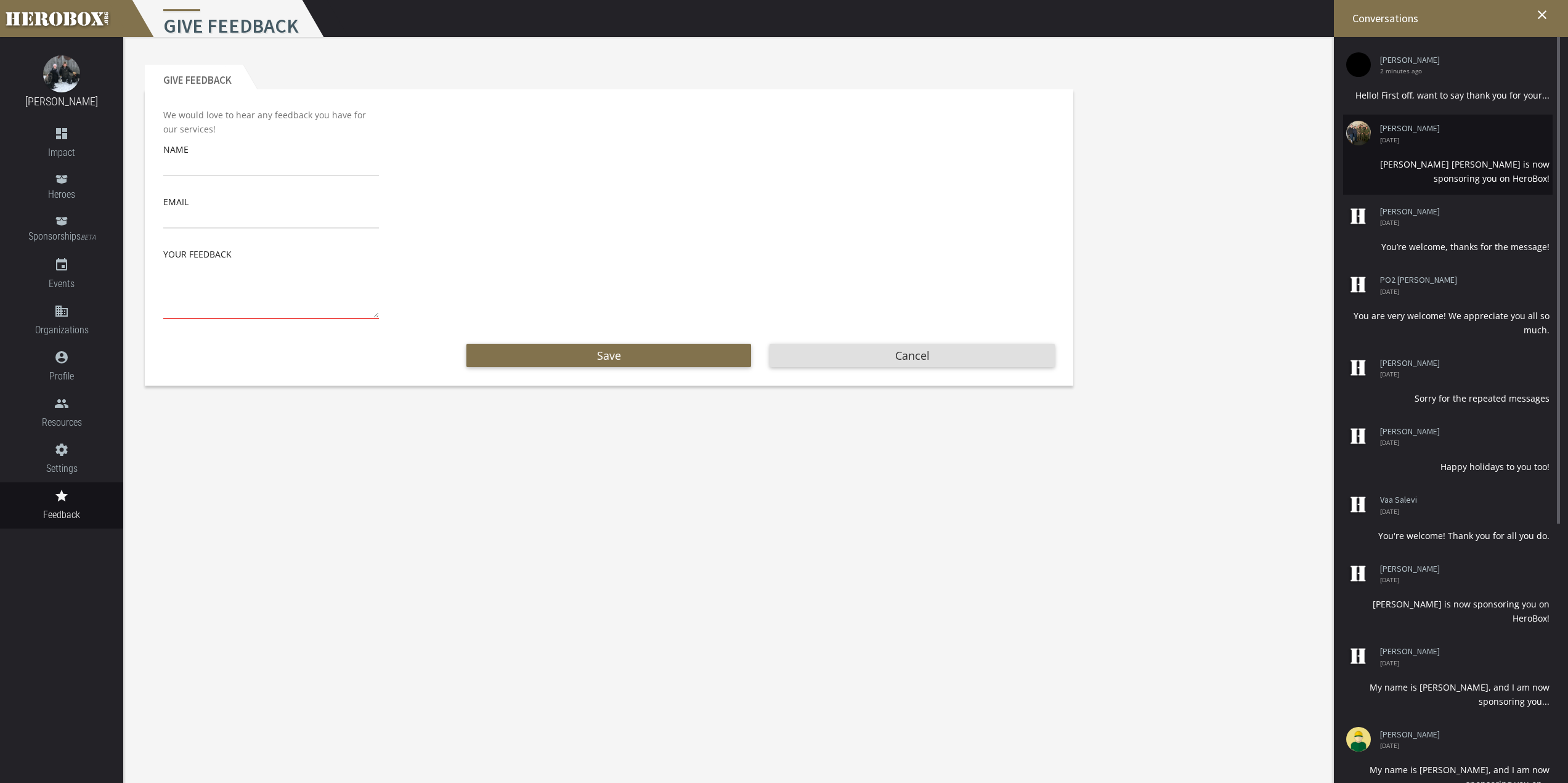
click at [1459, 145] on li "[PERSON_NAME] [DATE] [PERSON_NAME] [PERSON_NAME] is now sponsoring you on HeroB…" at bounding box center [1448, 154] width 209 height 80
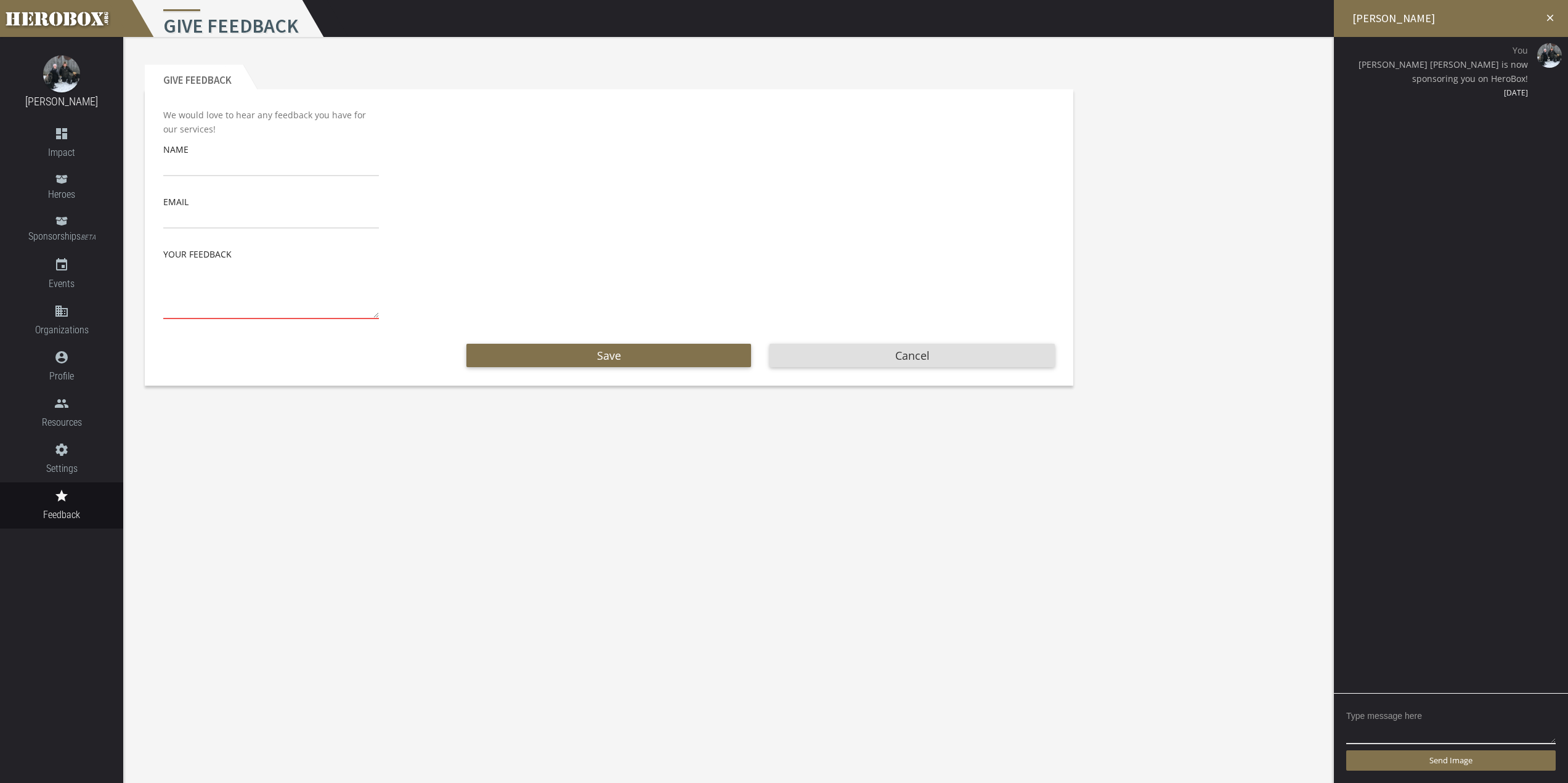
click at [1549, 14] on icon "close" at bounding box center [1550, 18] width 11 height 11
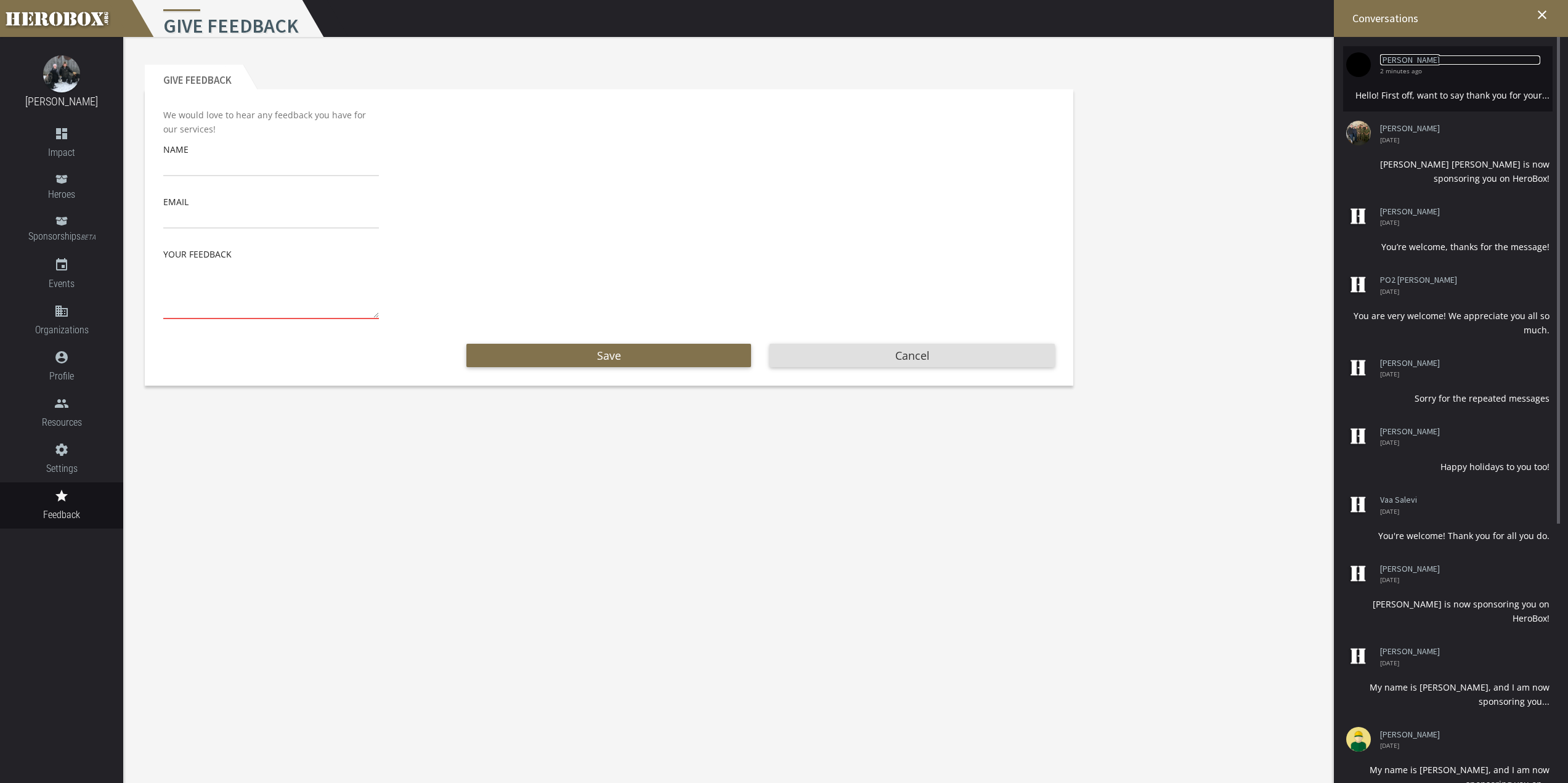
click at [1470, 61] on link "[PERSON_NAME]" at bounding box center [1460, 60] width 160 height 9
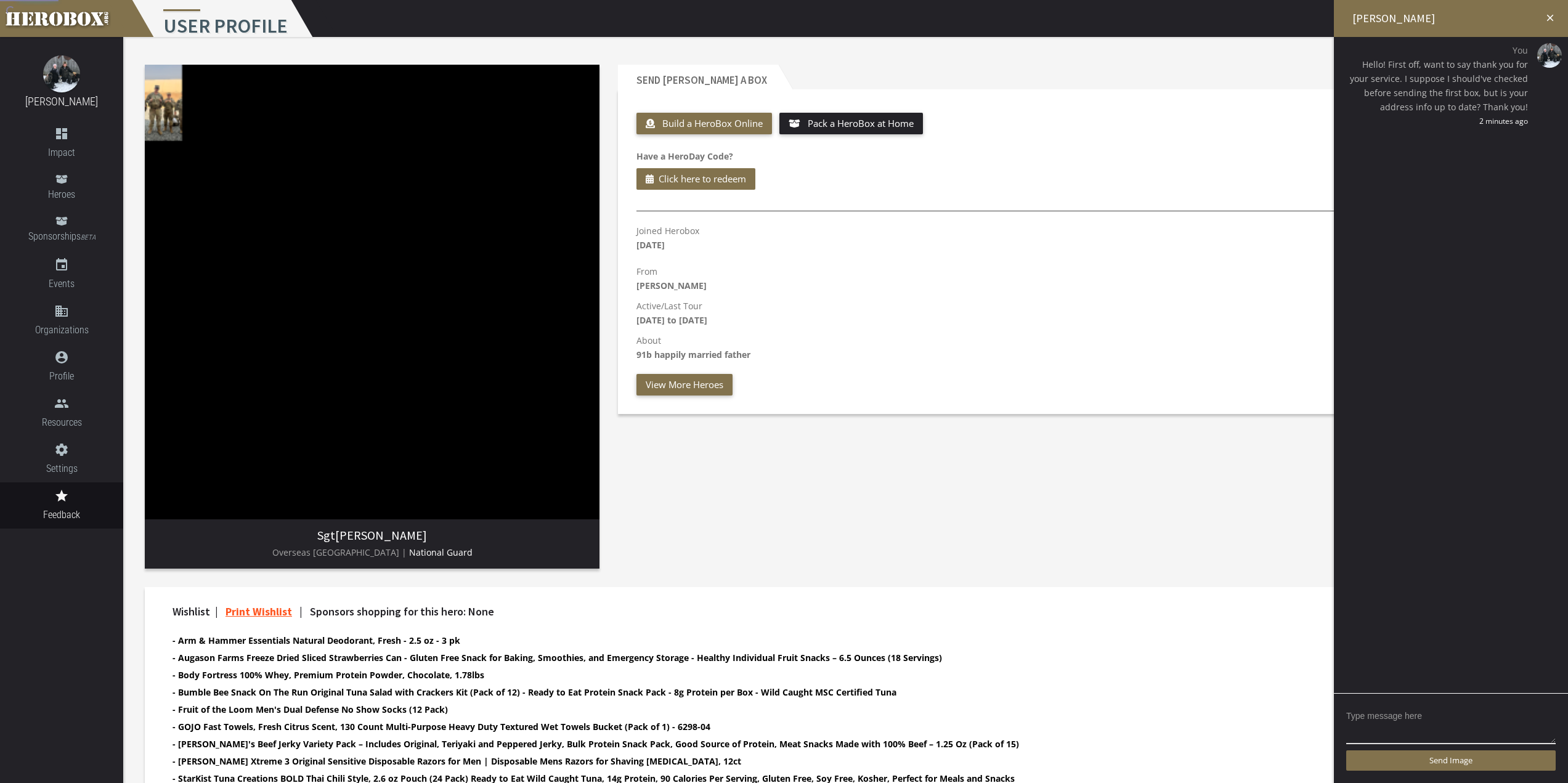
click at [1551, 16] on icon "close" at bounding box center [1550, 18] width 11 height 11
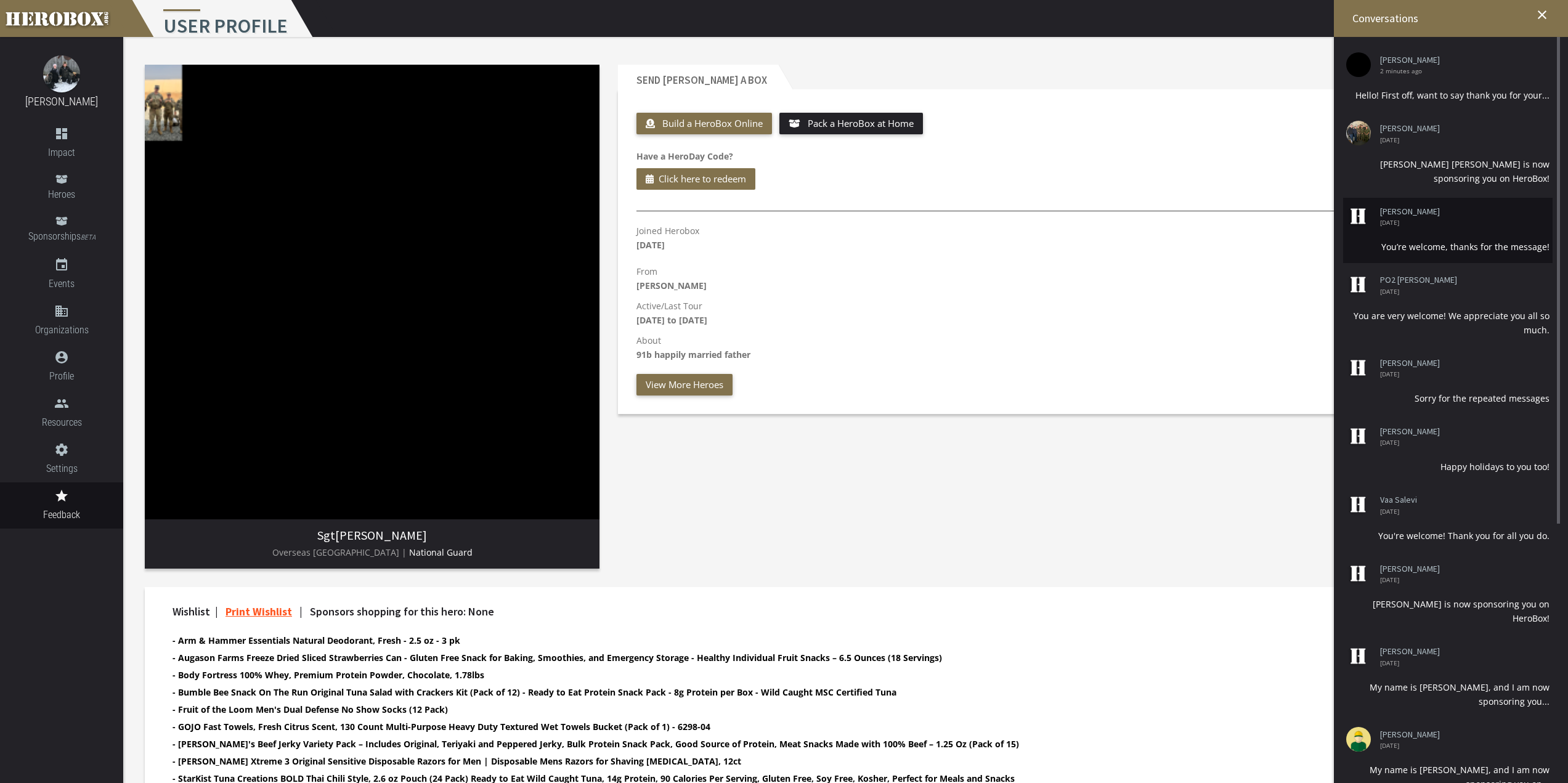
click at [1493, 232] on li "[PERSON_NAME] [DATE] You’re welcome, thanks for the message!" at bounding box center [1448, 230] width 209 height 65
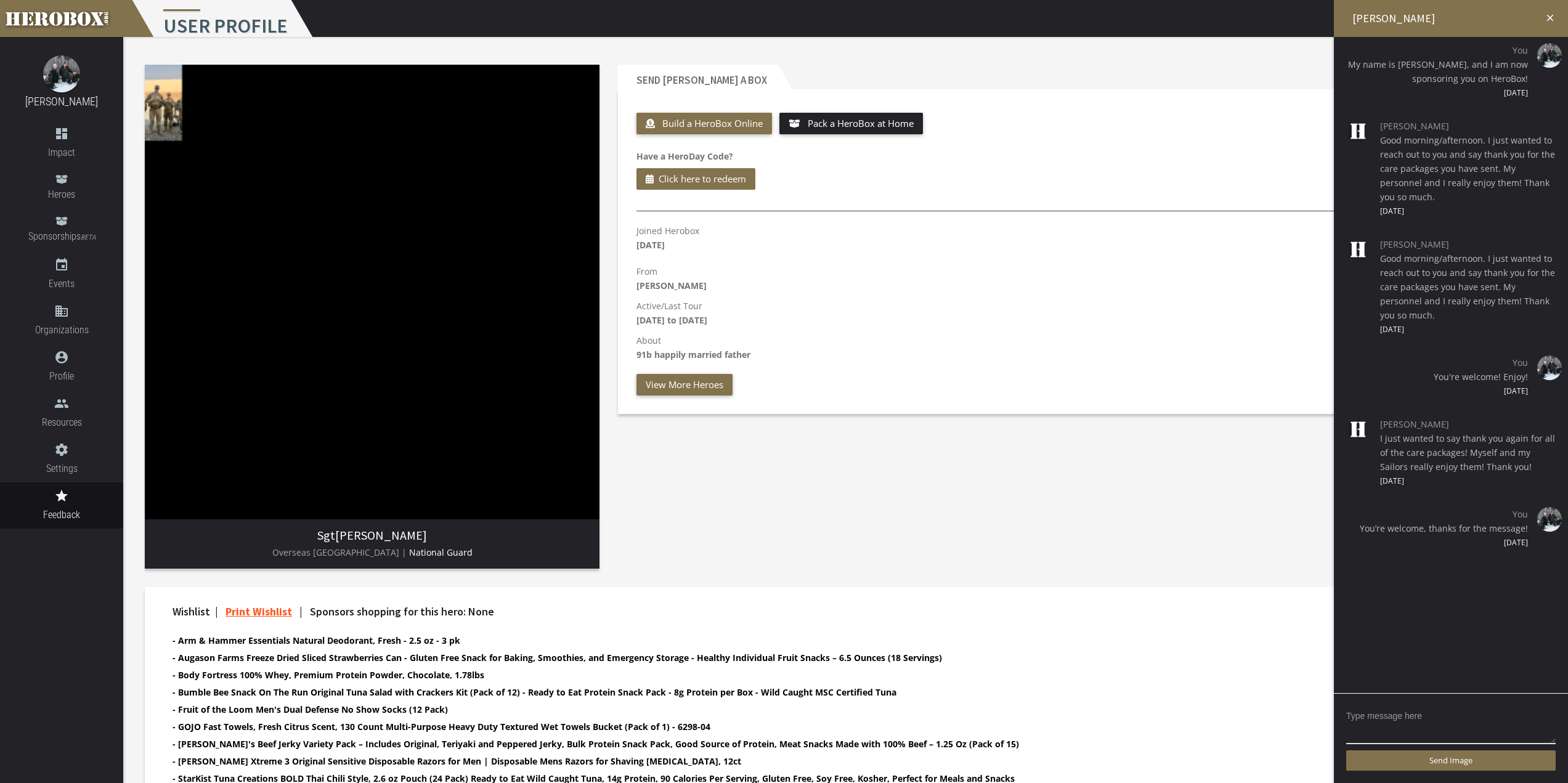
click at [1548, 13] on icon "close" at bounding box center [1550, 18] width 11 height 11
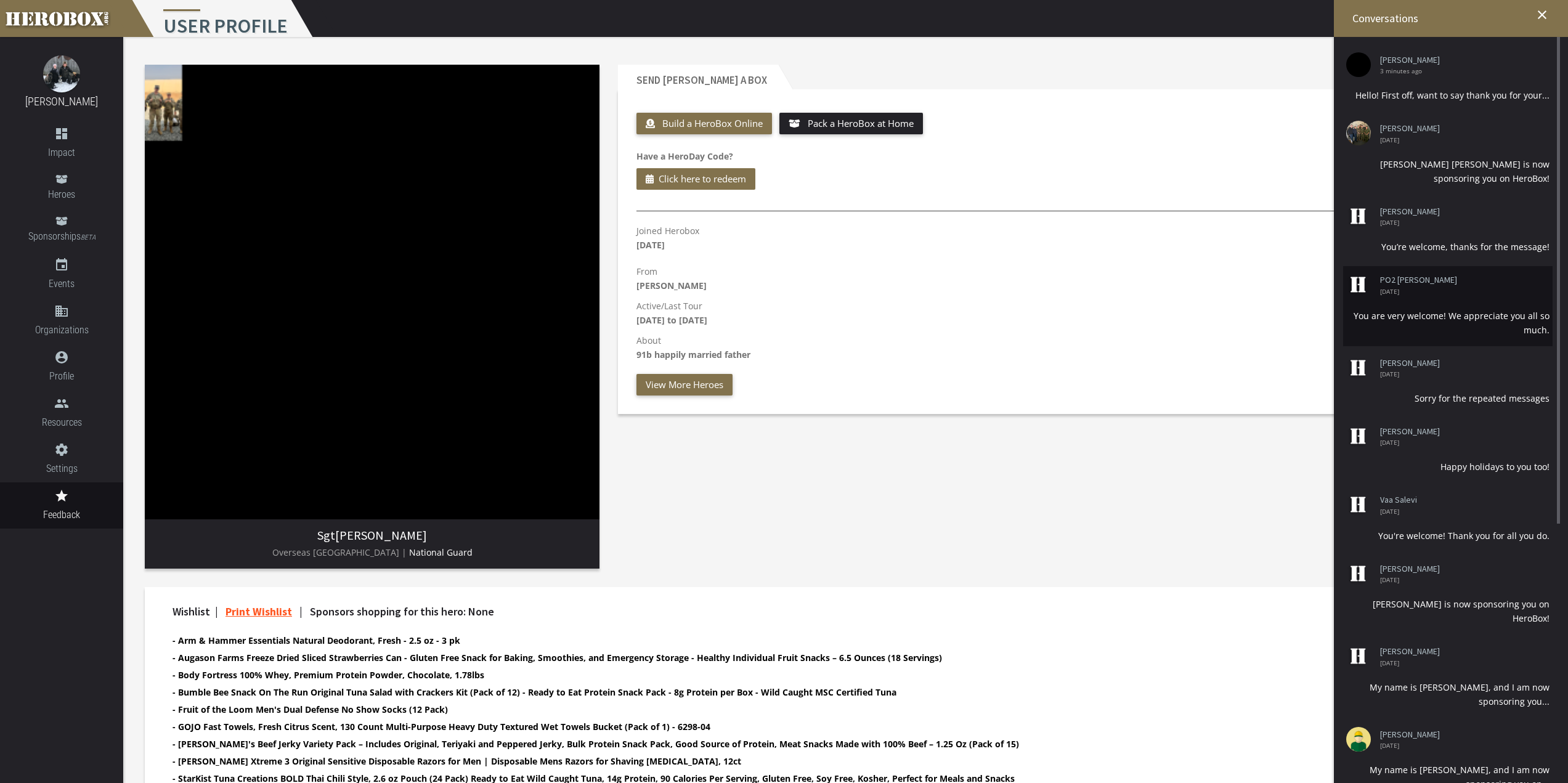
click at [1488, 315] on div "You are very welcome! We appreciate you all so much." at bounding box center [1448, 322] width 203 height 28
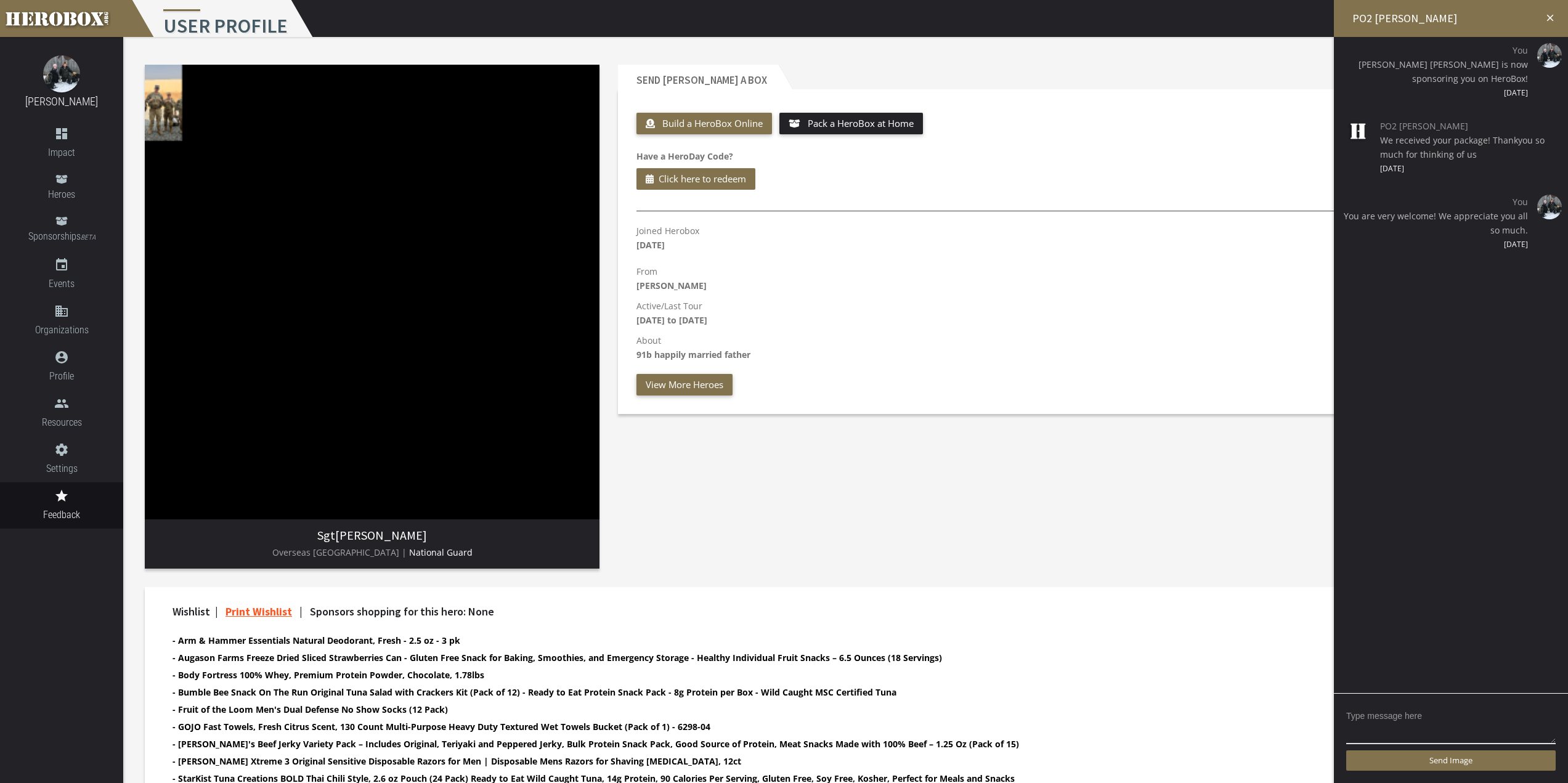
click at [1551, 16] on icon "close" at bounding box center [1550, 18] width 11 height 11
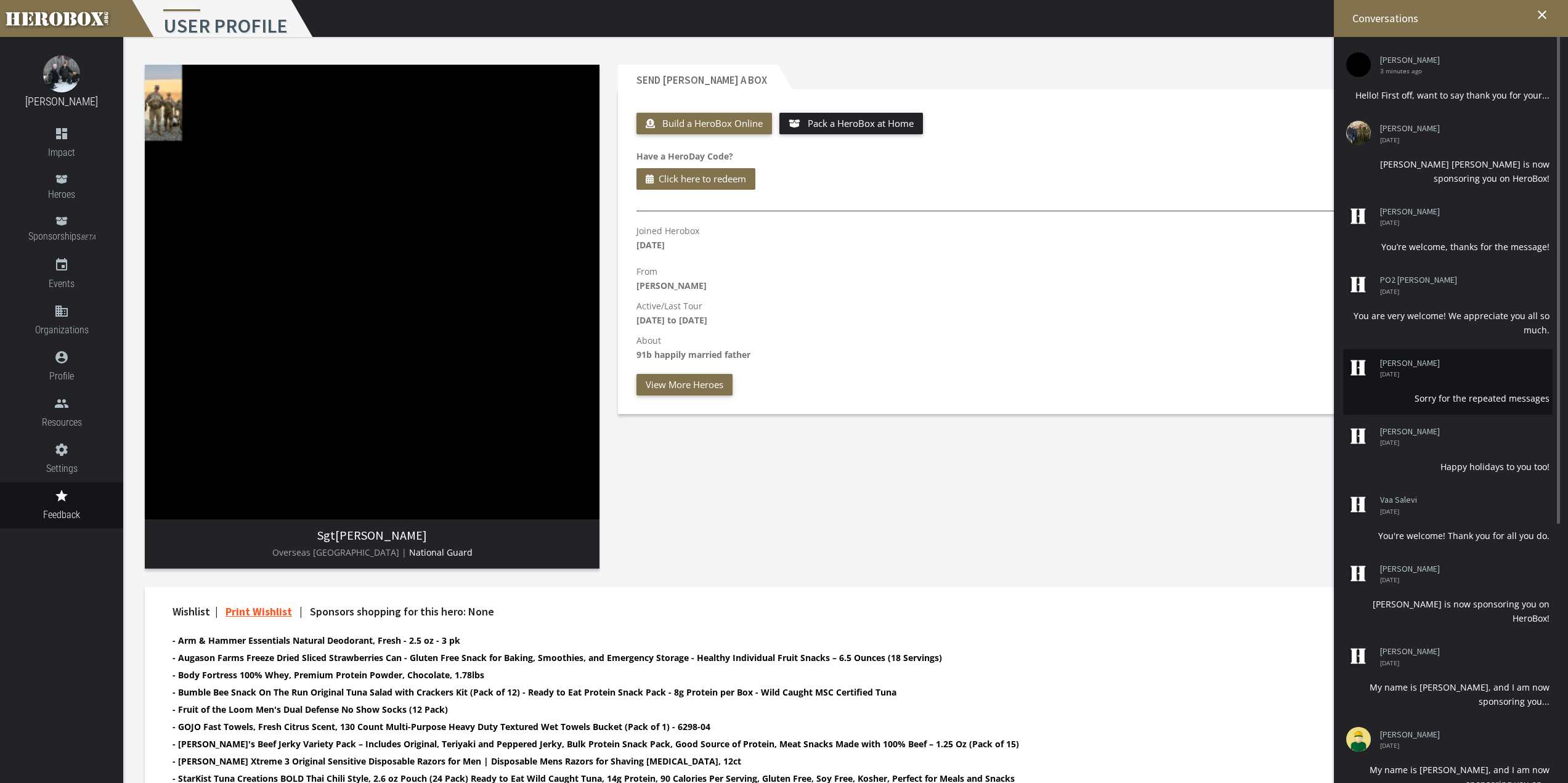
click at [1476, 383] on li "[PERSON_NAME] [DATE] Sorry for the repeated messages" at bounding box center [1448, 382] width 209 height 65
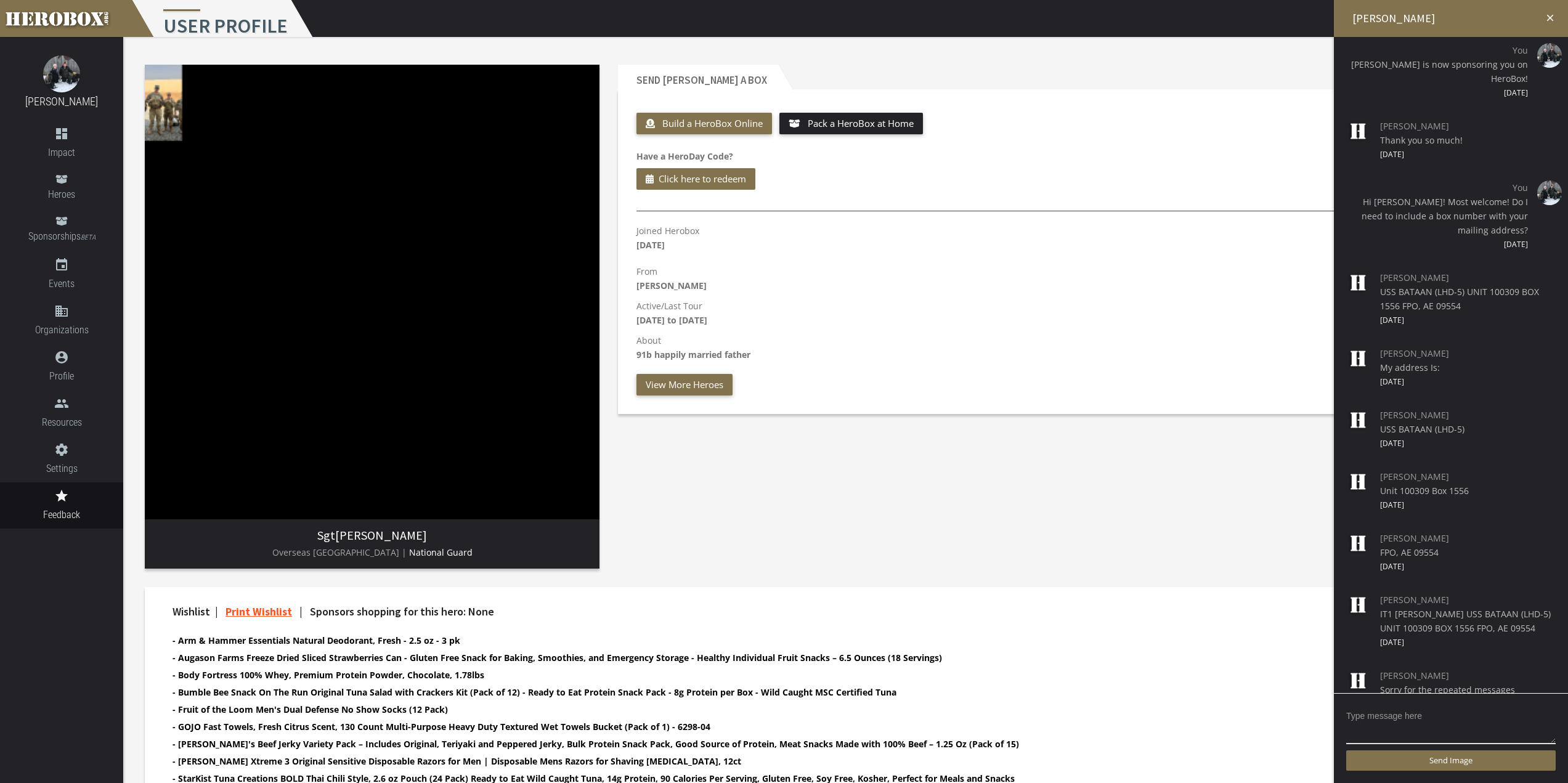
click at [1555, 16] on icon "close" at bounding box center [1550, 18] width 11 height 11
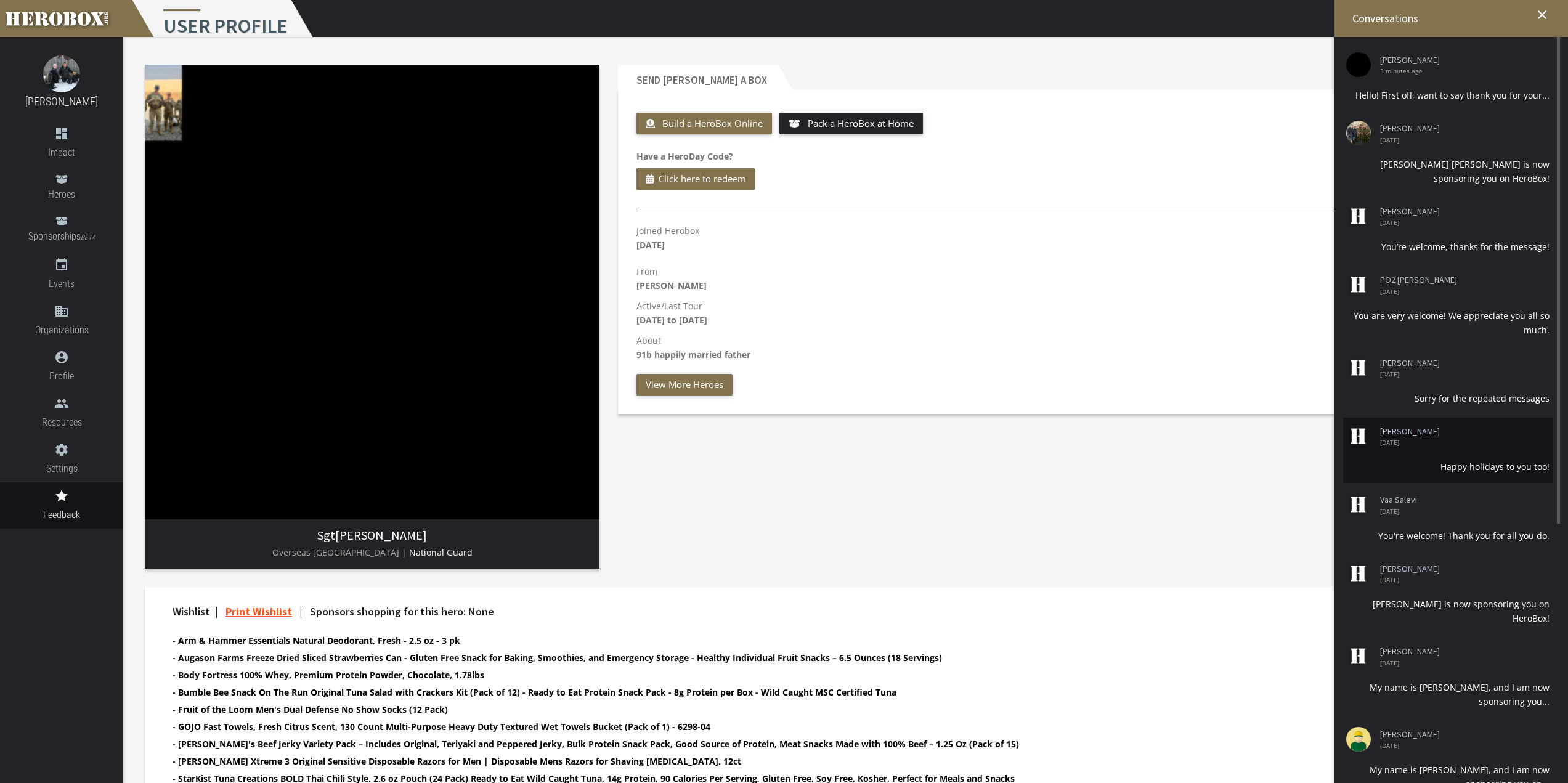
click at [1527, 444] on span "[DATE]" at bounding box center [1460, 443] width 160 height 6
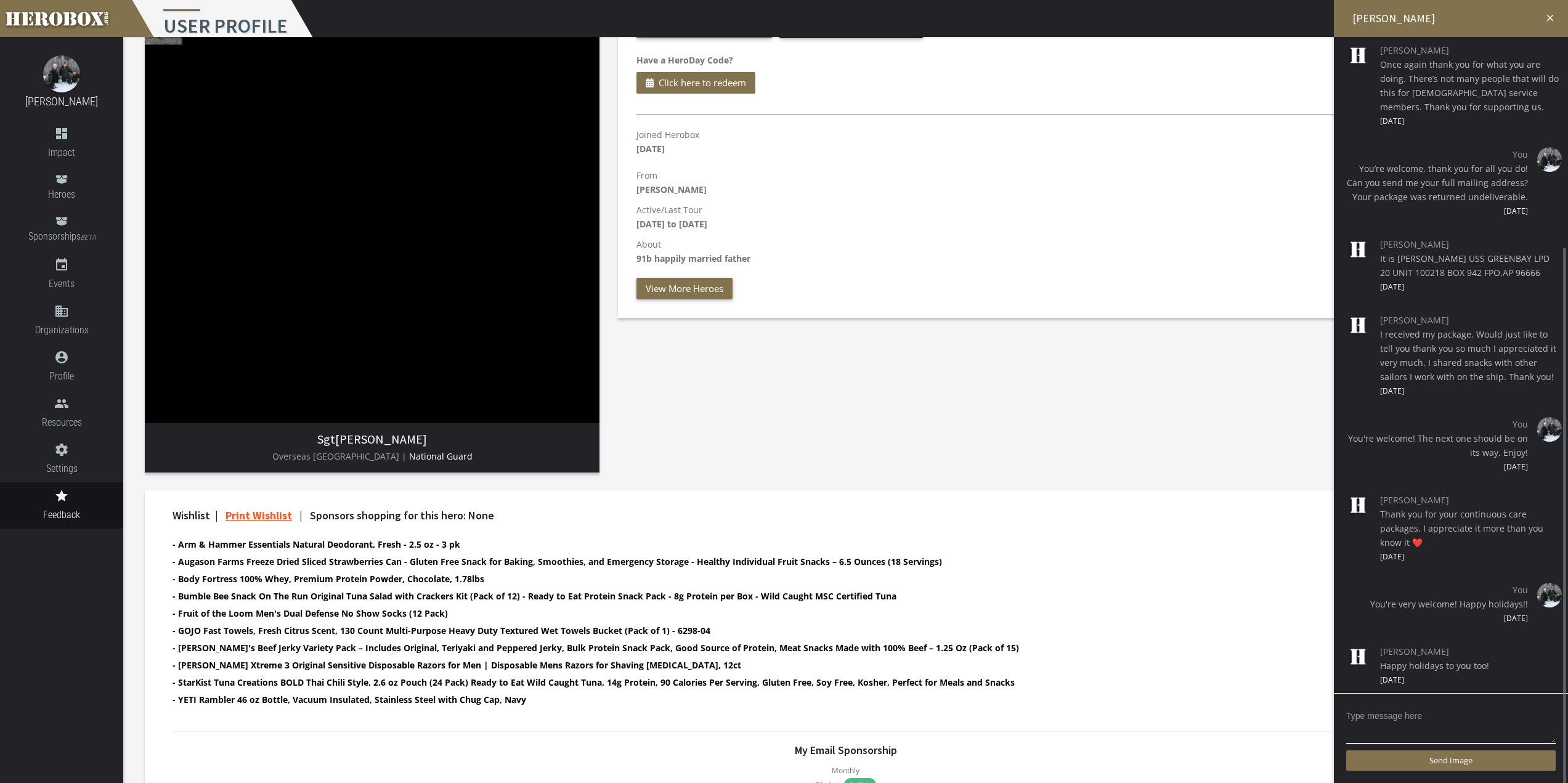
scroll to position [123, 0]
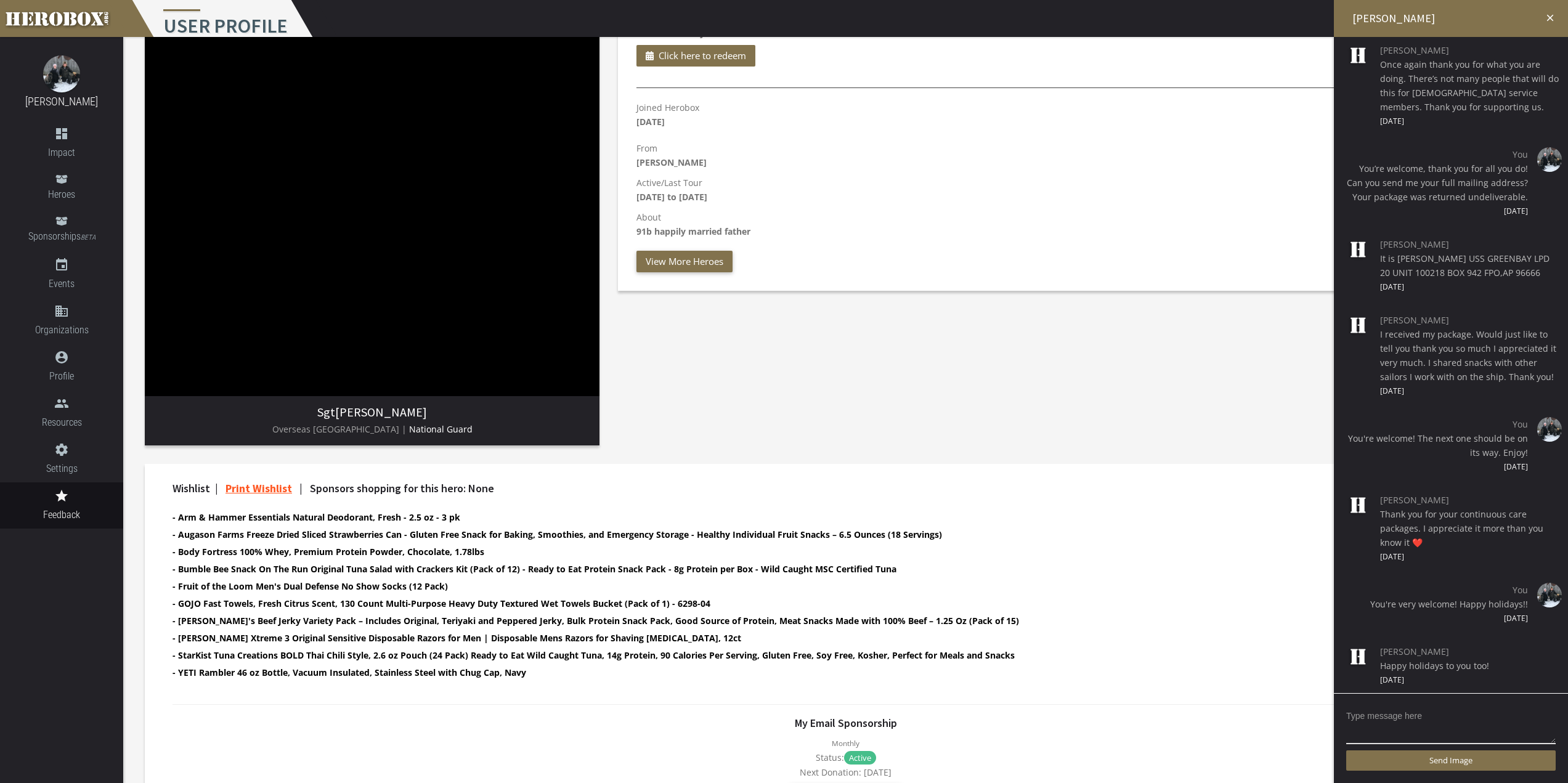
click at [1547, 19] on icon "close" at bounding box center [1550, 18] width 11 height 11
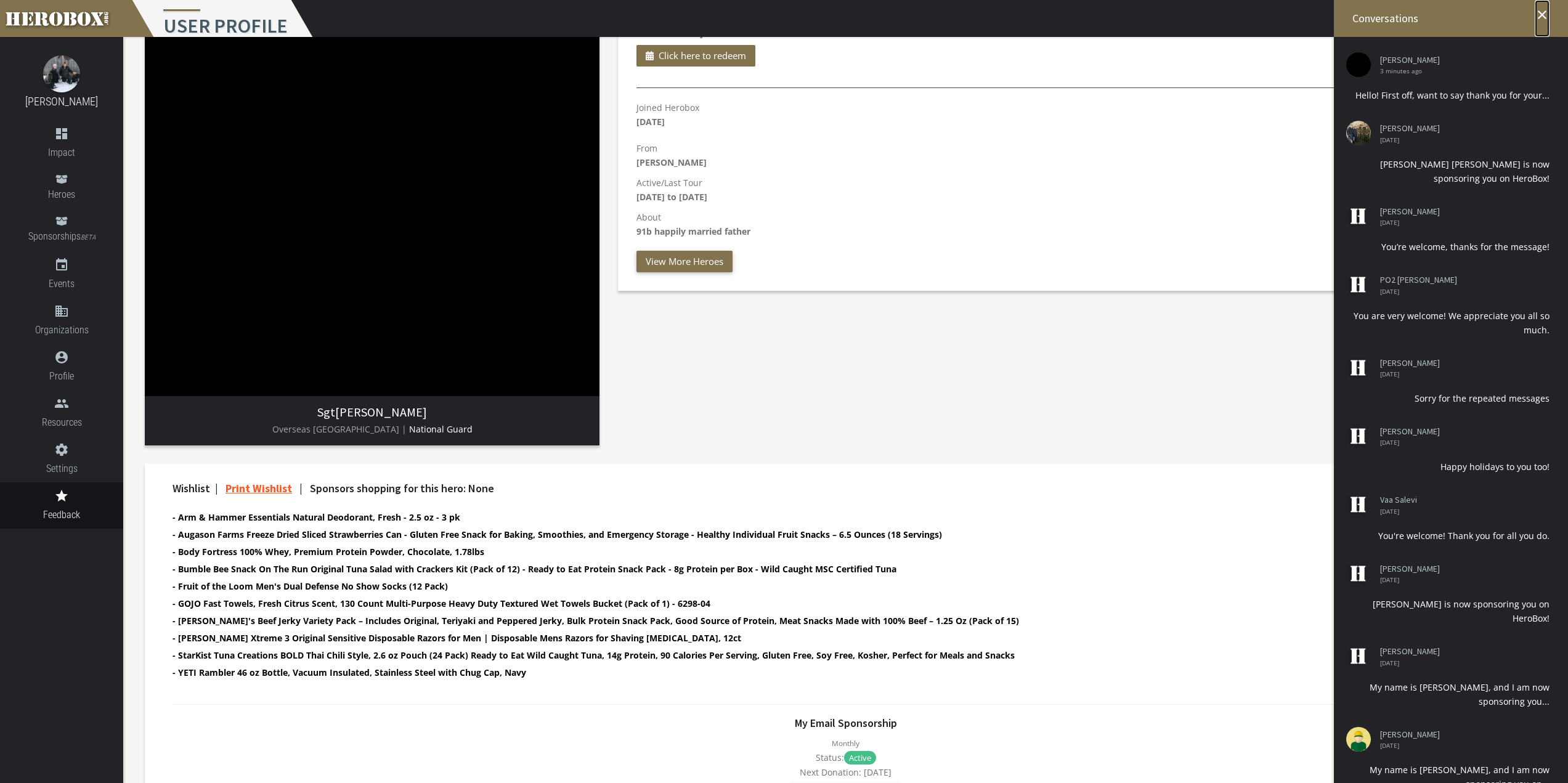
click at [1539, 15] on icon "close" at bounding box center [1542, 15] width 15 height 15
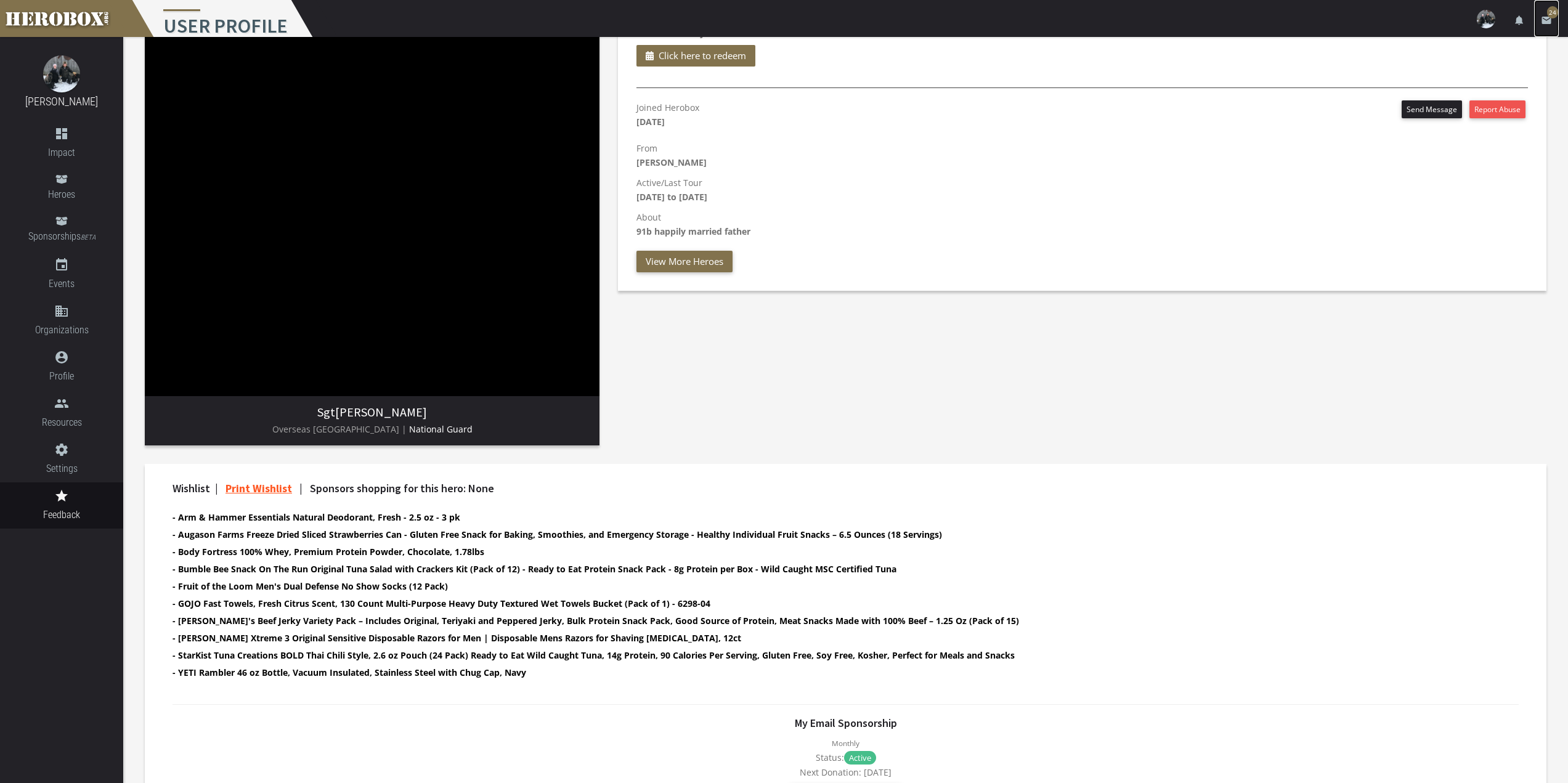
click at [1543, 13] on link "email 24" at bounding box center [1546, 18] width 24 height 37
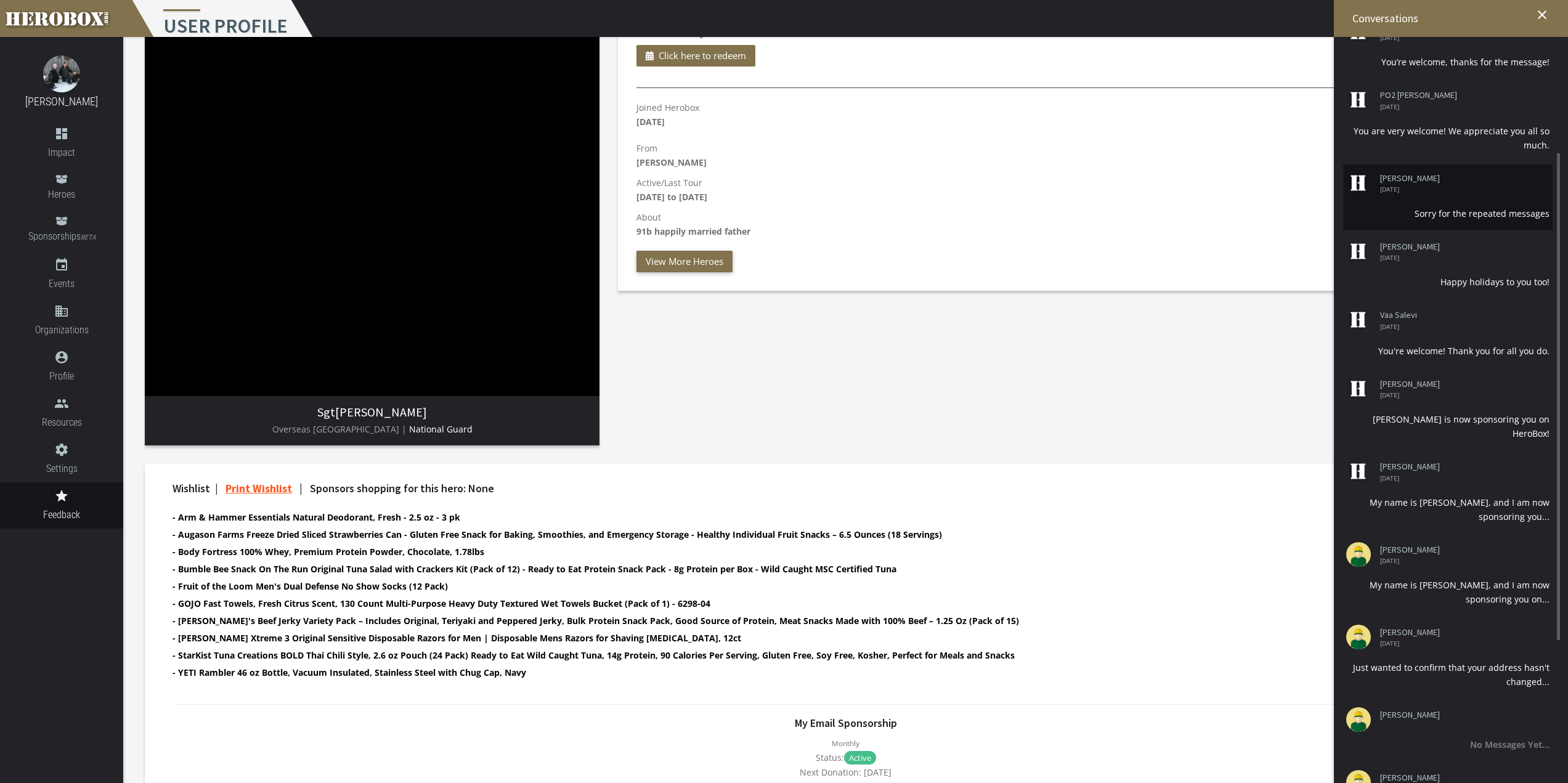
scroll to position [246, 0]
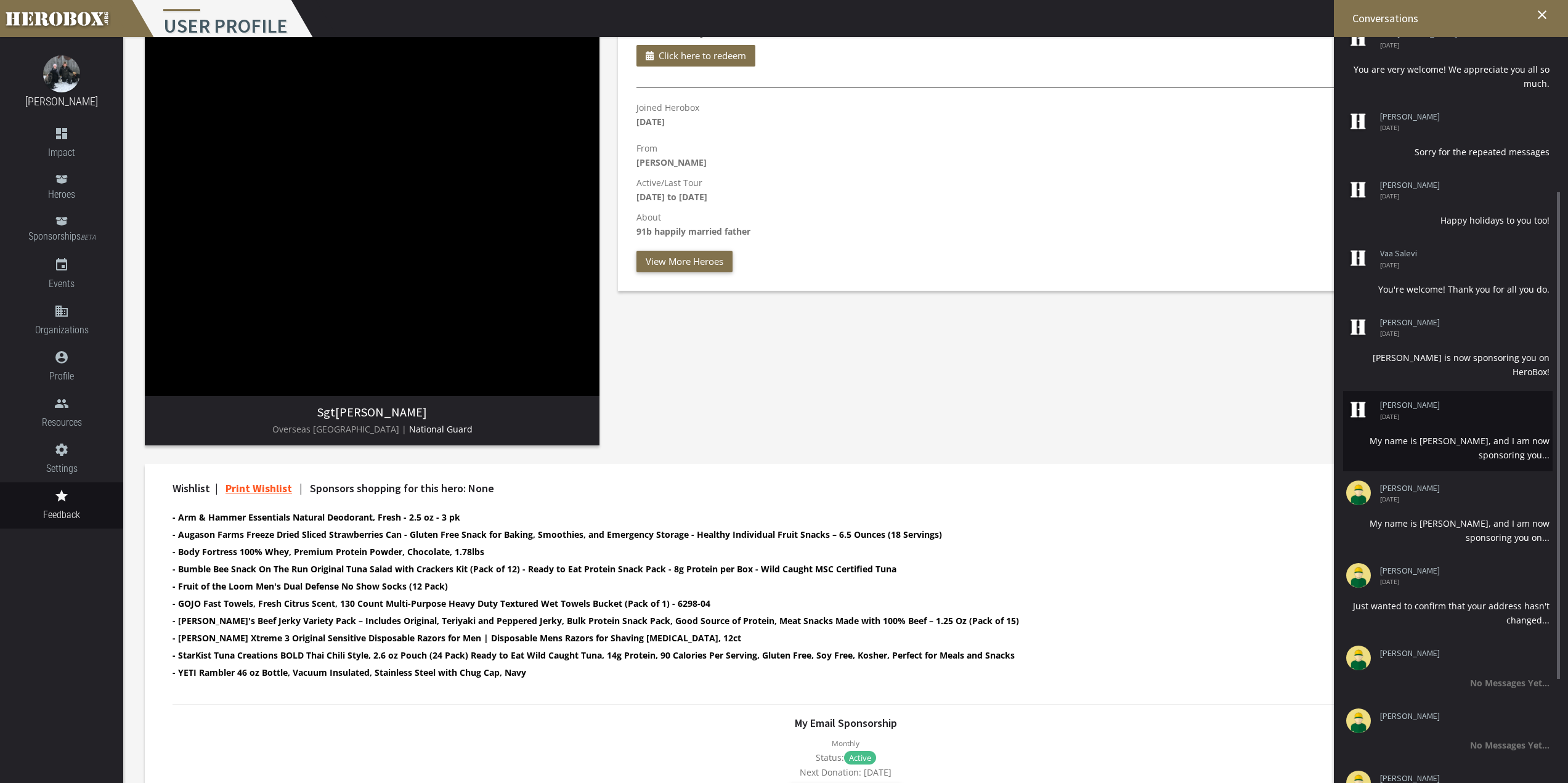
click at [1488, 413] on span "[DATE]" at bounding box center [1460, 416] width 160 height 6
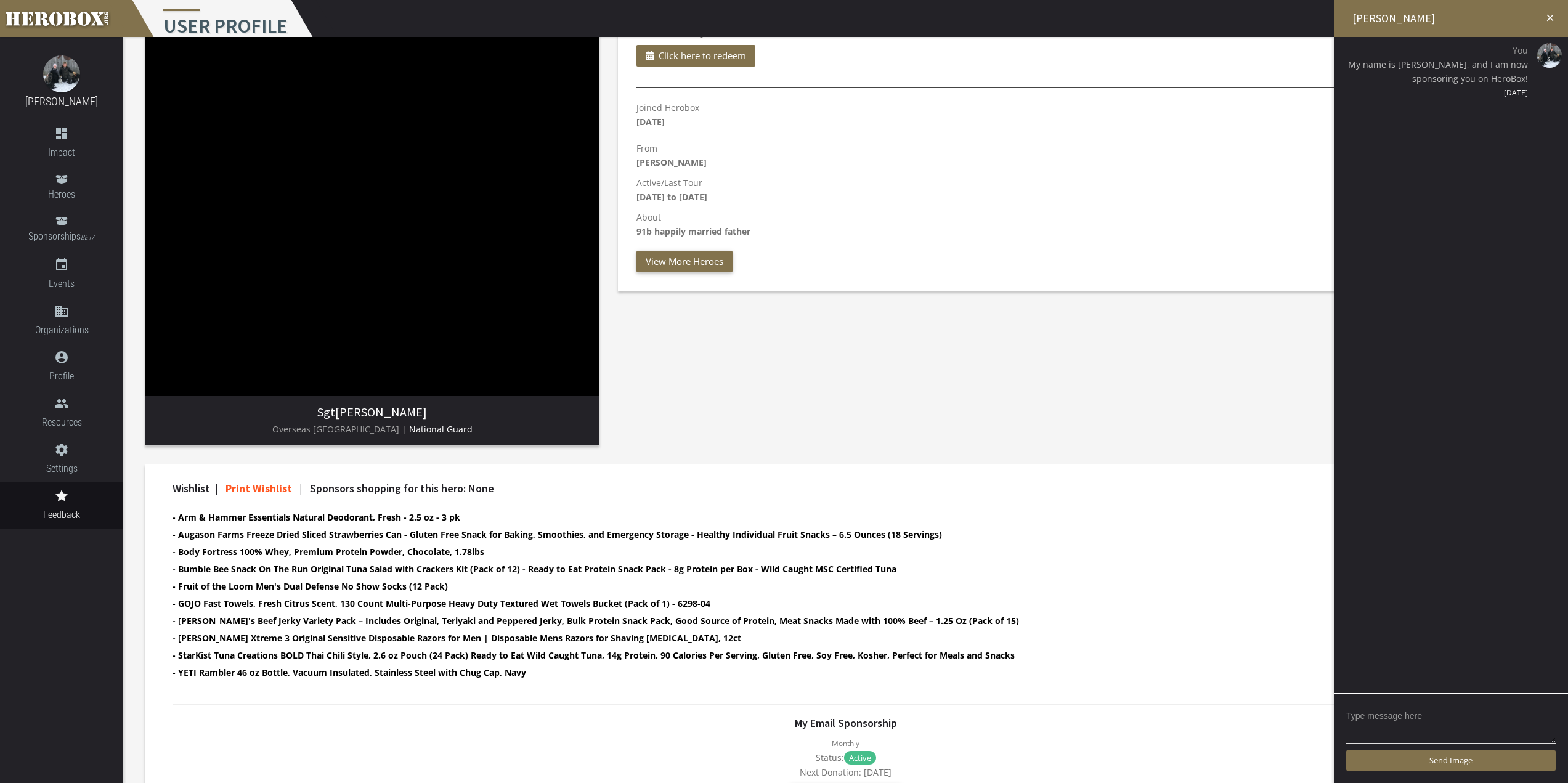
click at [1548, 18] on icon "close" at bounding box center [1550, 18] width 11 height 11
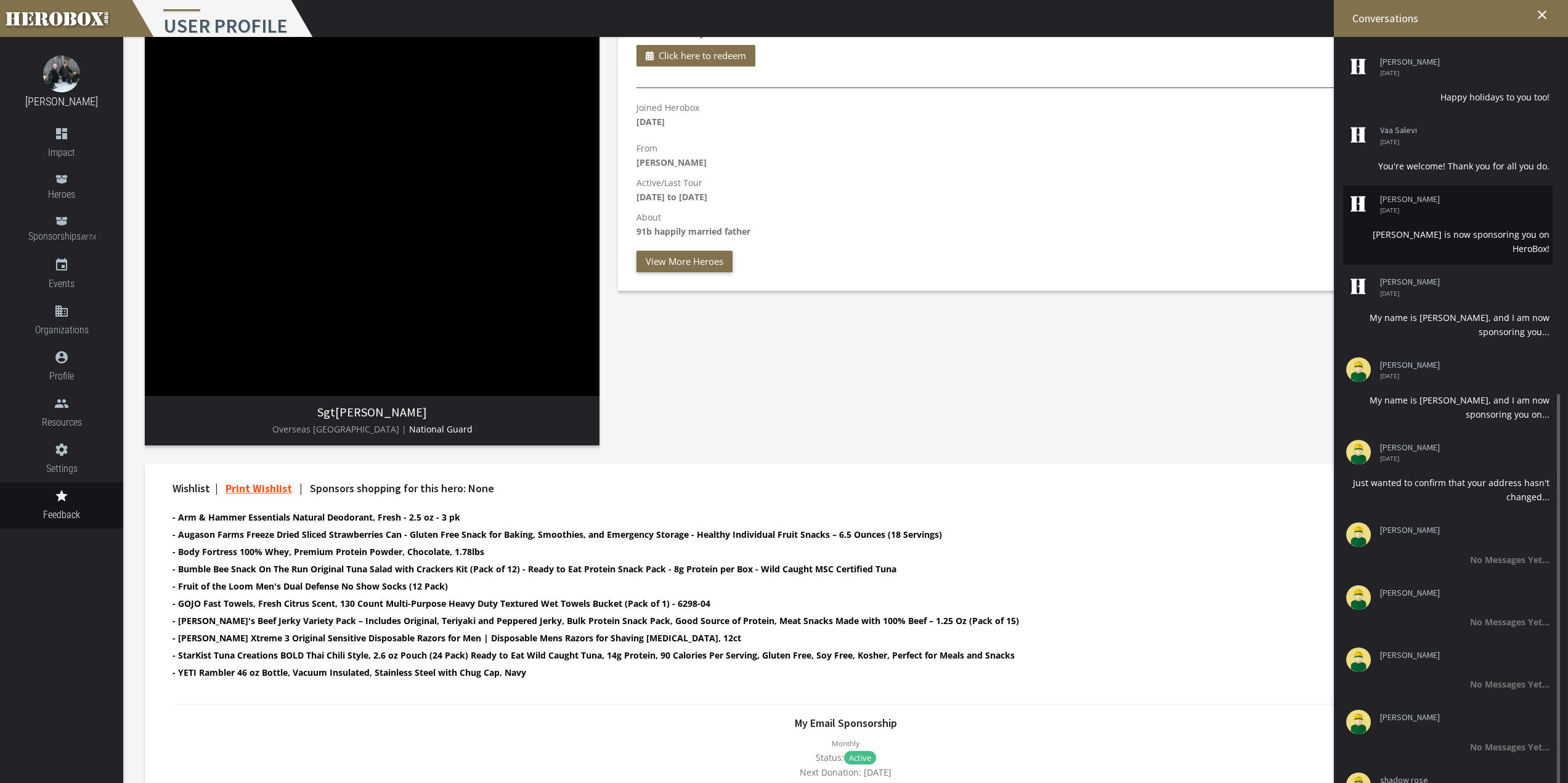
scroll to position [446, 0]
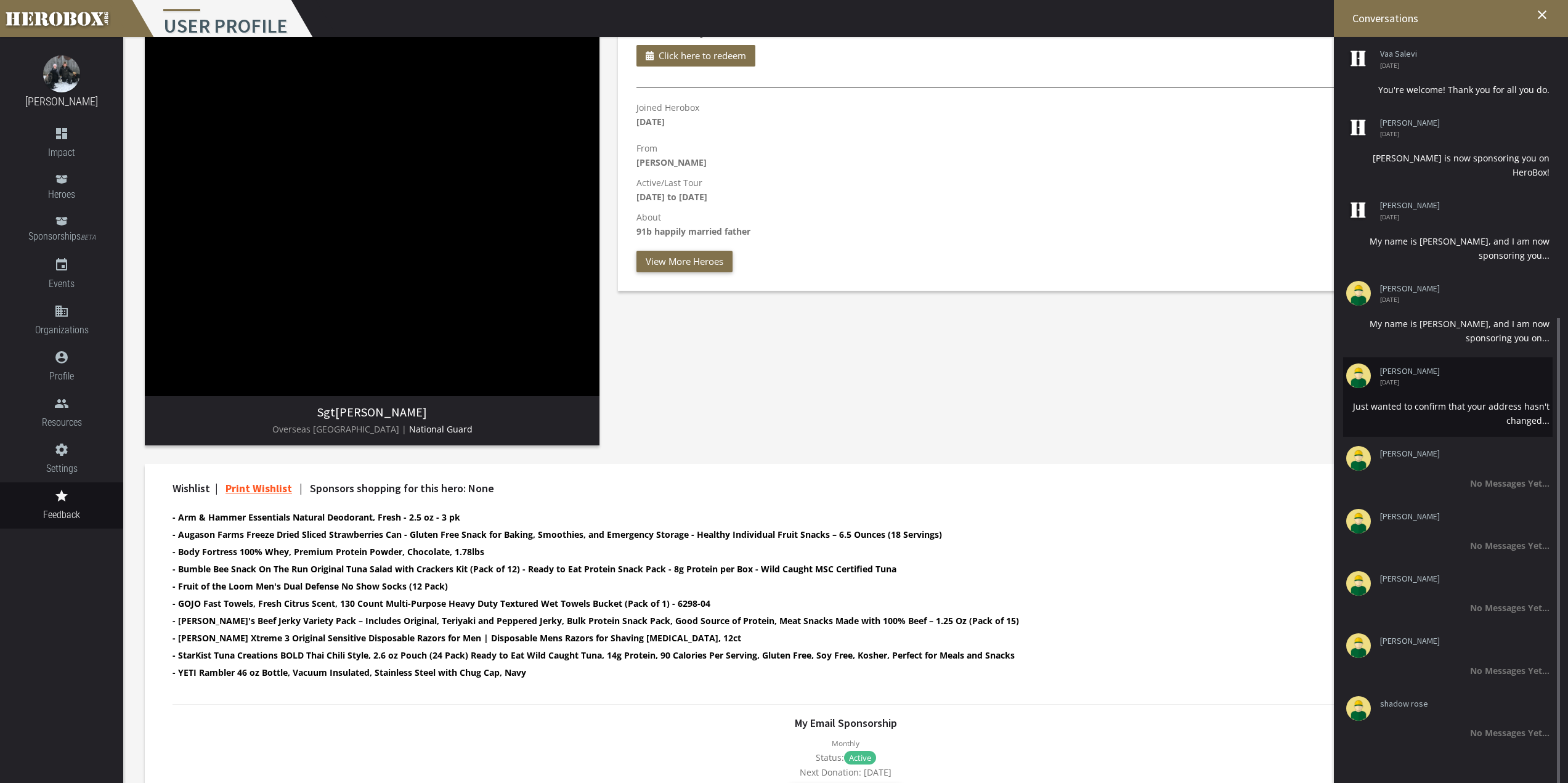
click at [1488, 394] on li "[PERSON_NAME] [DATE] Just wanted to confirm that your address hasn't changed..." at bounding box center [1448, 397] width 209 height 80
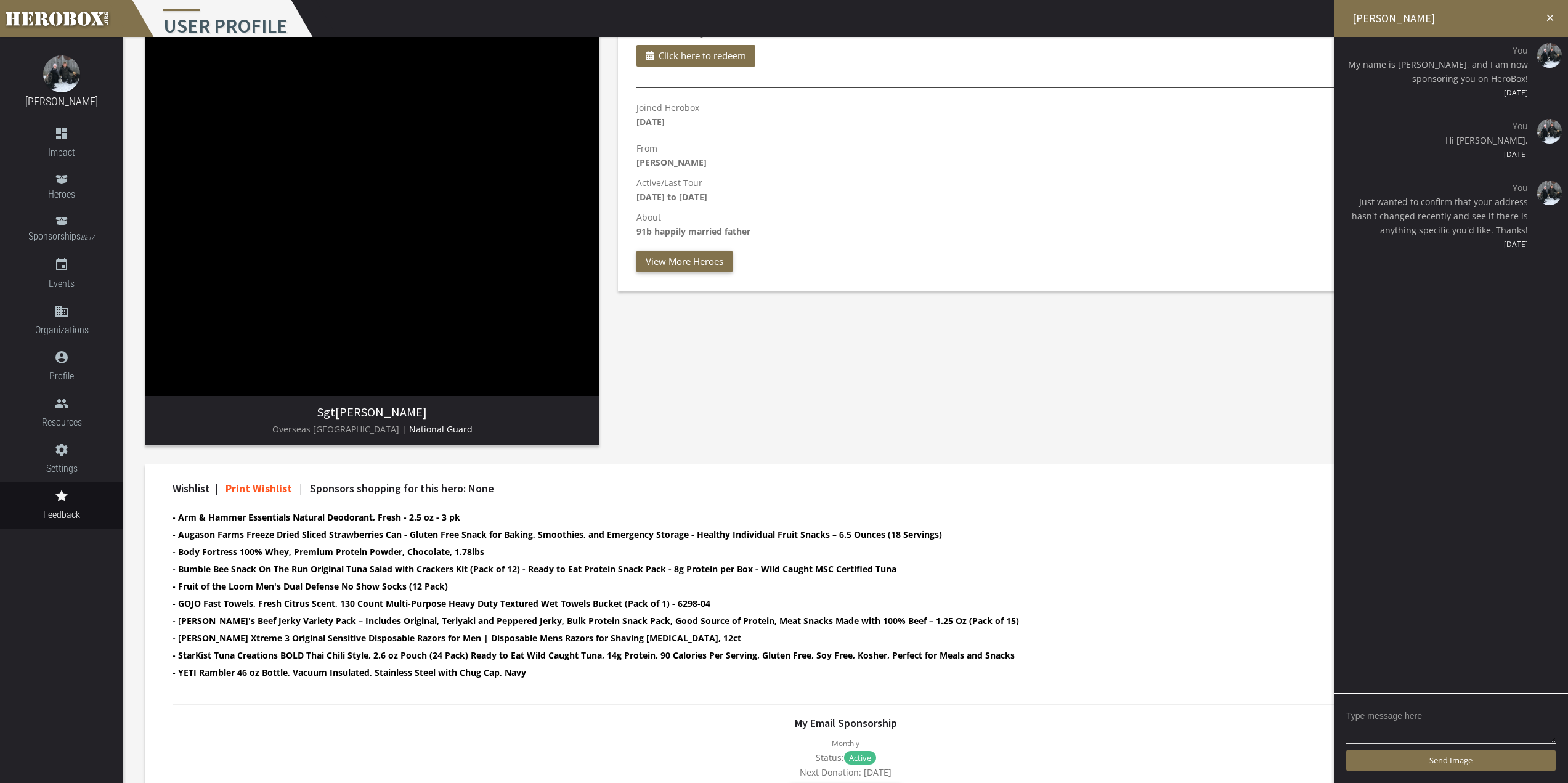
click at [1551, 19] on icon "close" at bounding box center [1550, 18] width 11 height 11
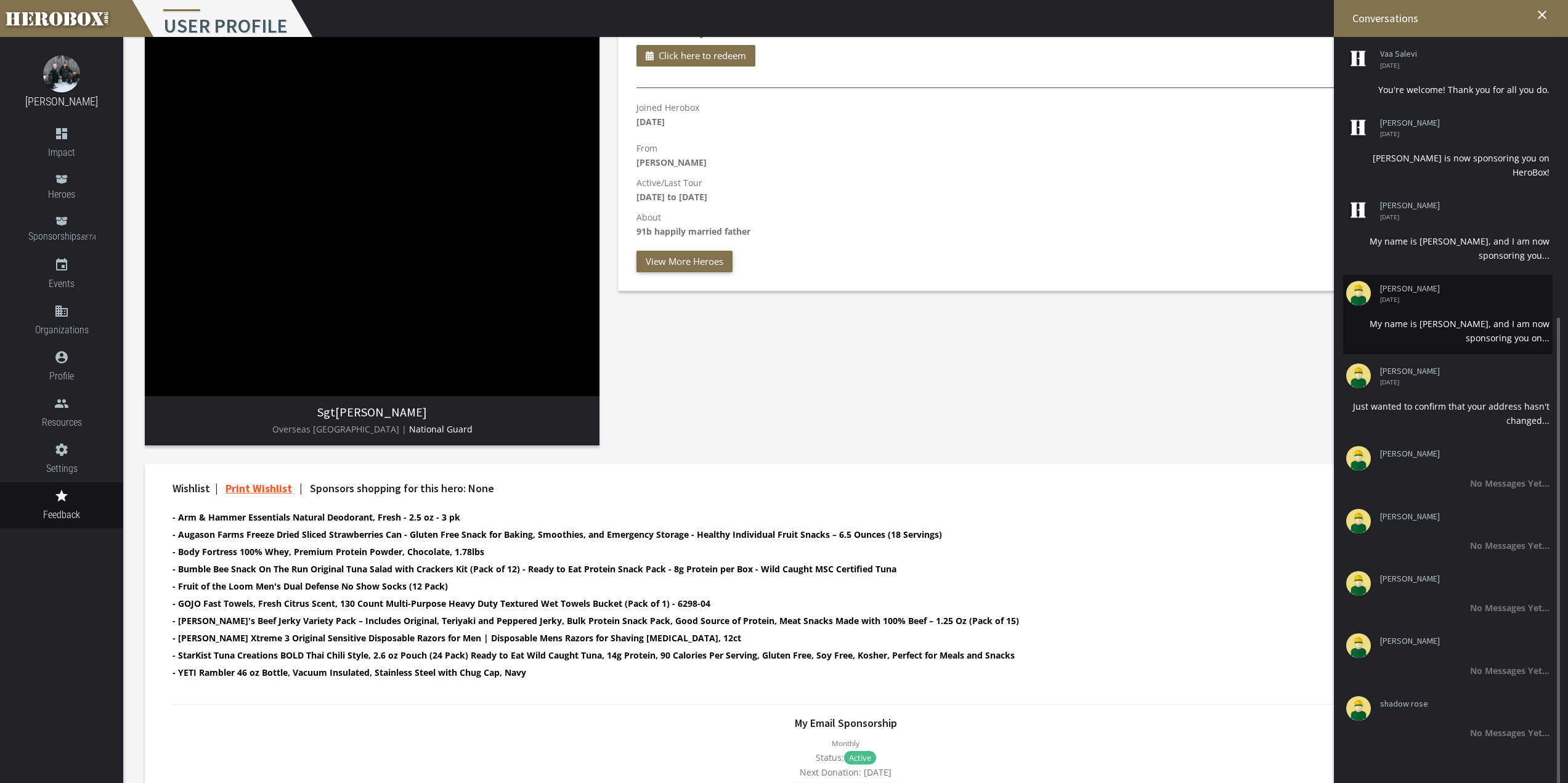
click at [1495, 313] on li "[PERSON_NAME] [DATE] My name is [PERSON_NAME], and I am now sponsoring you on..." at bounding box center [1448, 314] width 209 height 80
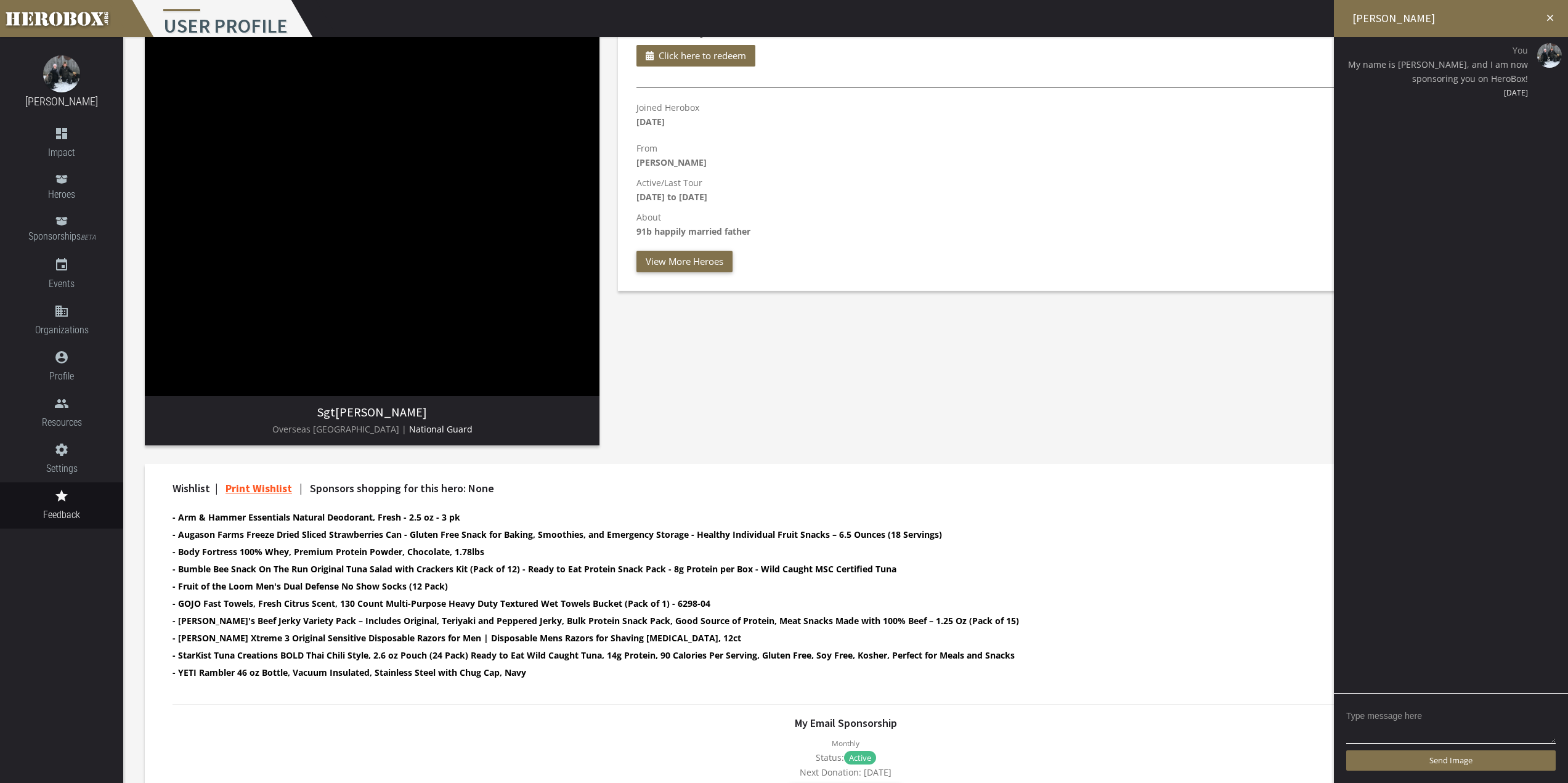
click at [1552, 17] on icon "close" at bounding box center [1550, 18] width 11 height 11
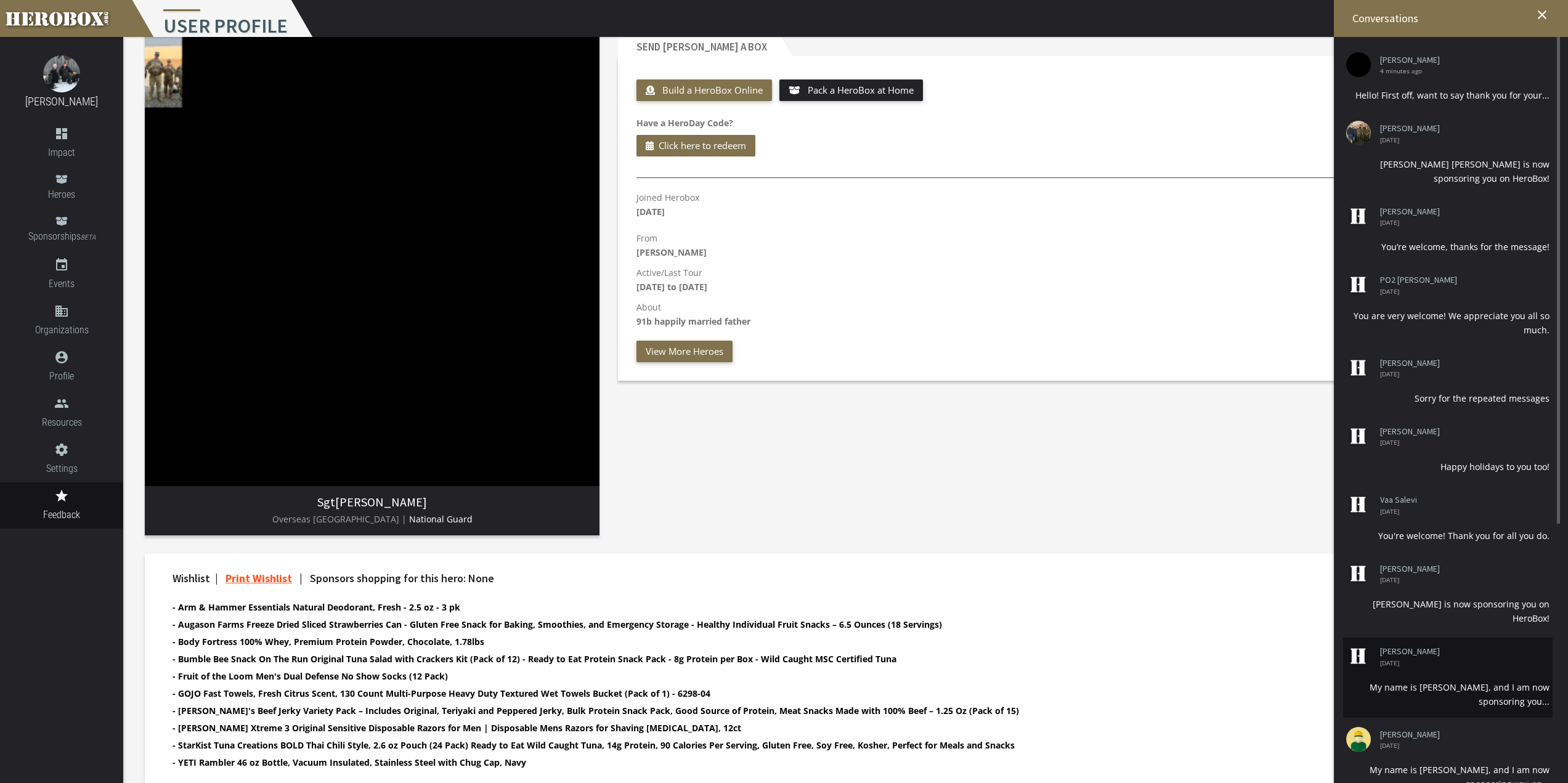
scroll to position [0, 0]
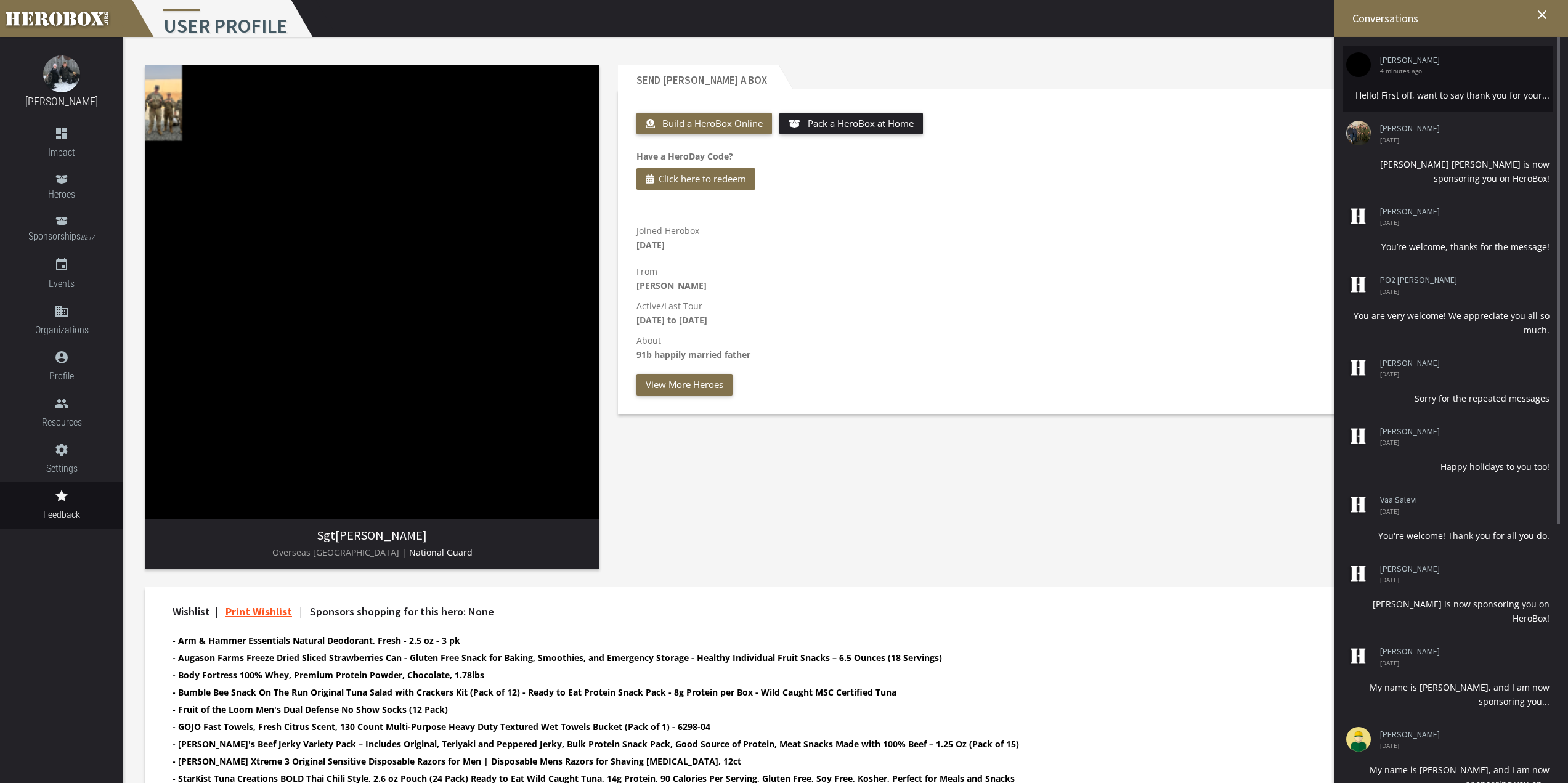
click at [1502, 81] on li "[PERSON_NAME] 4 minutes ago Hello! First off, want to say thank you for your..." at bounding box center [1448, 79] width 209 height 65
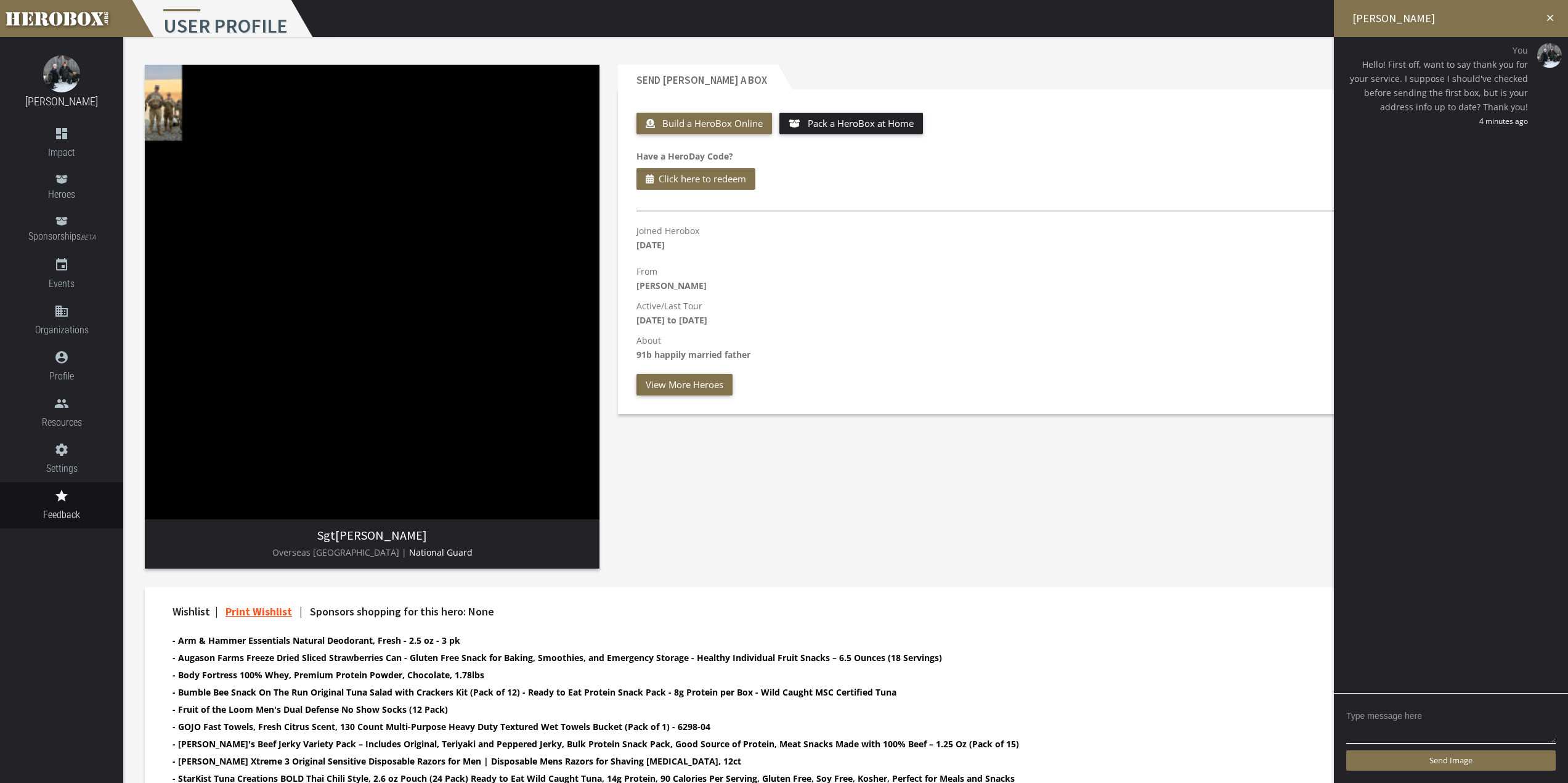
click at [1548, 19] on icon "close" at bounding box center [1550, 18] width 11 height 11
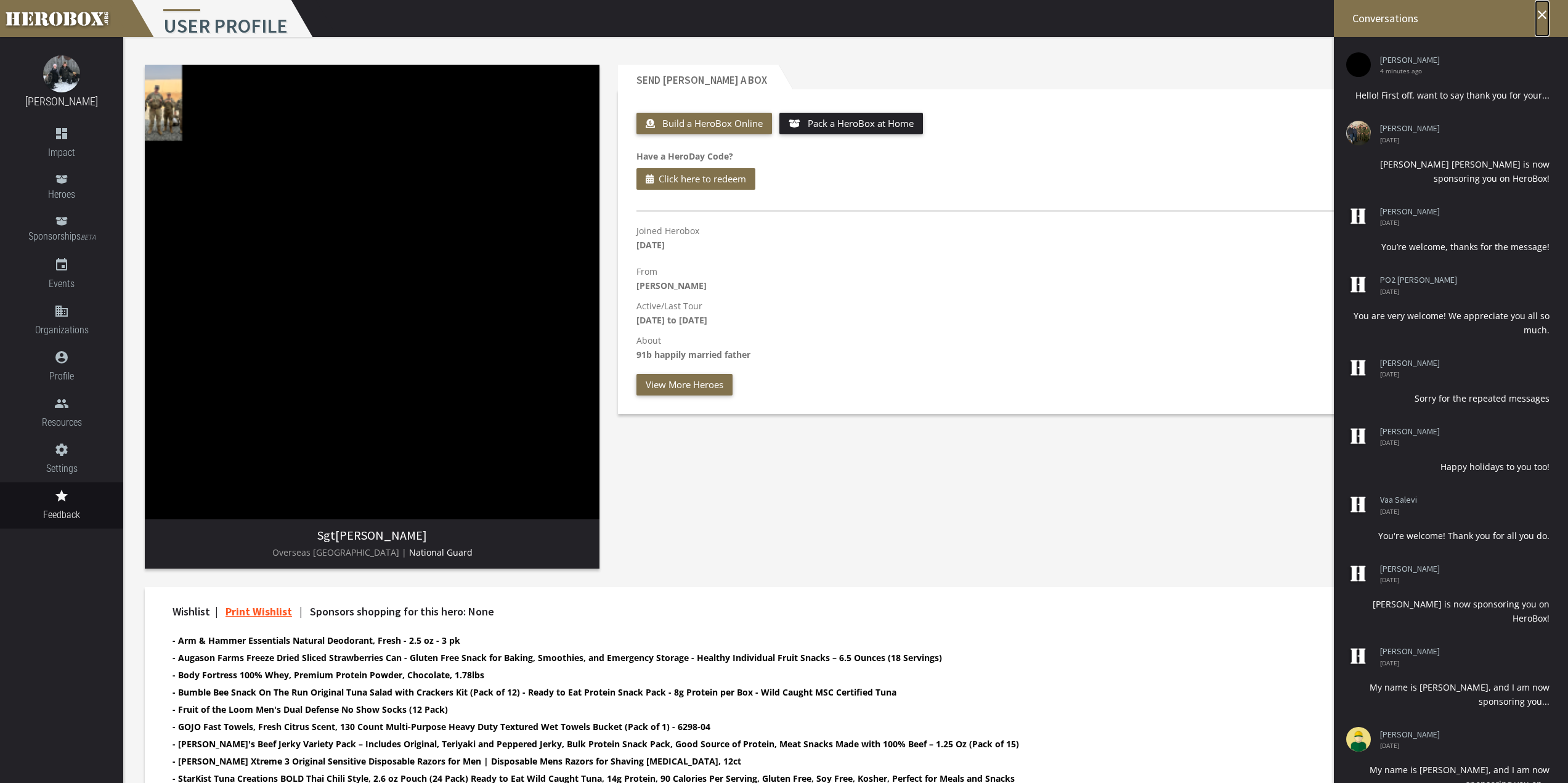
click at [1539, 16] on icon "close" at bounding box center [1542, 15] width 15 height 15
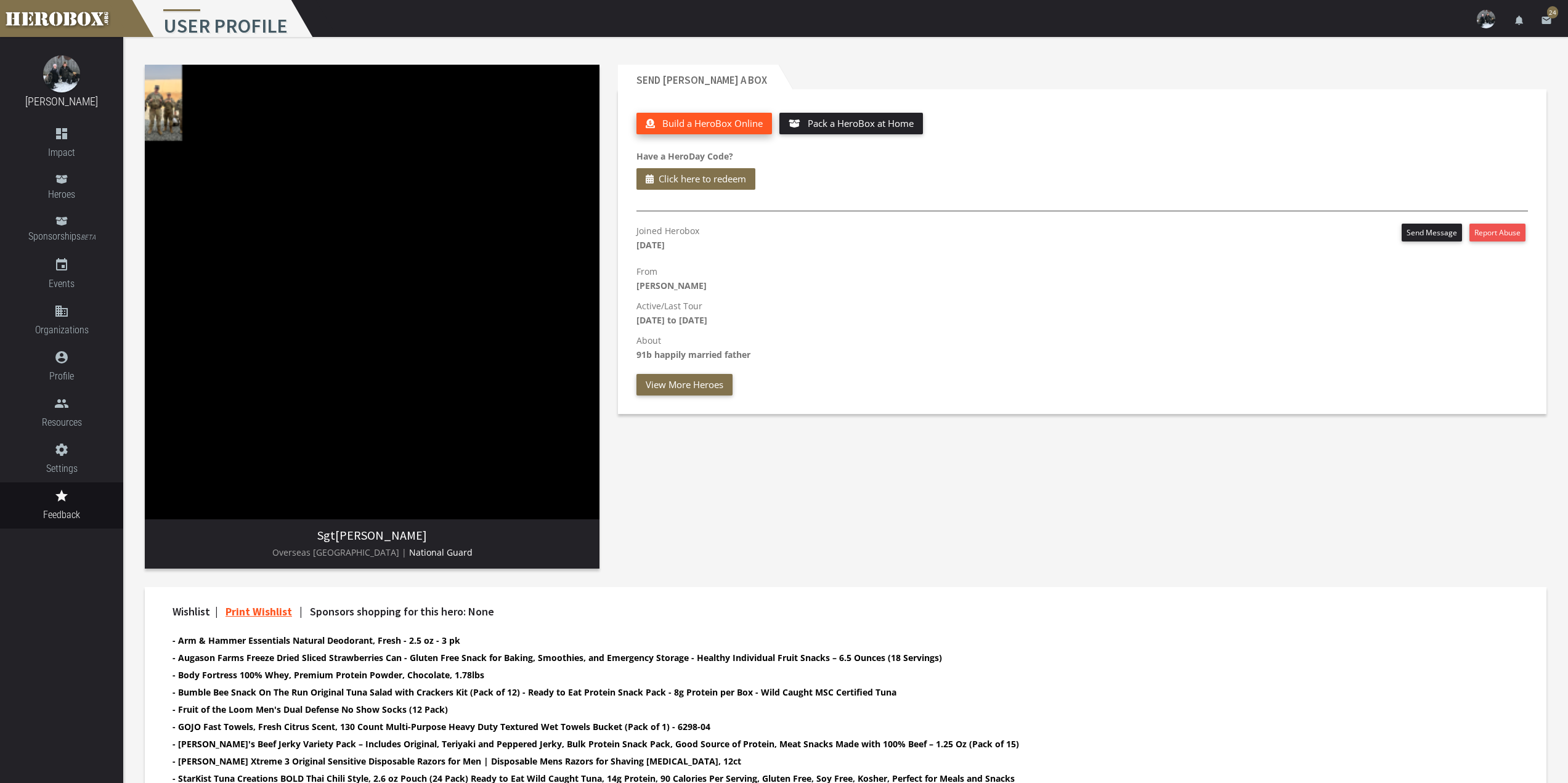
click at [713, 117] on span "Build a HeroBox Online" at bounding box center [712, 123] width 100 height 13
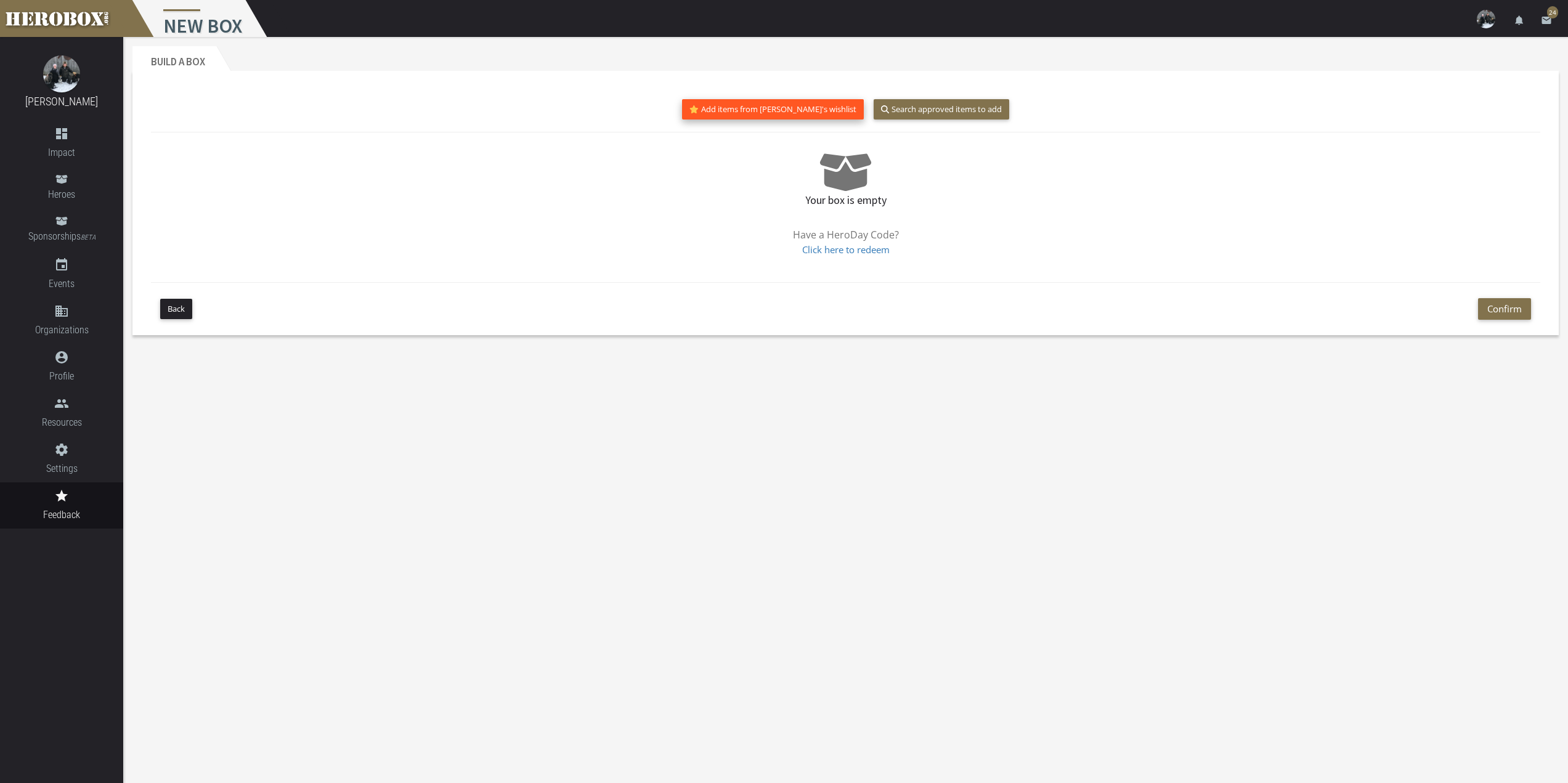
click at [771, 108] on button "Add items from [PERSON_NAME]'s wishlist" at bounding box center [773, 109] width 182 height 20
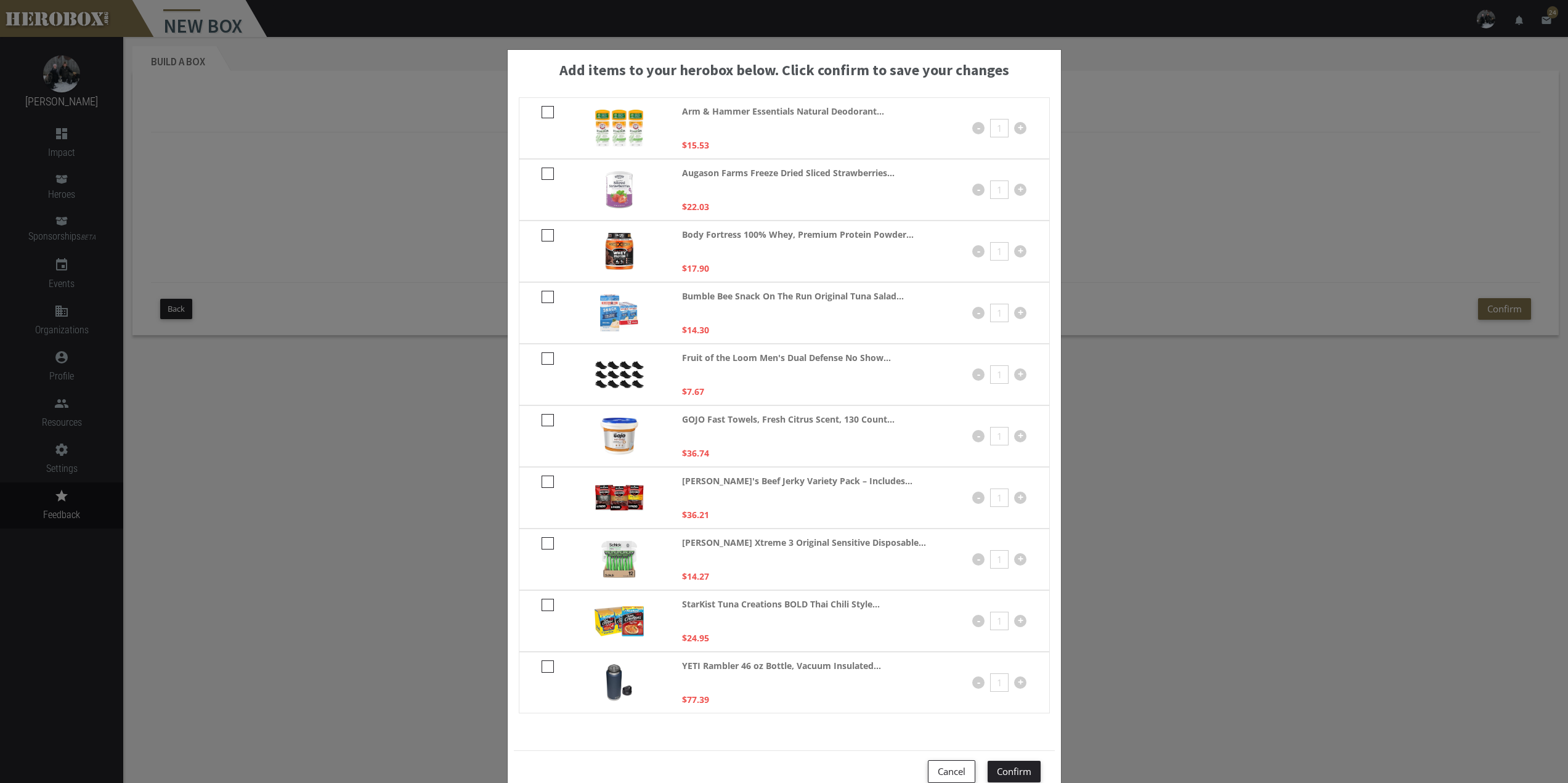
click at [544, 174] on icon at bounding box center [548, 174] width 13 height 13
click at [544, 174] on input "checkbox" at bounding box center [545, 177] width 8 height 19
checkbox input "****"
click at [542, 301] on icon at bounding box center [548, 297] width 13 height 13
click at [542, 301] on input "checkbox" at bounding box center [545, 301] width 8 height 19
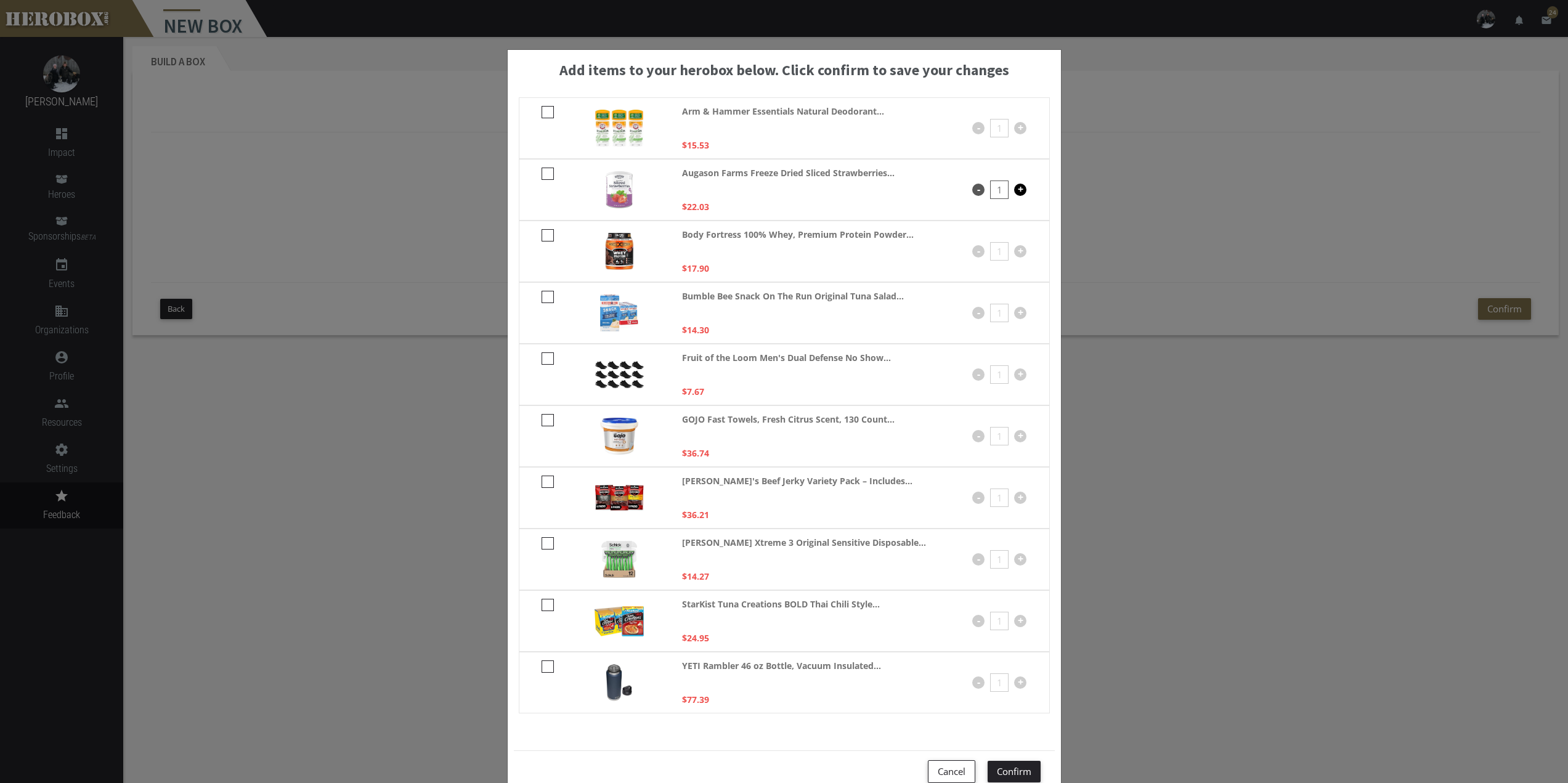
checkbox input "****"
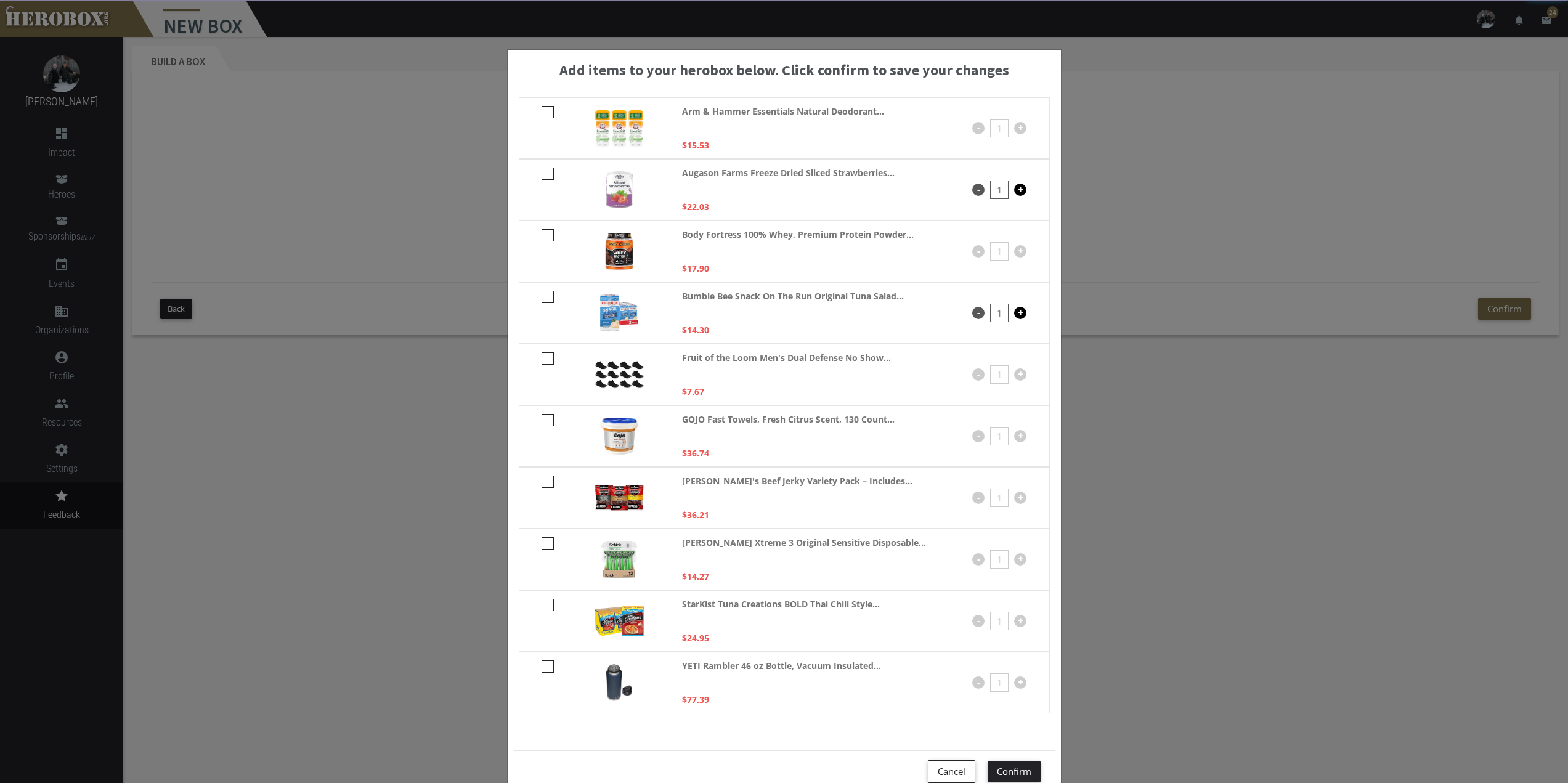
click at [544, 360] on icon at bounding box center [548, 359] width 13 height 13
click at [544, 360] on input "checkbox" at bounding box center [545, 362] width 8 height 19
checkbox input "****"
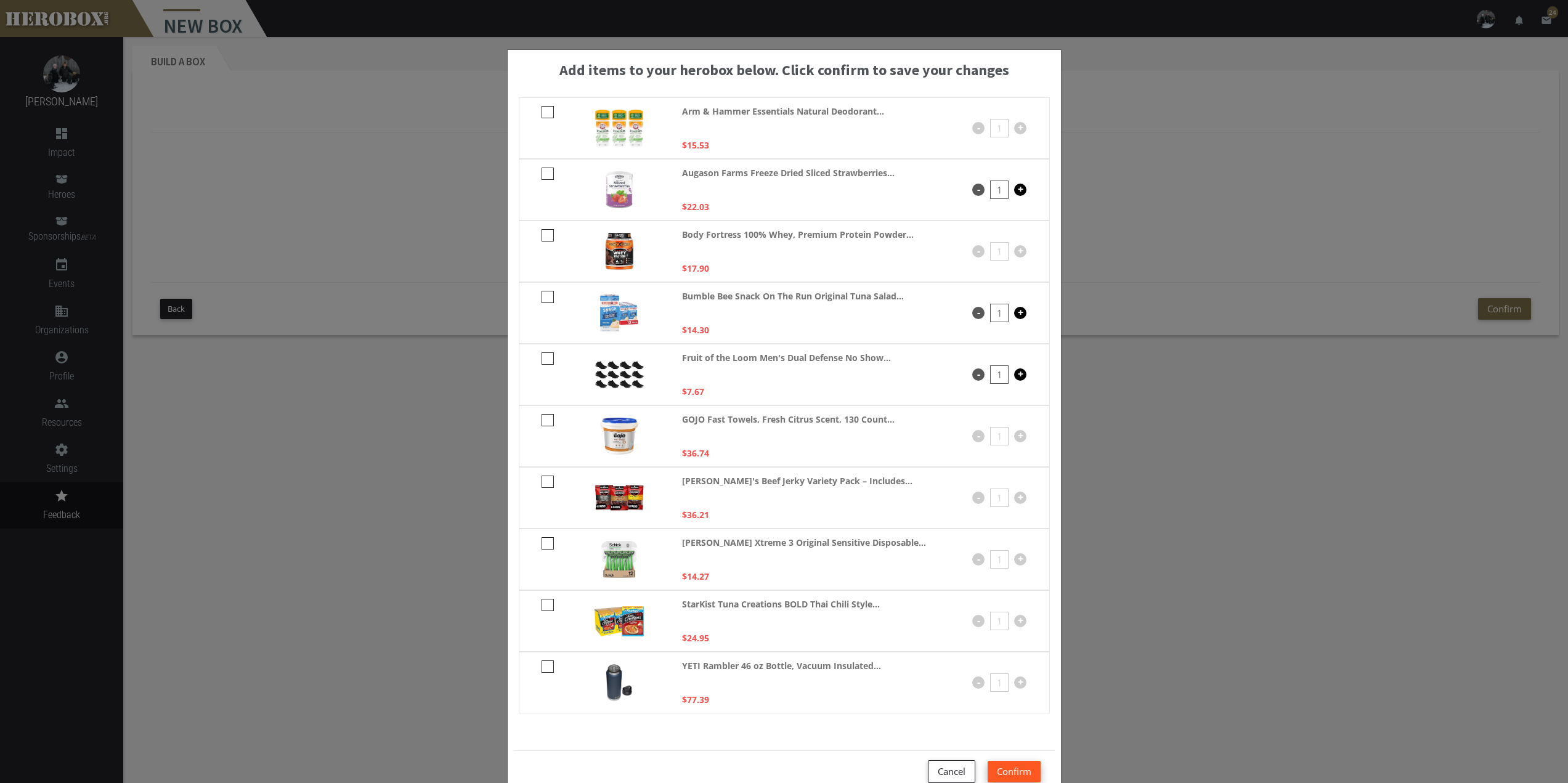
click at [1009, 768] on button "Confirm" at bounding box center [1014, 772] width 53 height 21
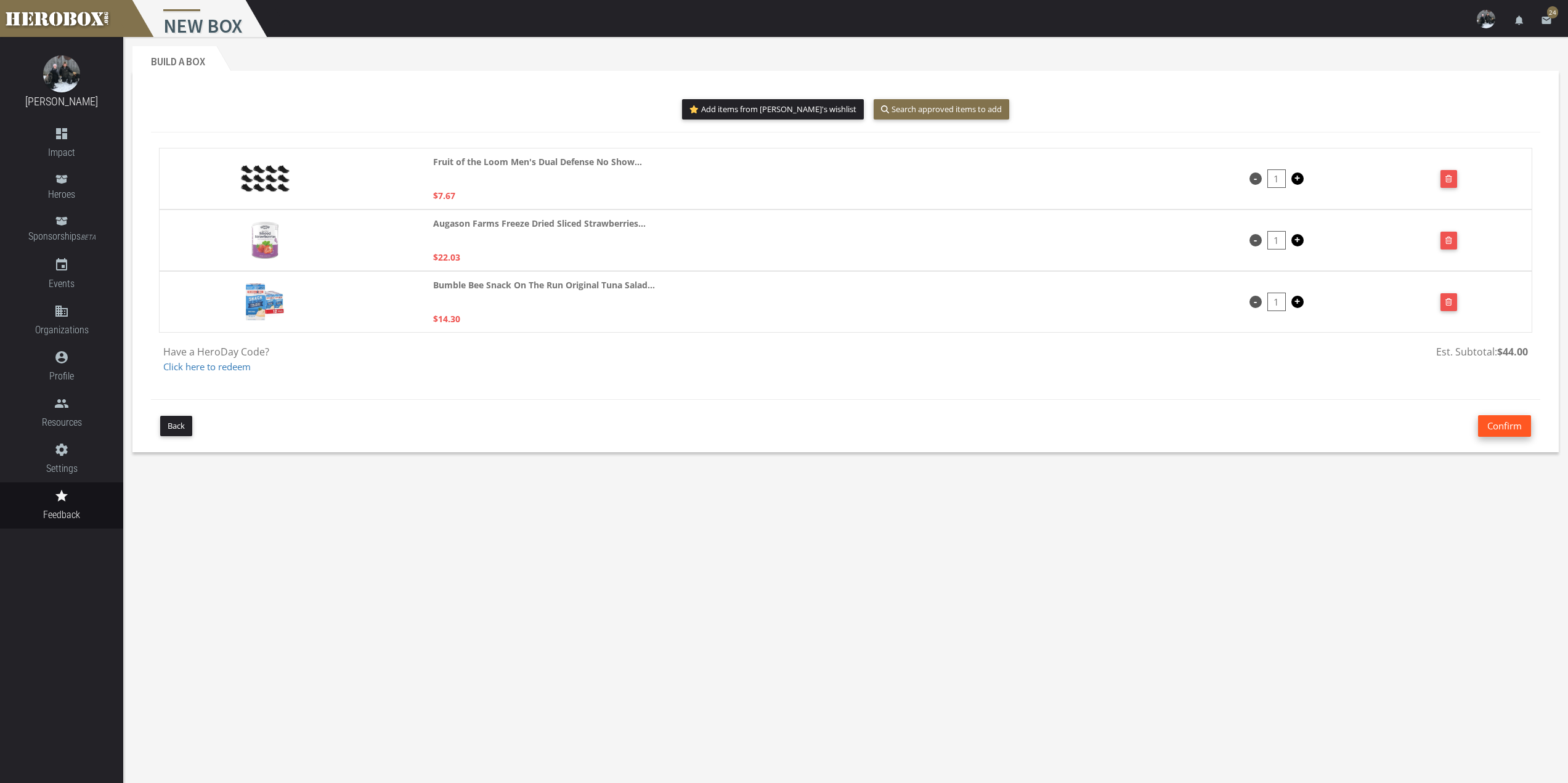
click at [1512, 430] on button "Confirm" at bounding box center [1505, 426] width 53 height 21
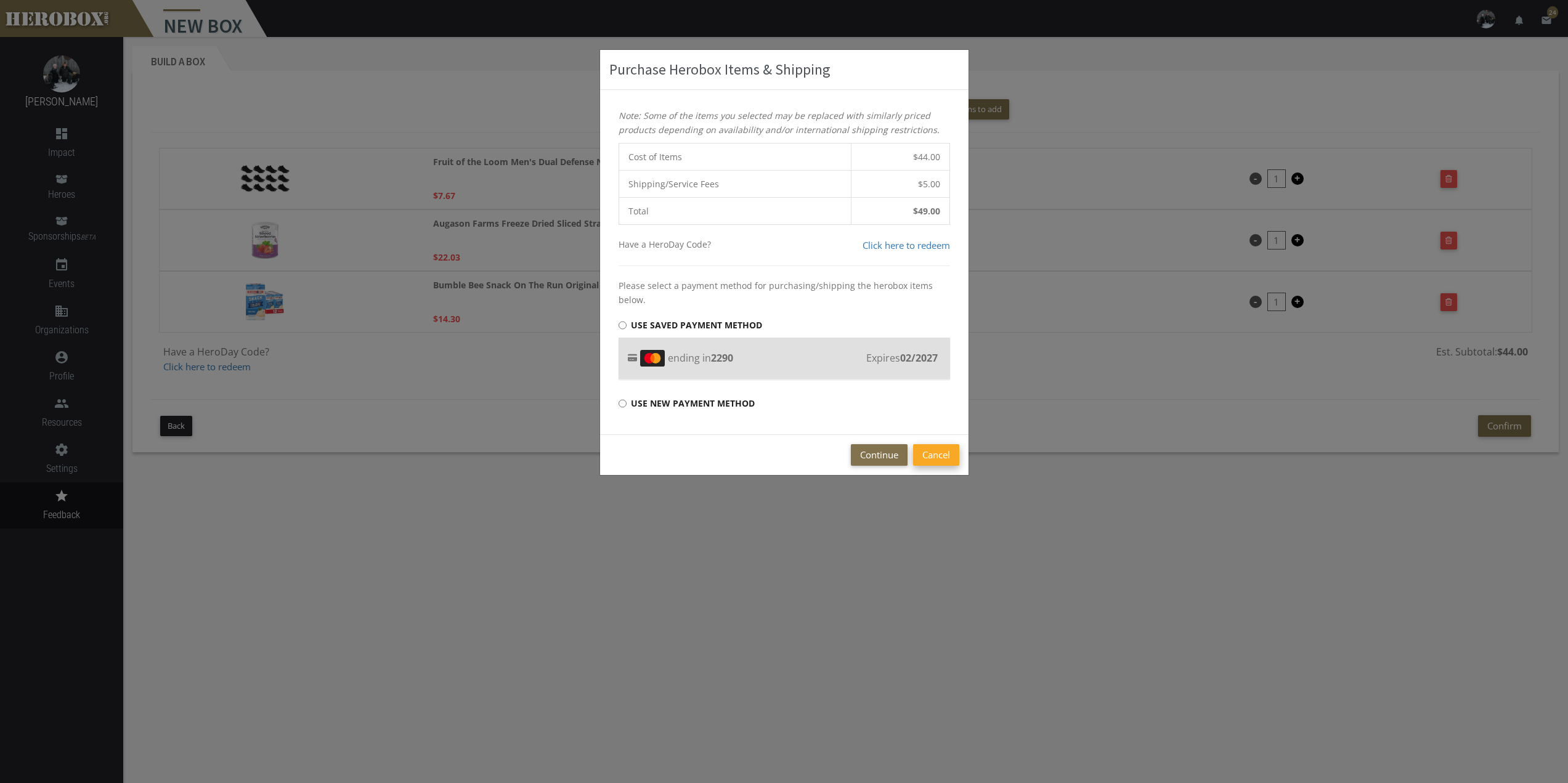
click at [918, 460] on button "Cancel" at bounding box center [936, 455] width 46 height 21
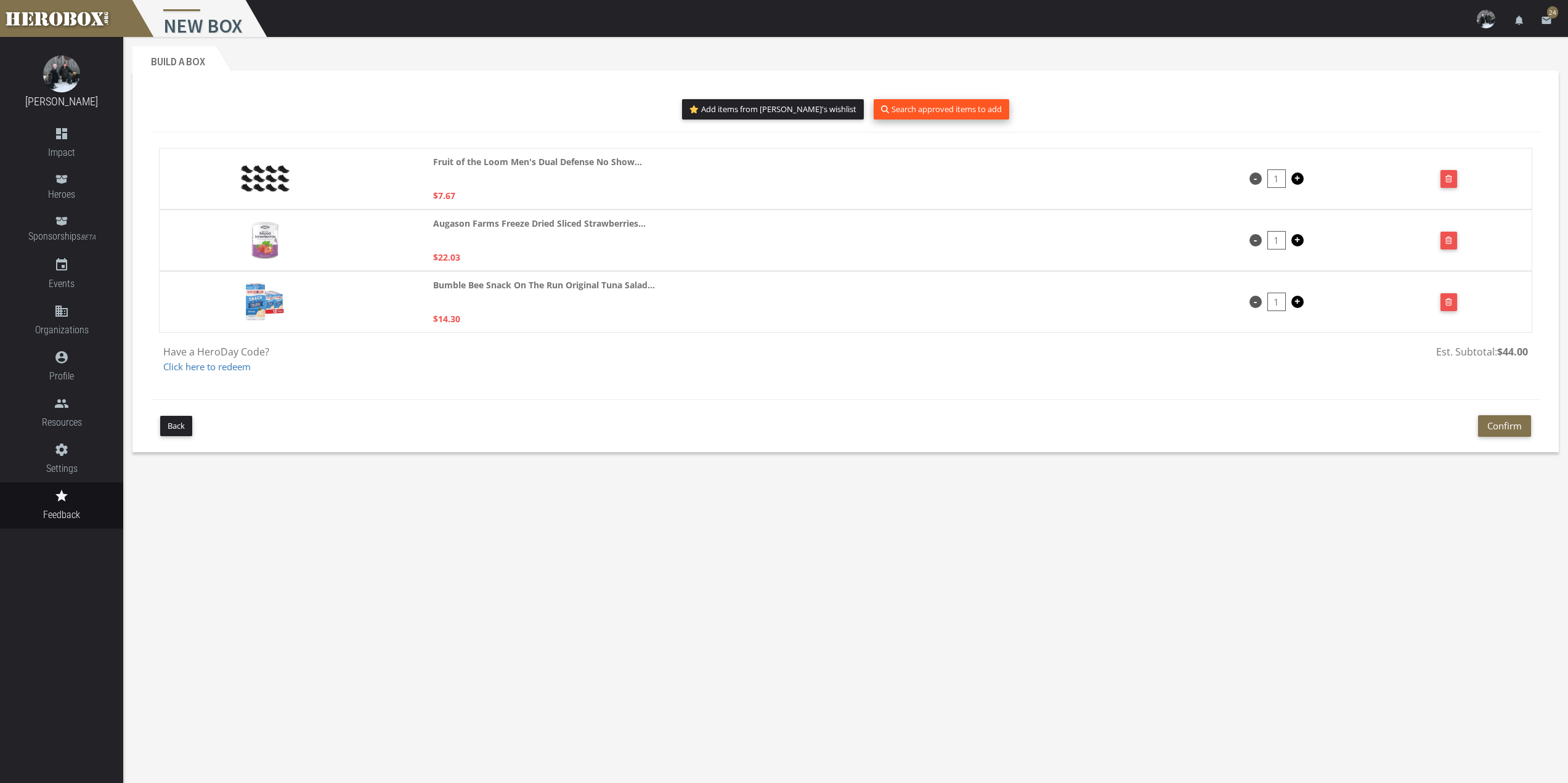
click at [961, 106] on button "Search approved items to add" at bounding box center [941, 109] width 135 height 20
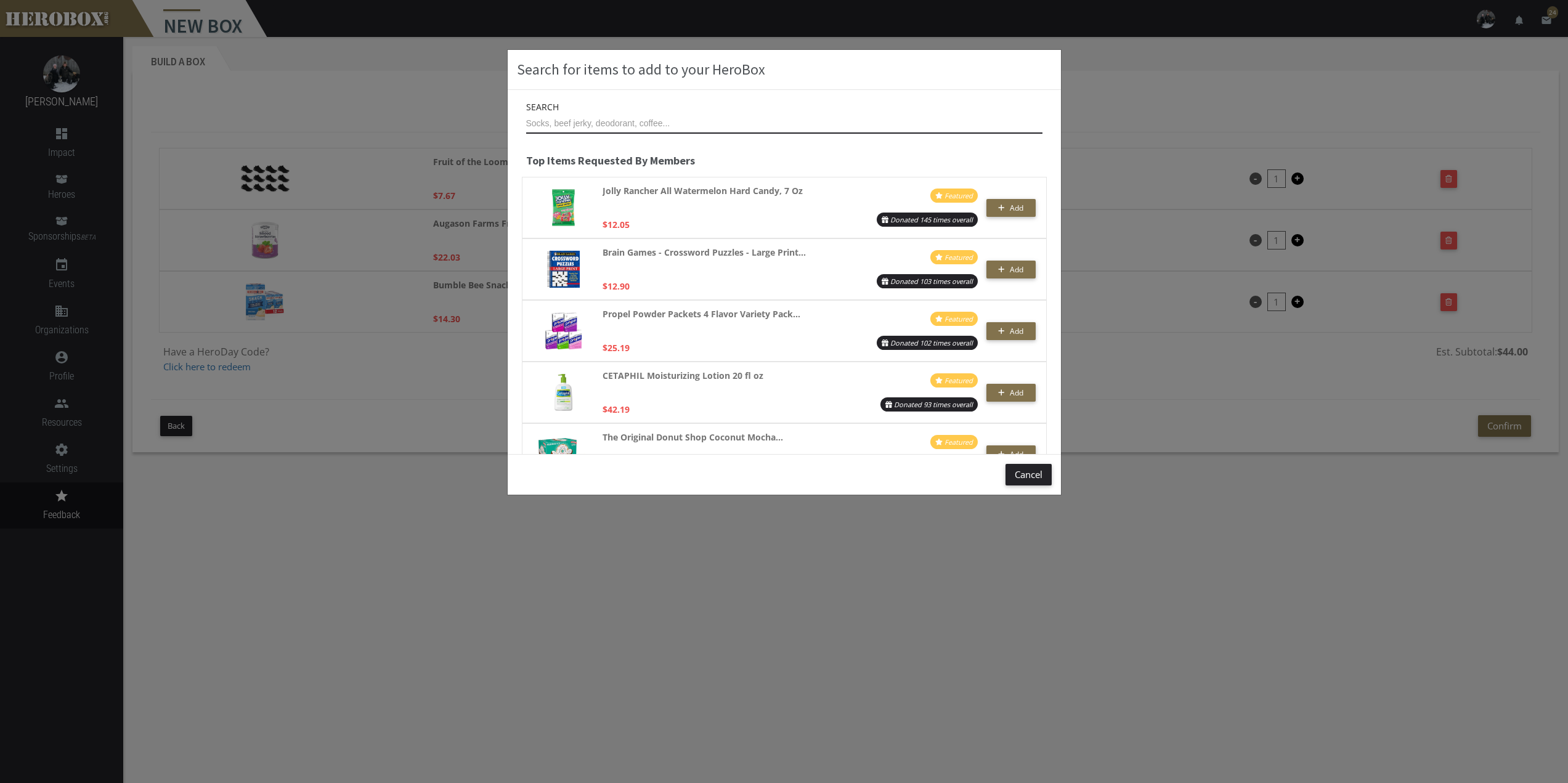
click at [636, 121] on input "text" at bounding box center [784, 123] width 517 height 19
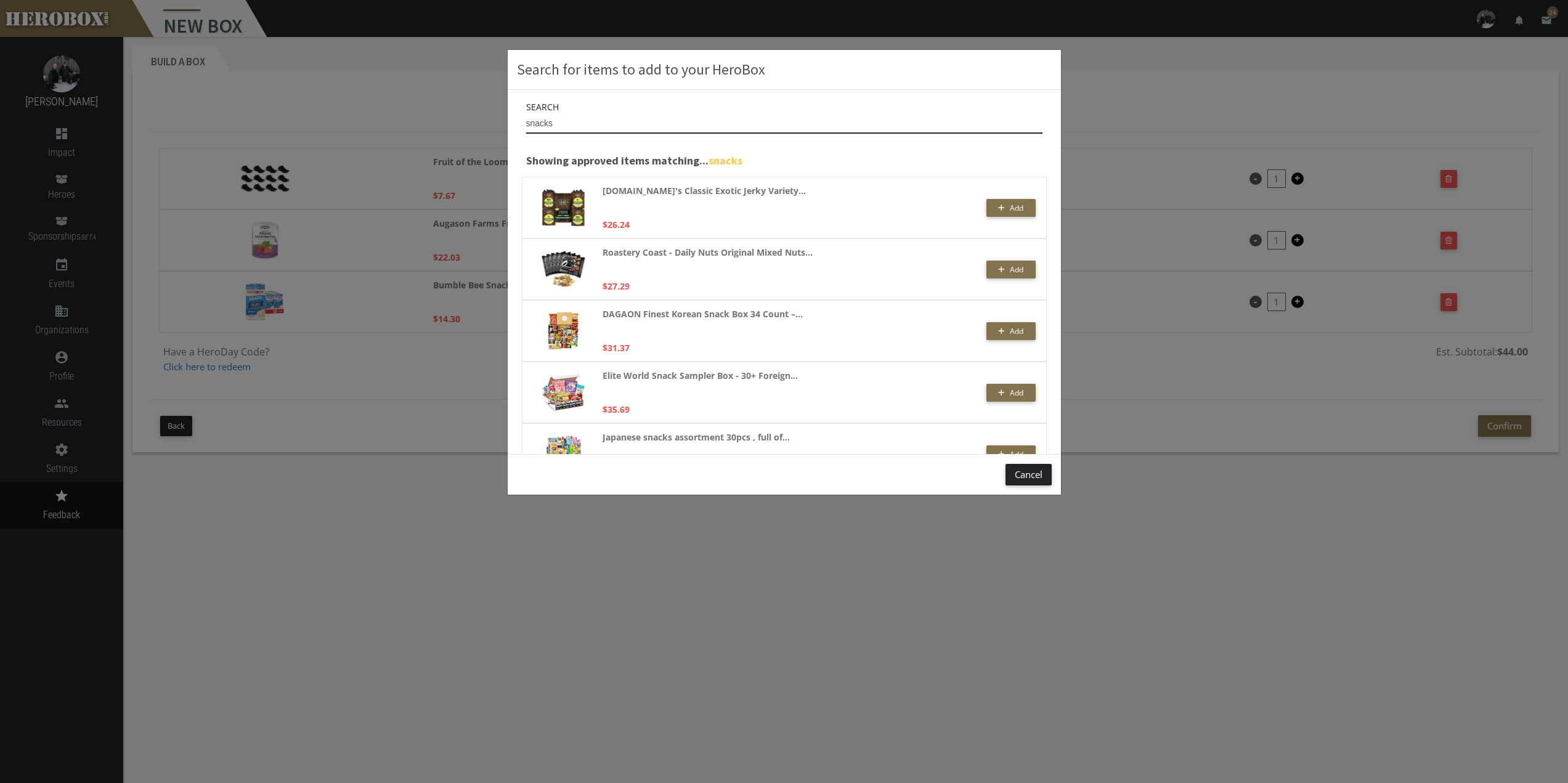
scroll to position [154, 0]
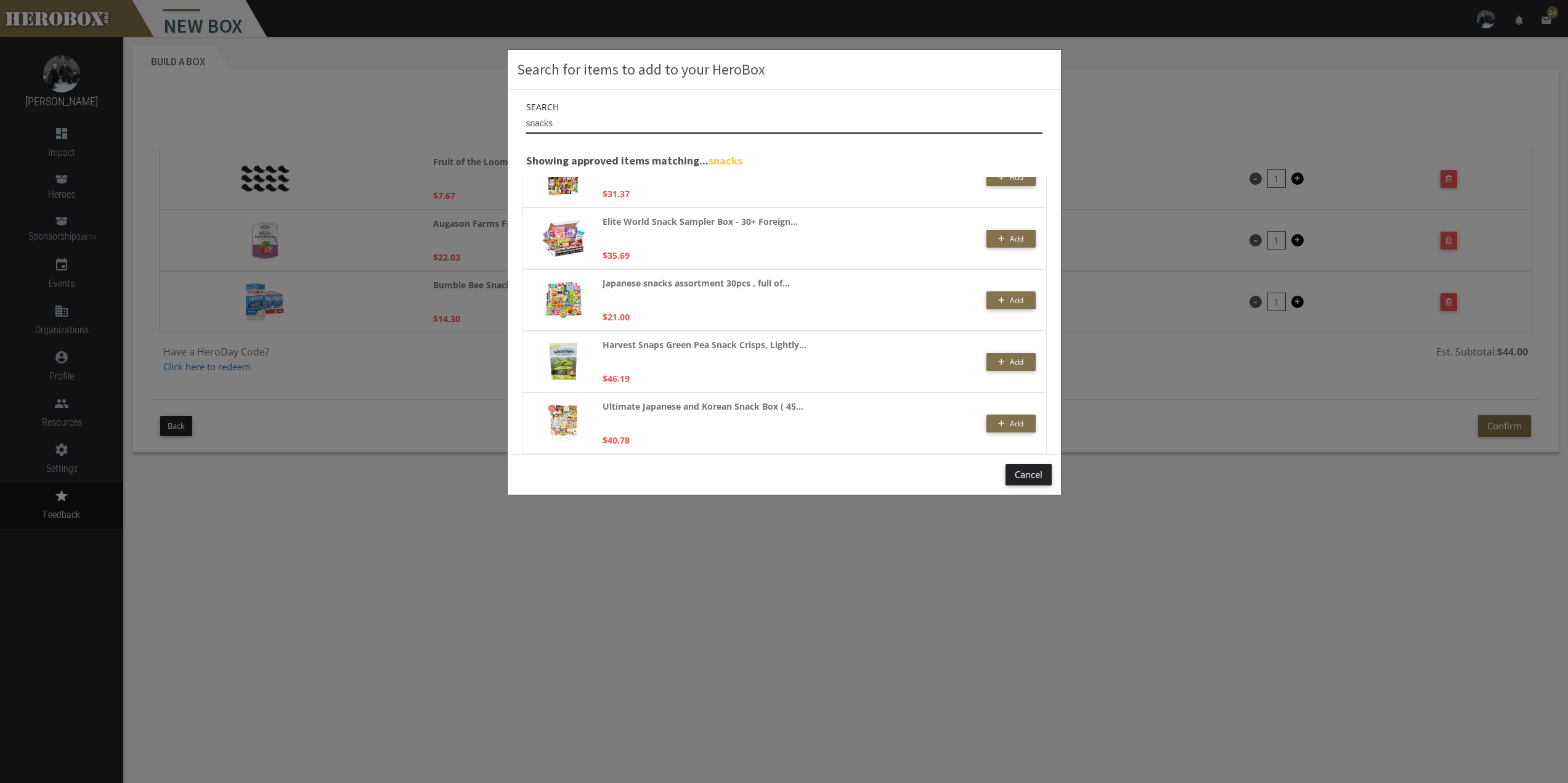
type input "snacks"
click at [1134, 35] on div "Search for items to add to your HeroBox Search snacks Showing approved items ma…" at bounding box center [784, 391] width 1568 height 783
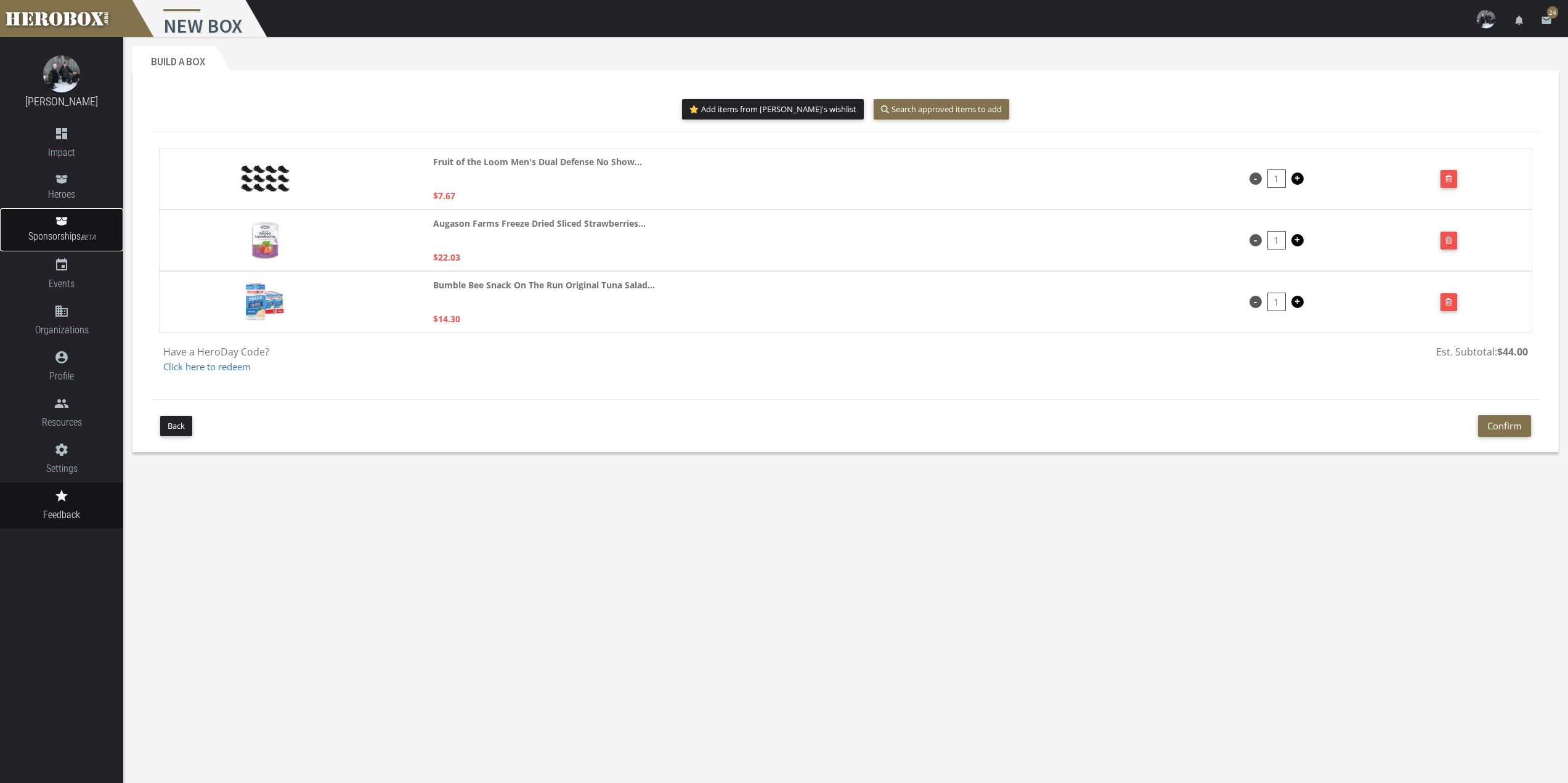
click at [60, 223] on icon at bounding box center [61, 221] width 12 height 9
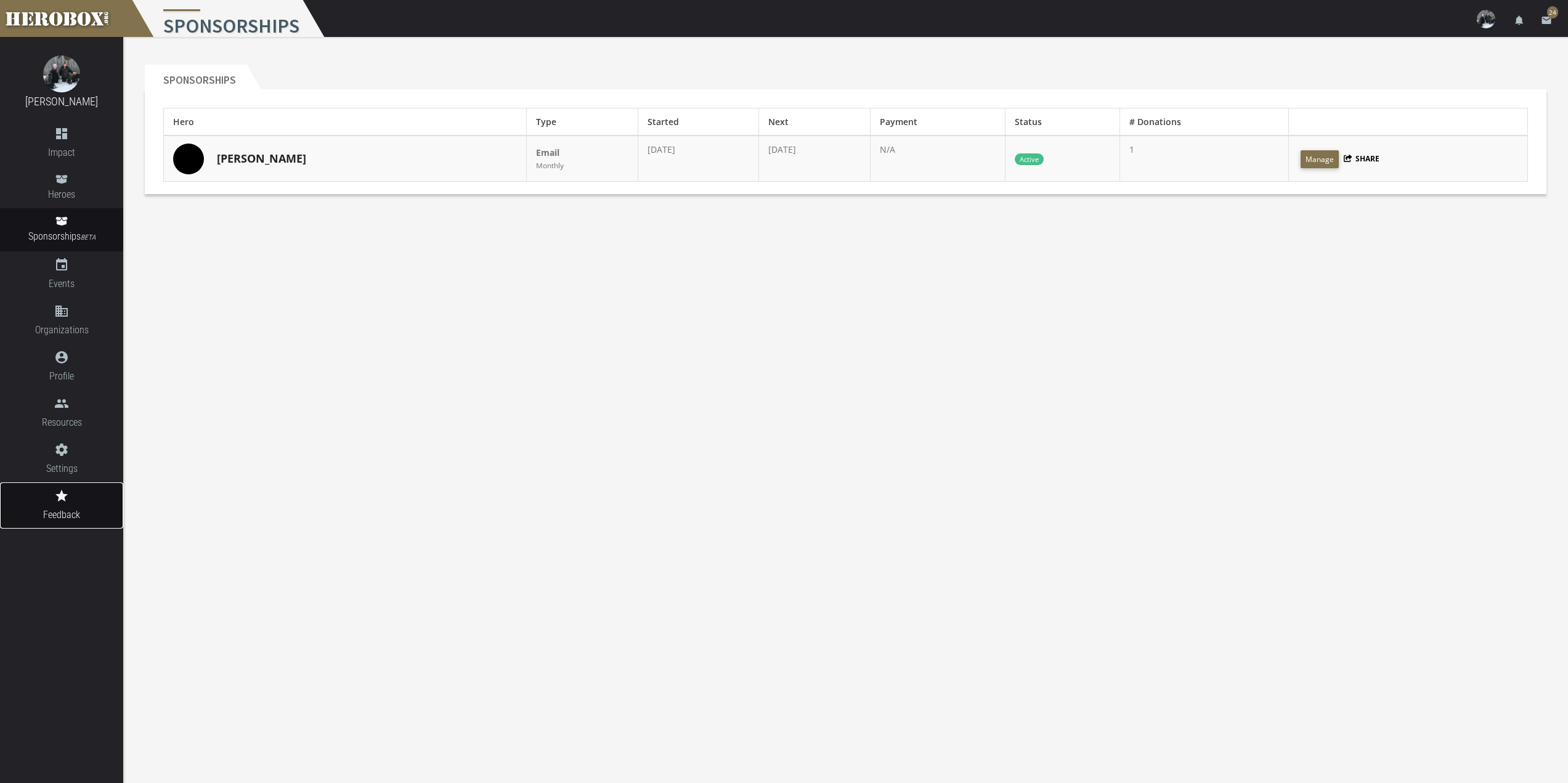
click at [69, 491] on icon "grade" at bounding box center [61, 496] width 124 height 15
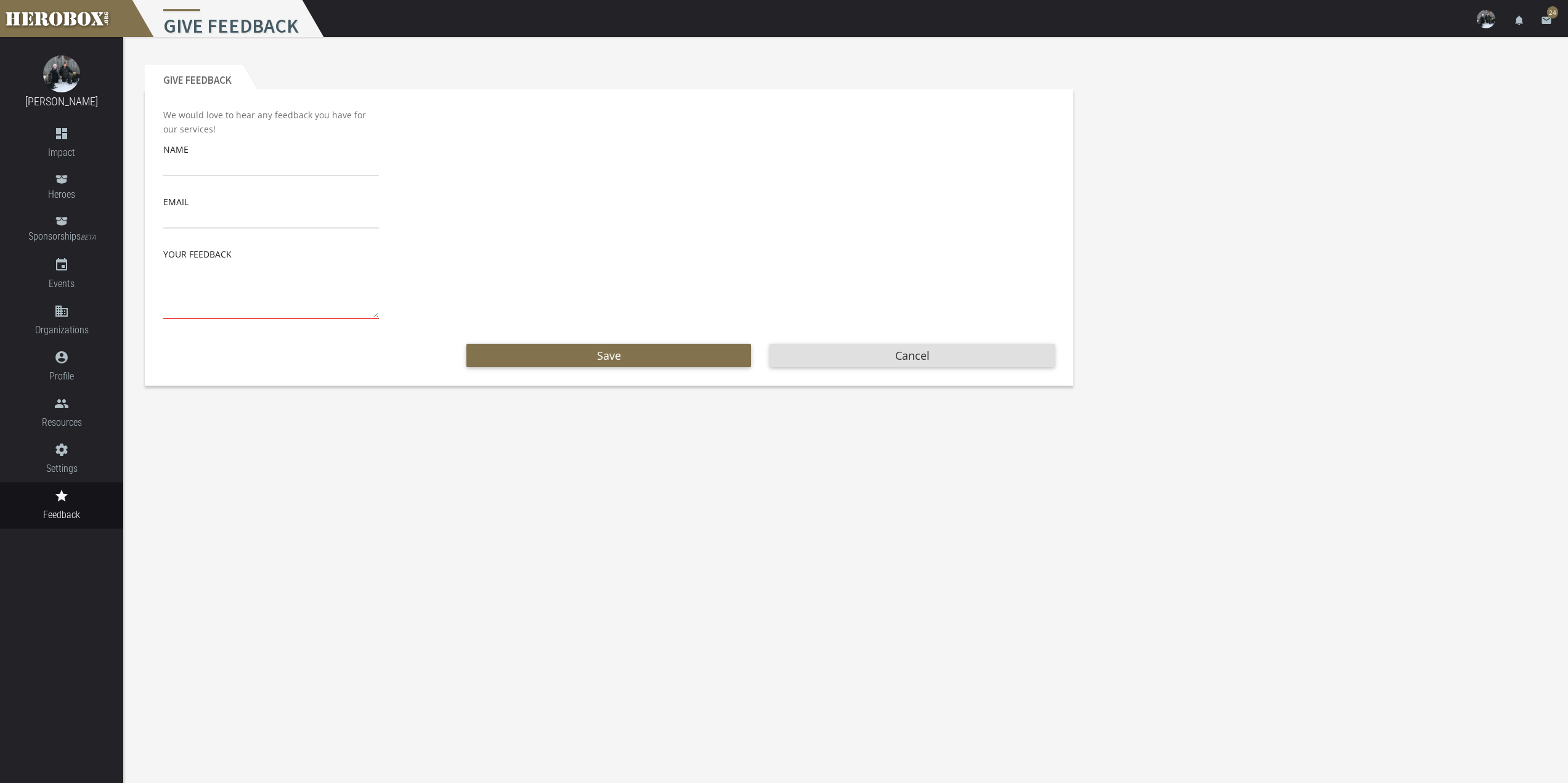
click at [87, 89] on div at bounding box center [61, 73] width 124 height 37
click at [63, 78] on img at bounding box center [61, 73] width 37 height 37
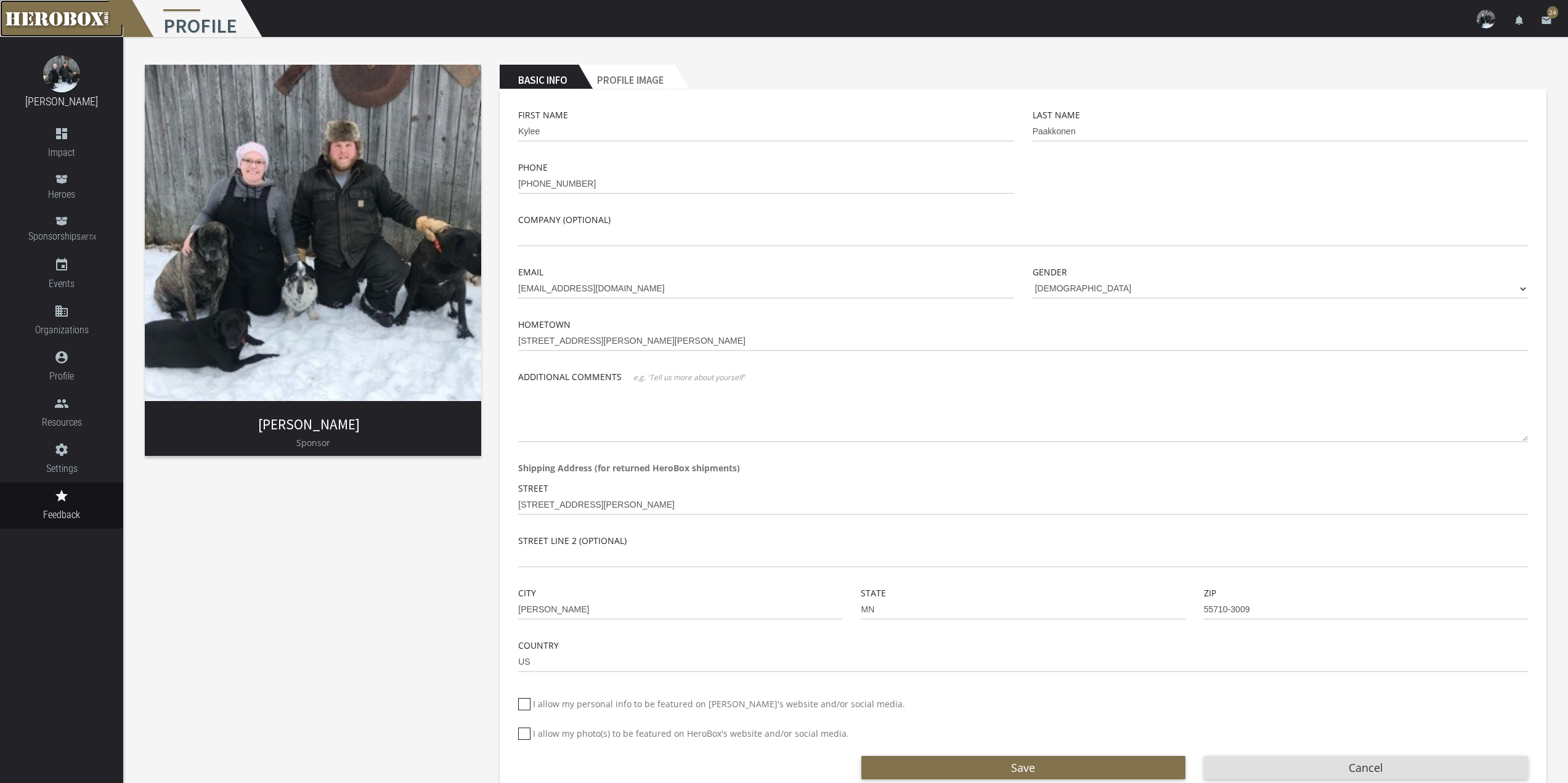
click at [68, 33] on link at bounding box center [61, 18] width 124 height 37
click at [71, 7] on link at bounding box center [61, 18] width 124 height 37
